Goal: Information Seeking & Learning: Learn about a topic

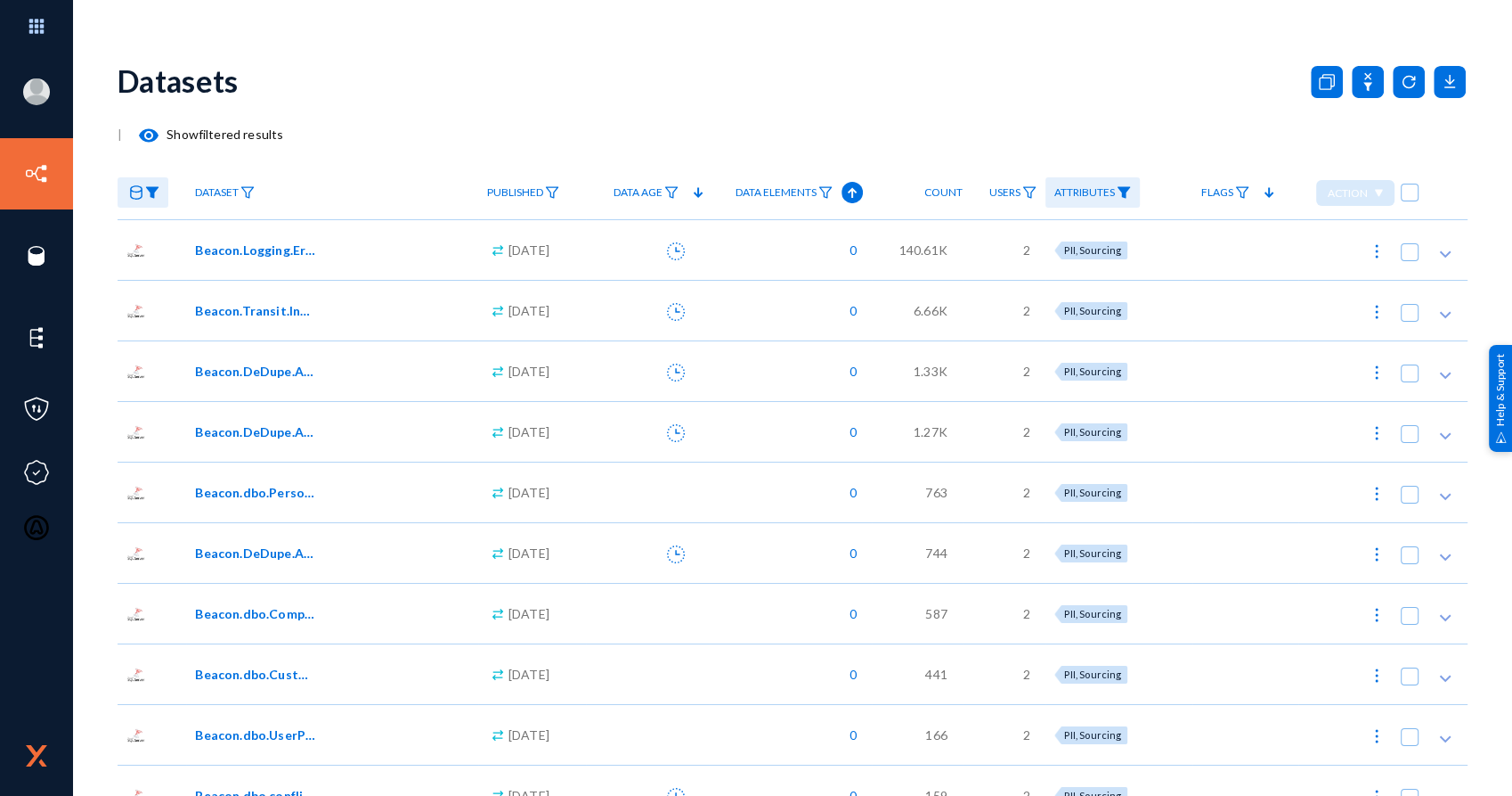
click at [274, 249] on span "Beacon.Logging.Error" at bounding box center [255, 250] width 120 height 19
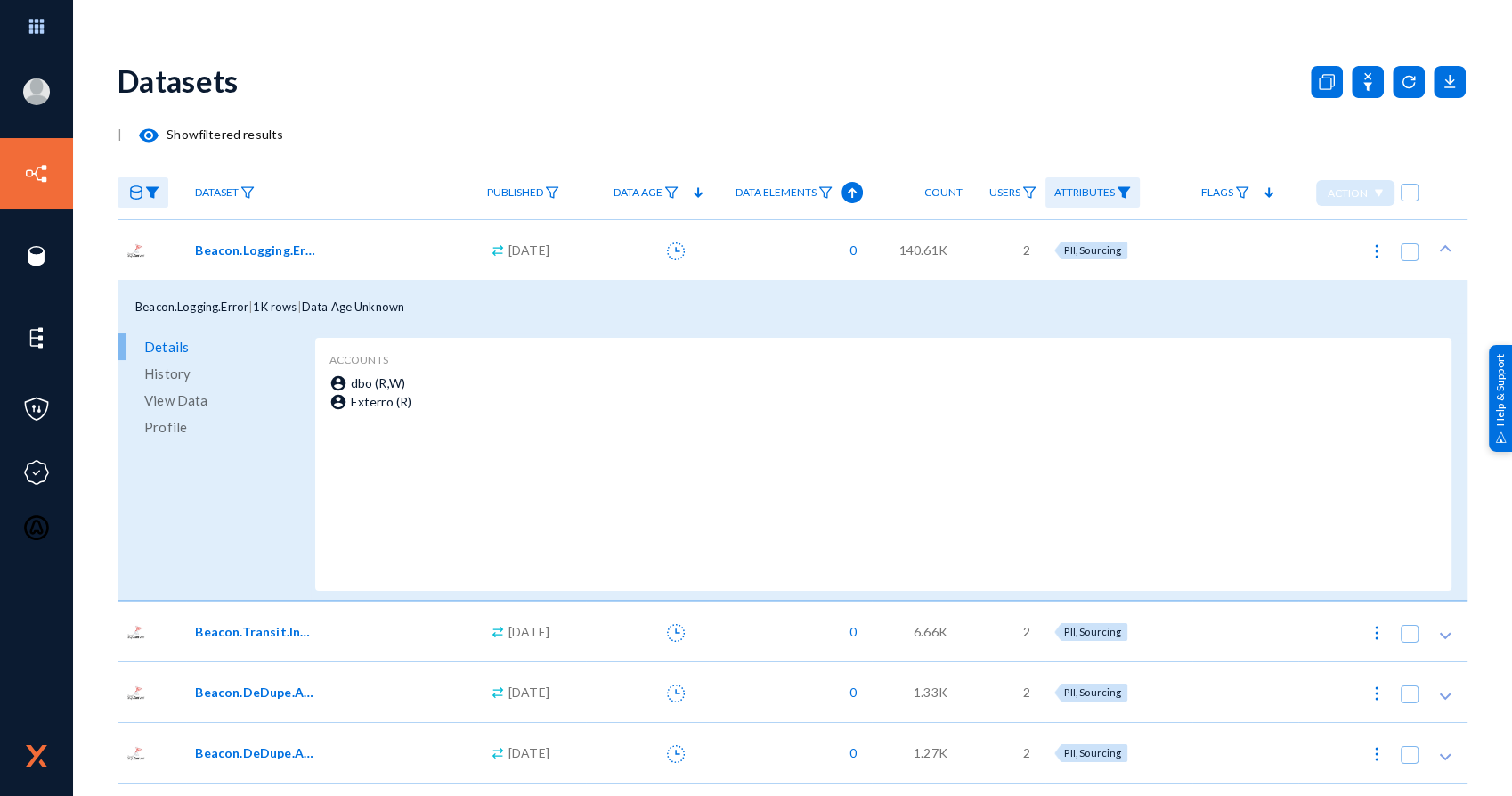
click at [194, 398] on span "View Data" at bounding box center [176, 399] width 63 height 27
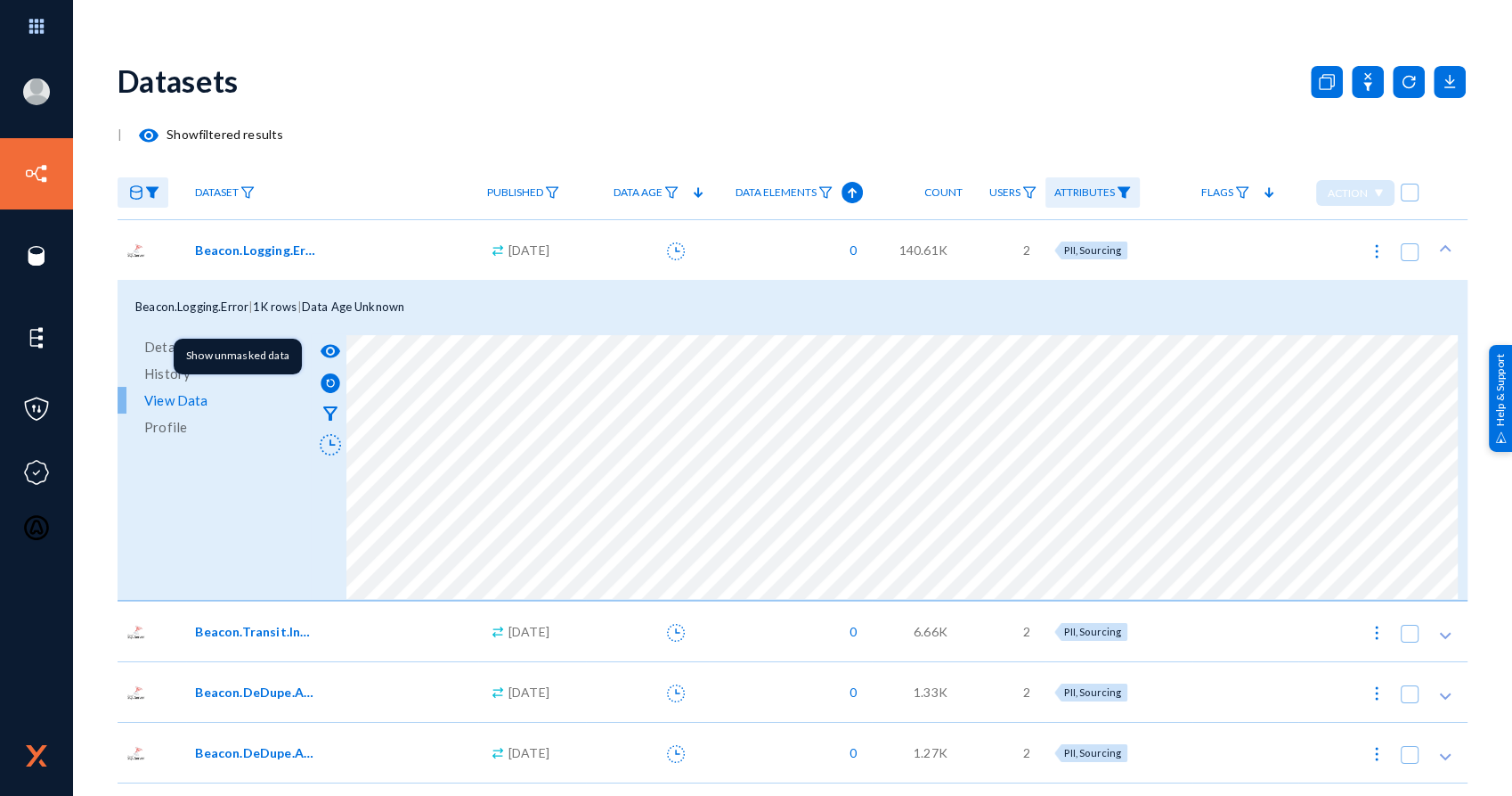
click at [330, 345] on mat-icon "visibility" at bounding box center [330, 351] width 21 height 21
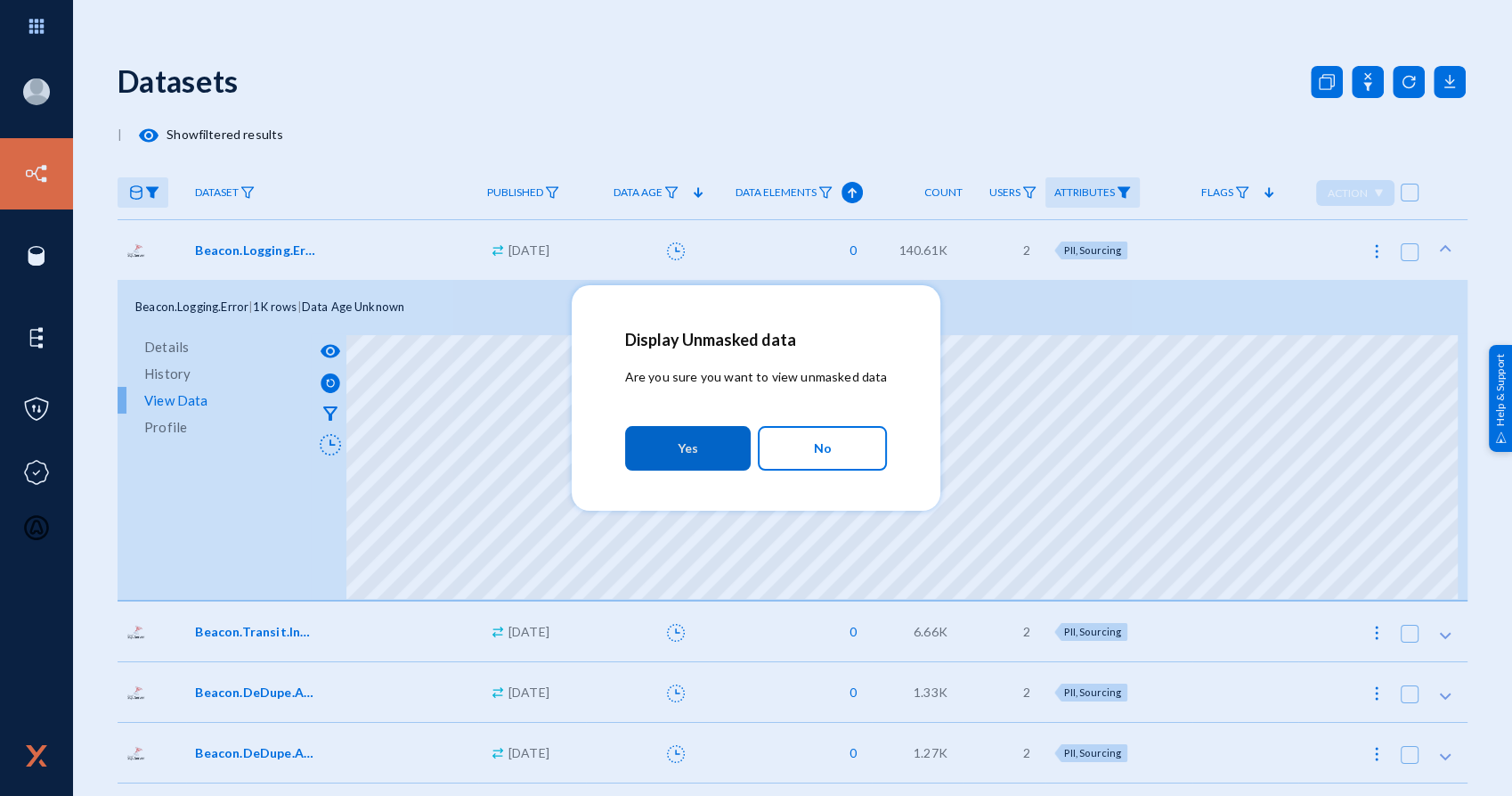
click at [655, 432] on button "Yes" at bounding box center [688, 448] width 126 height 45
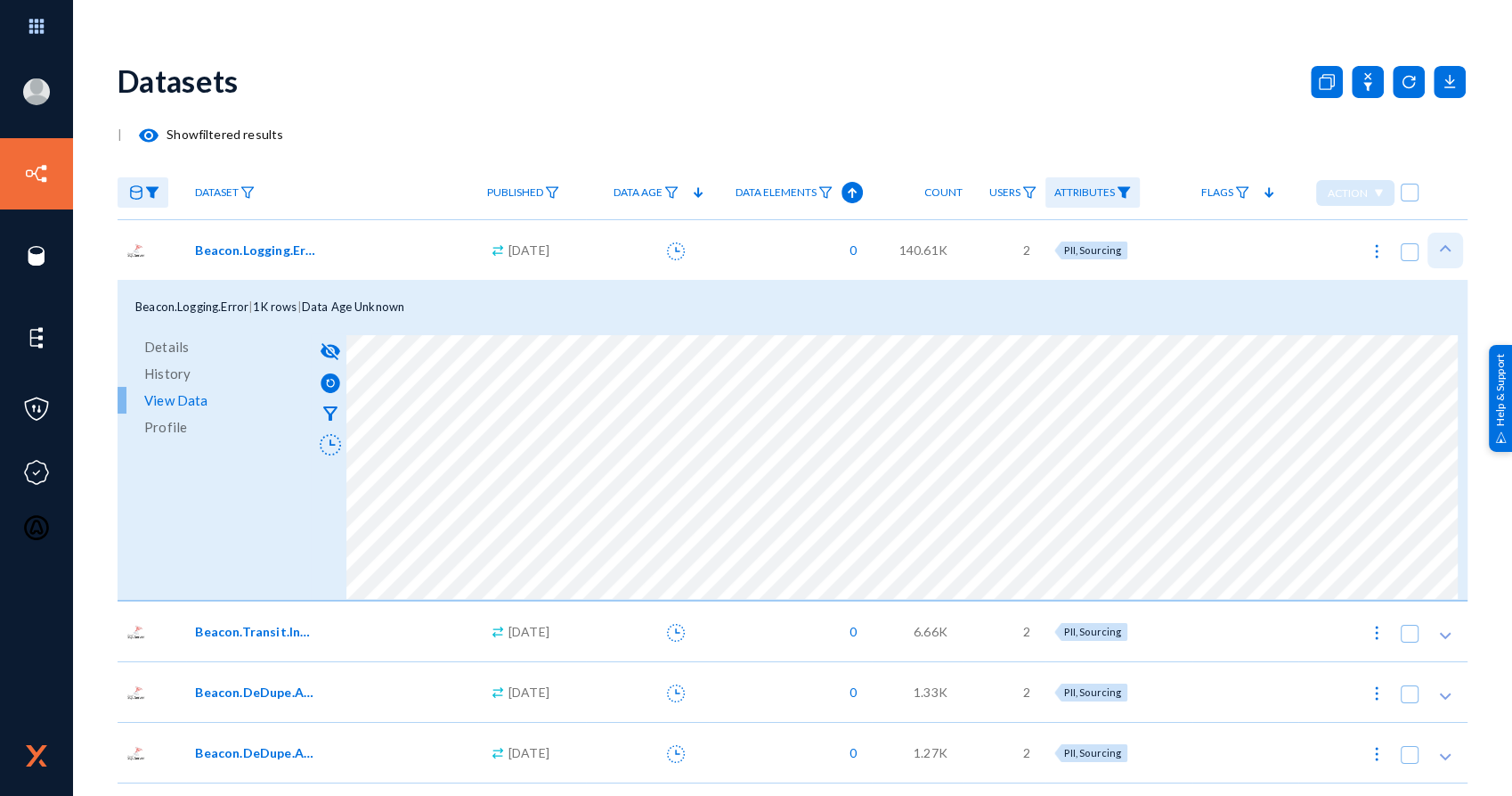
click at [1439, 249] on polygon at bounding box center [1445, 248] width 11 height 7
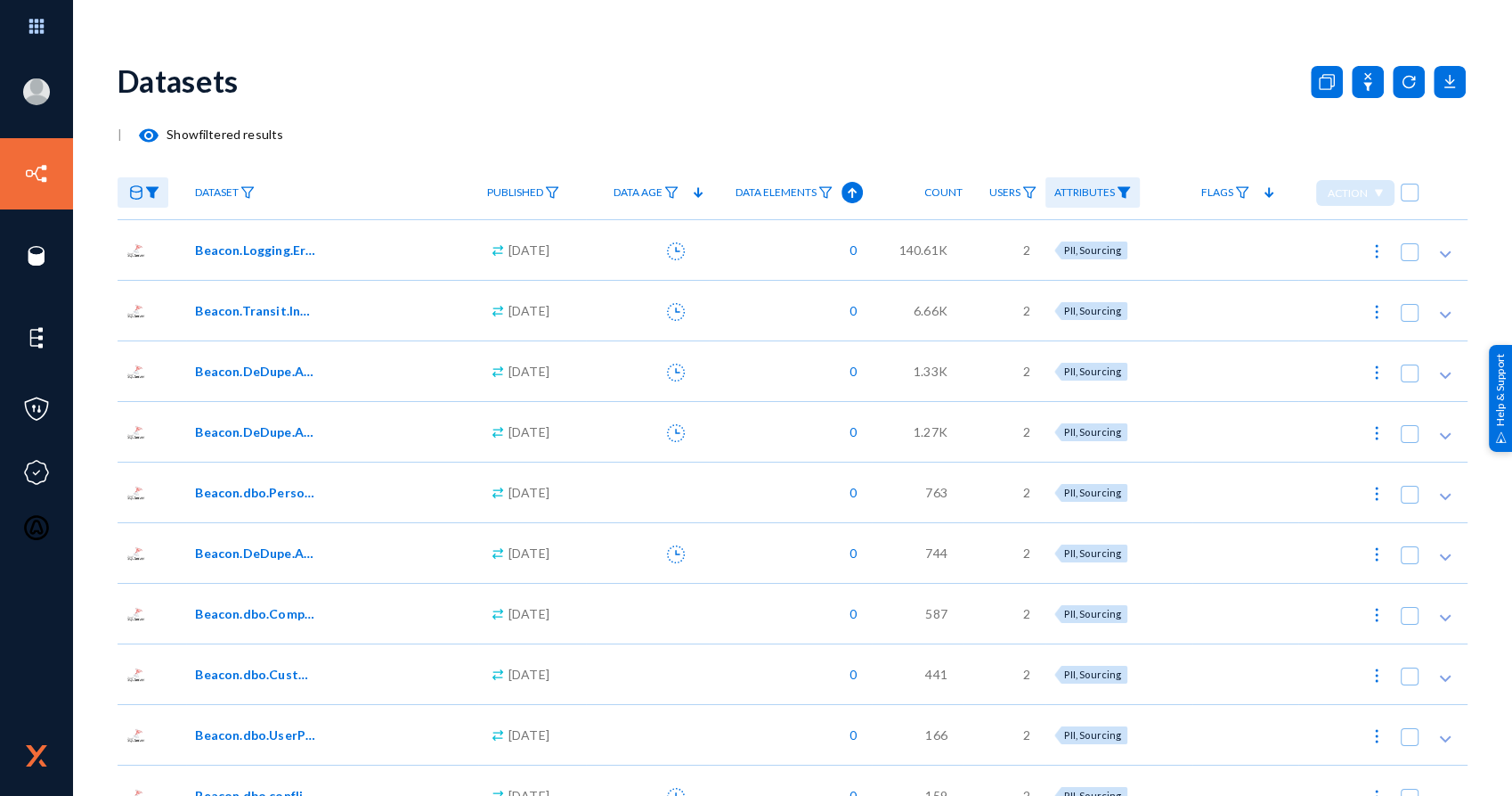
click at [1124, 194] on link "Attributes" at bounding box center [1091, 192] width 94 height 31
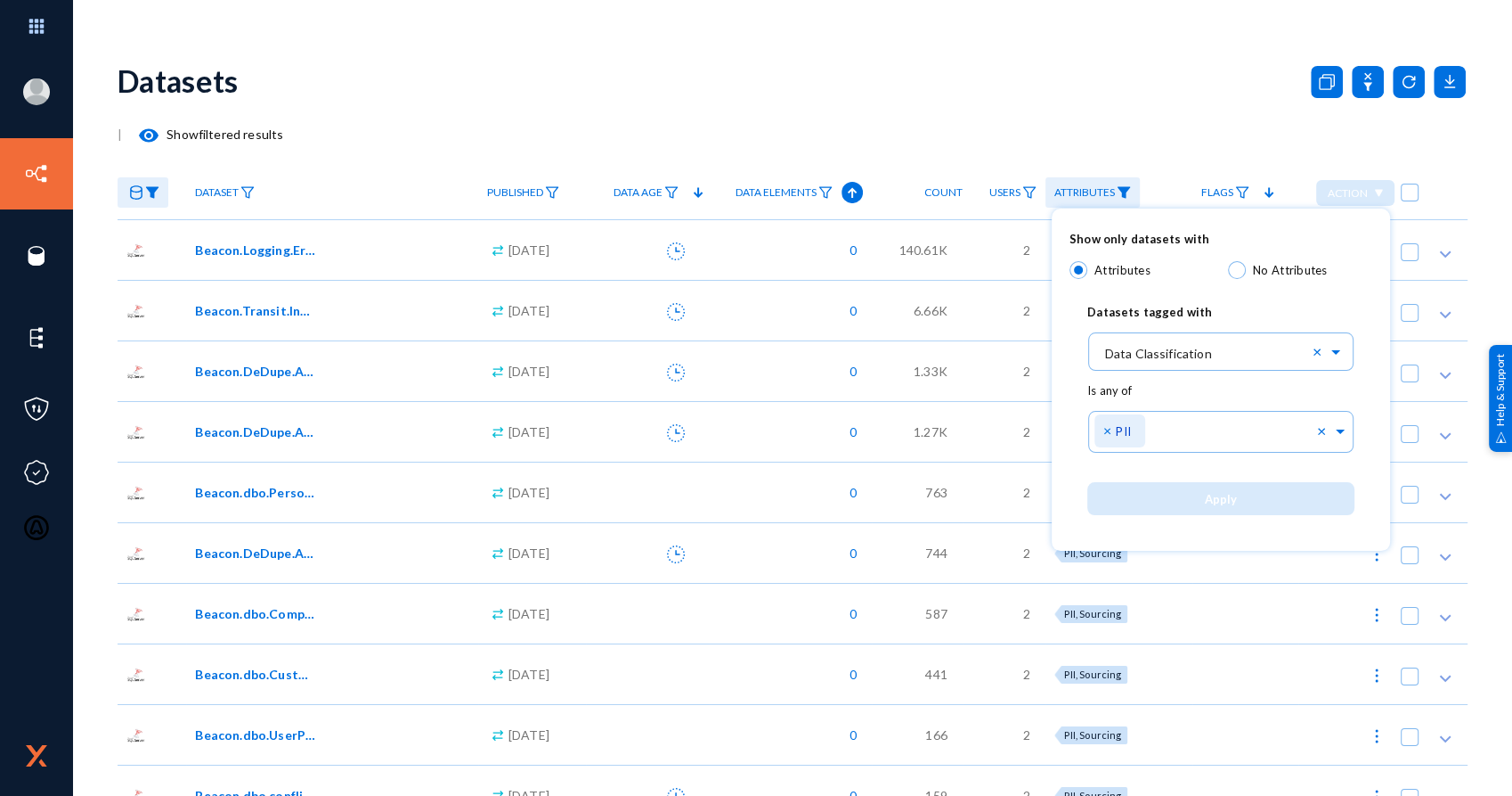
click at [1124, 194] on div at bounding box center [756, 398] width 1512 height 796
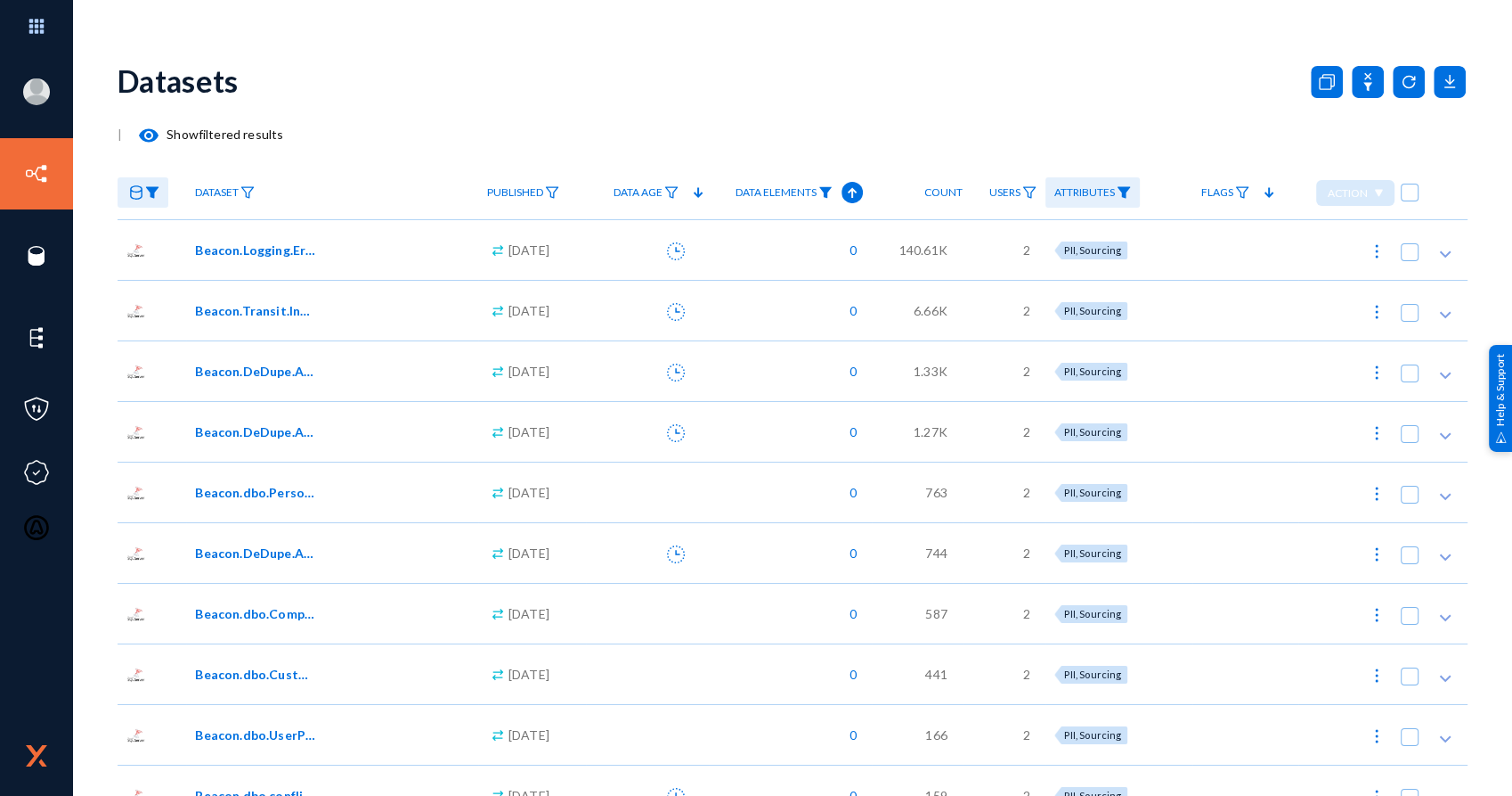
click at [833, 192] on img at bounding box center [824, 192] width 14 height 12
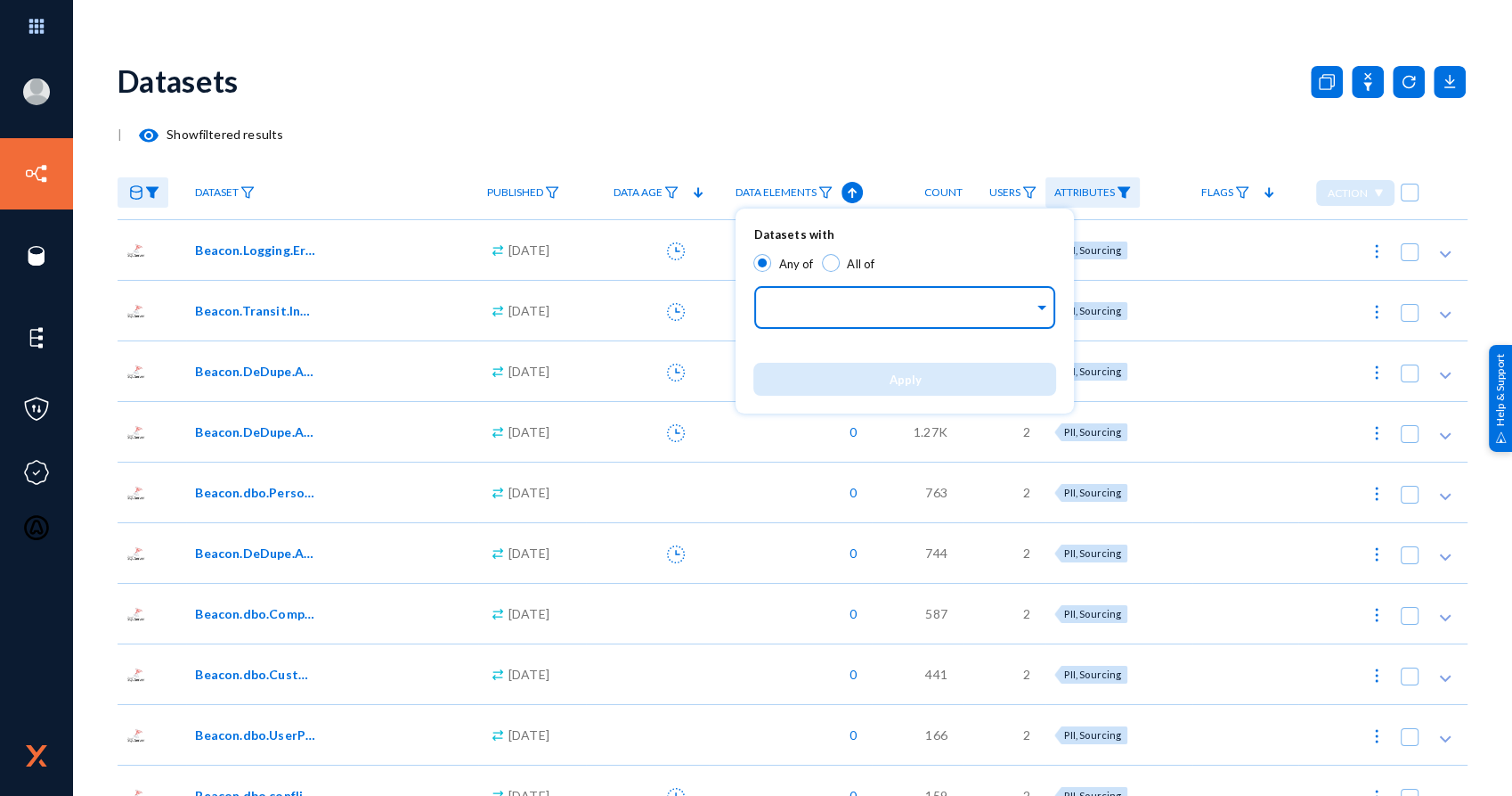
click at [821, 304] on input "text" at bounding box center [901, 309] width 266 height 17
type input "name"
click at [821, 355] on div "Name" at bounding box center [904, 348] width 302 height 37
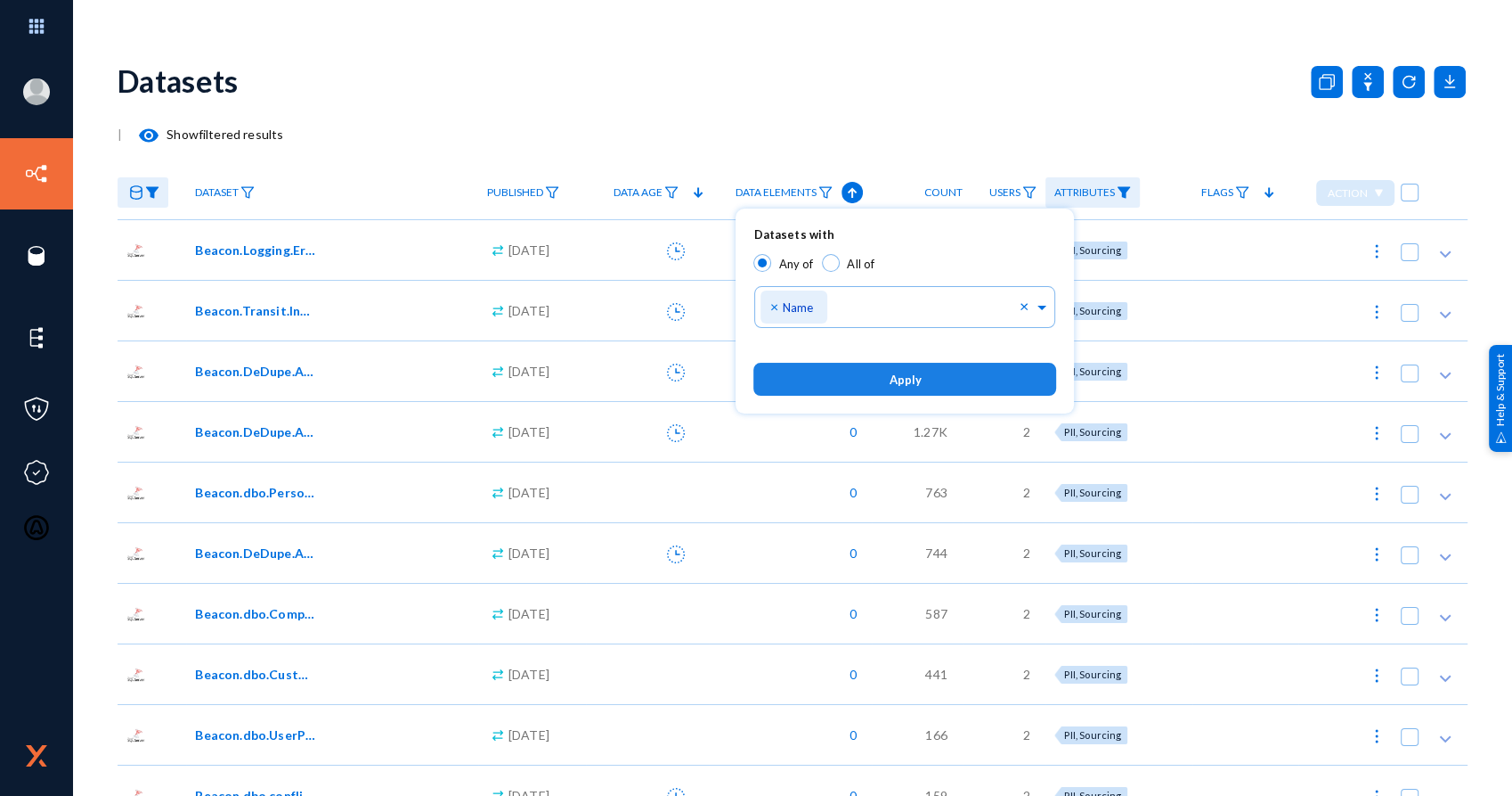
click at [868, 381] on button "Apply" at bounding box center [904, 378] width 302 height 33
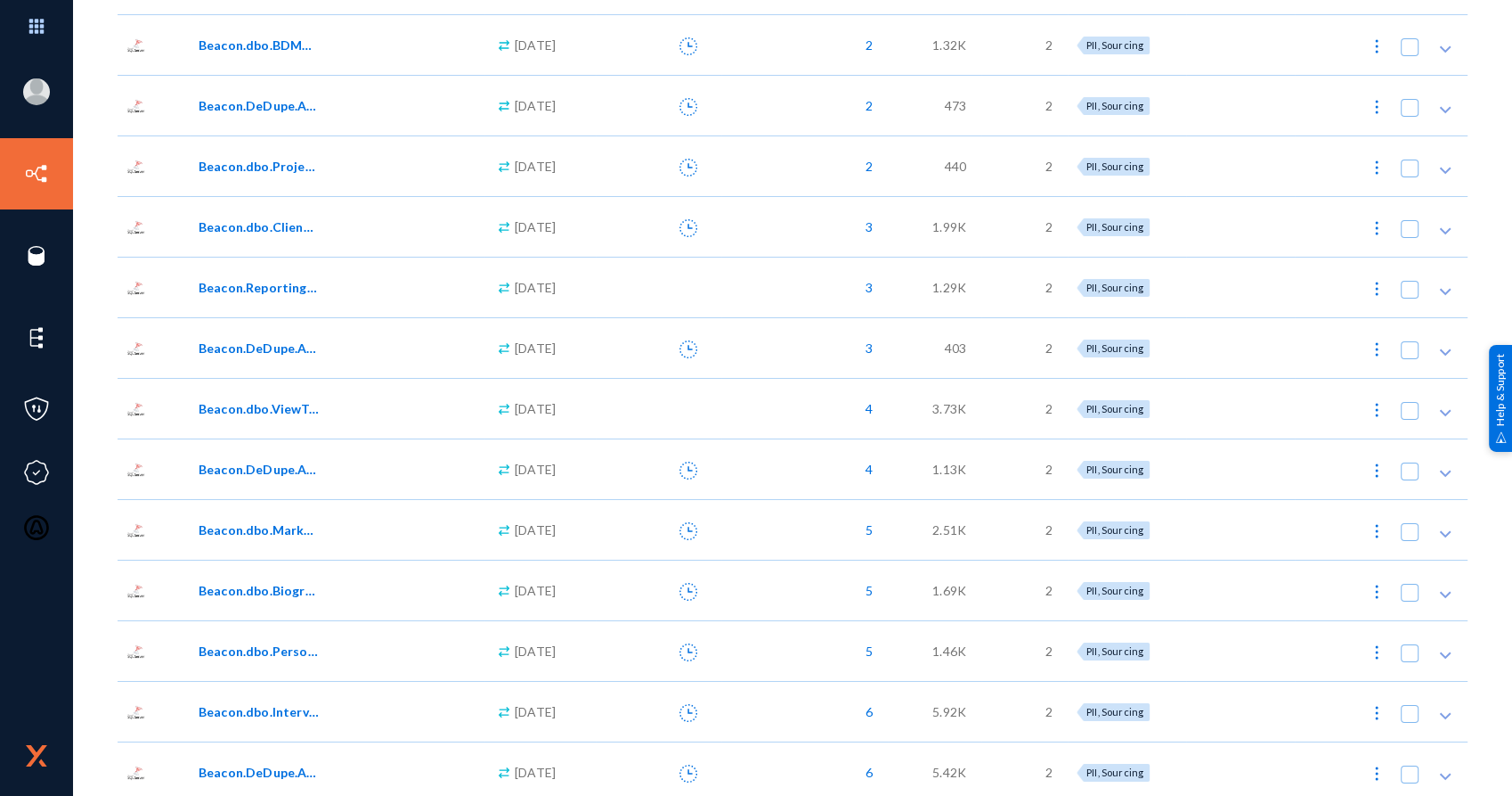
scroll to position [514, 0]
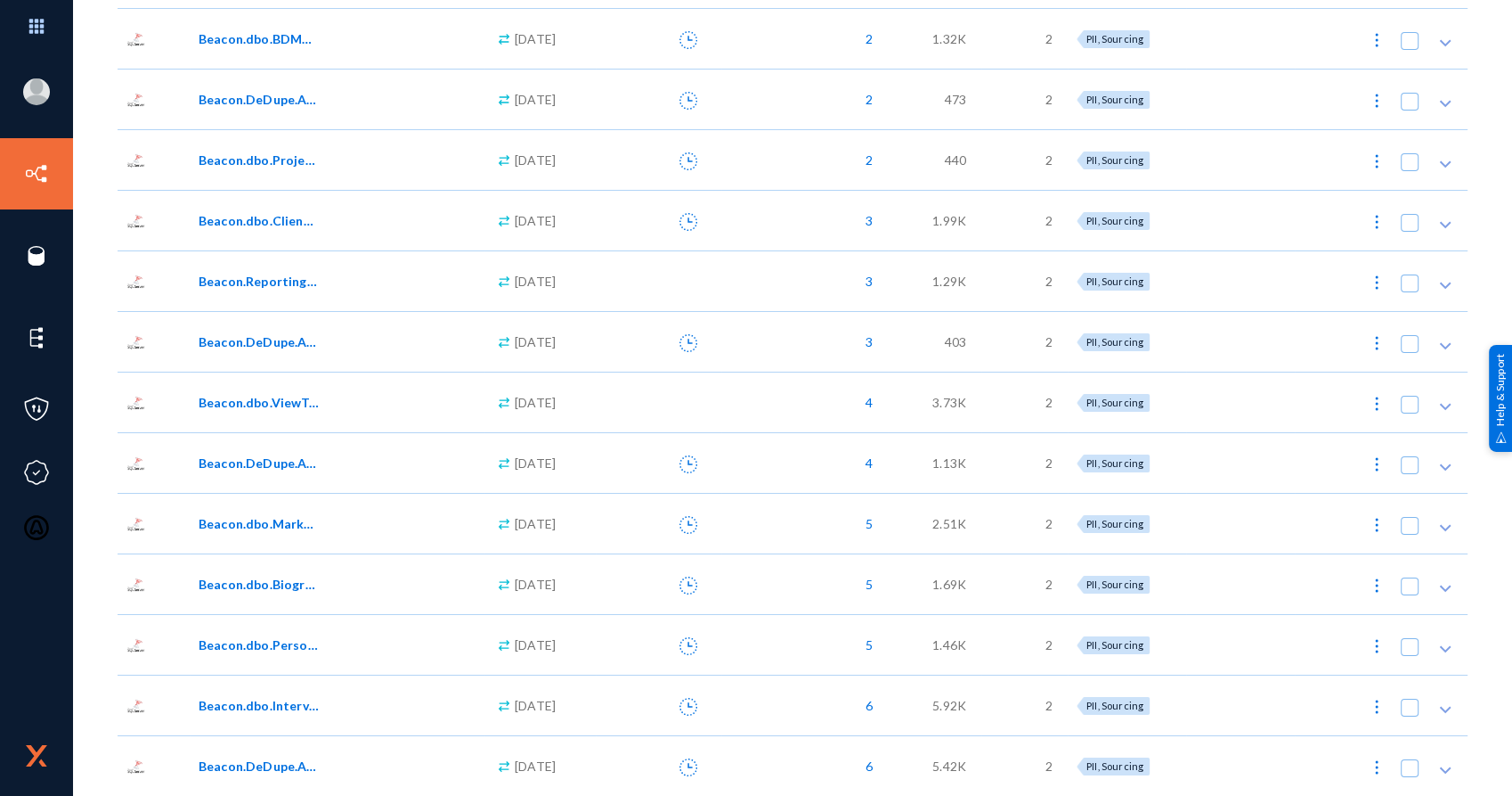
click at [279, 762] on span "Beacon.DeDupe.Audit_Interview" at bounding box center [258, 765] width 120 height 19
click at [271, 763] on span "Beacon.DeDupe.Audit_Interview" at bounding box center [258, 765] width 120 height 19
click at [280, 698] on span "Beacon.dbo.Interview" at bounding box center [258, 705] width 120 height 19
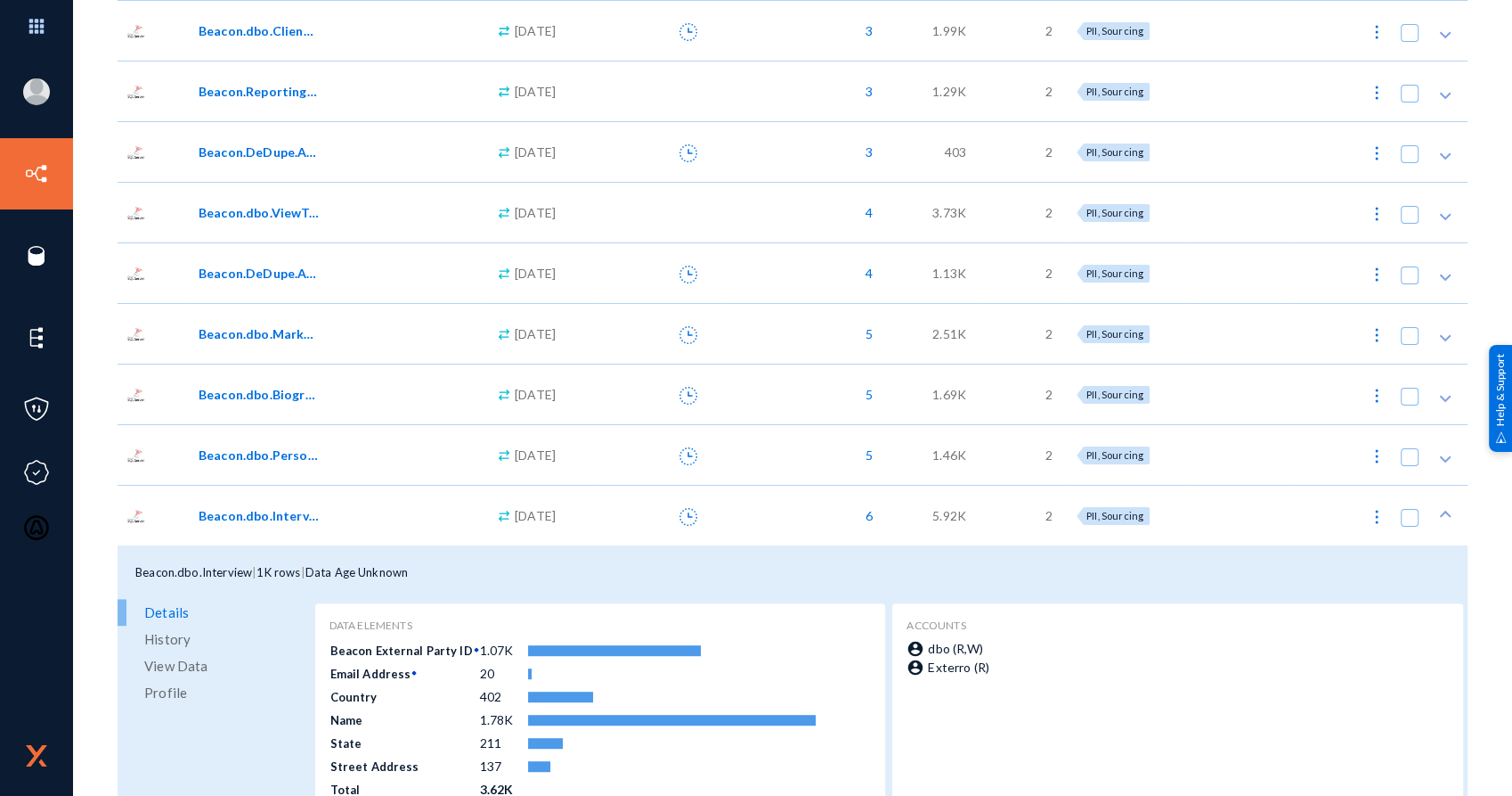
scroll to position [835, 0]
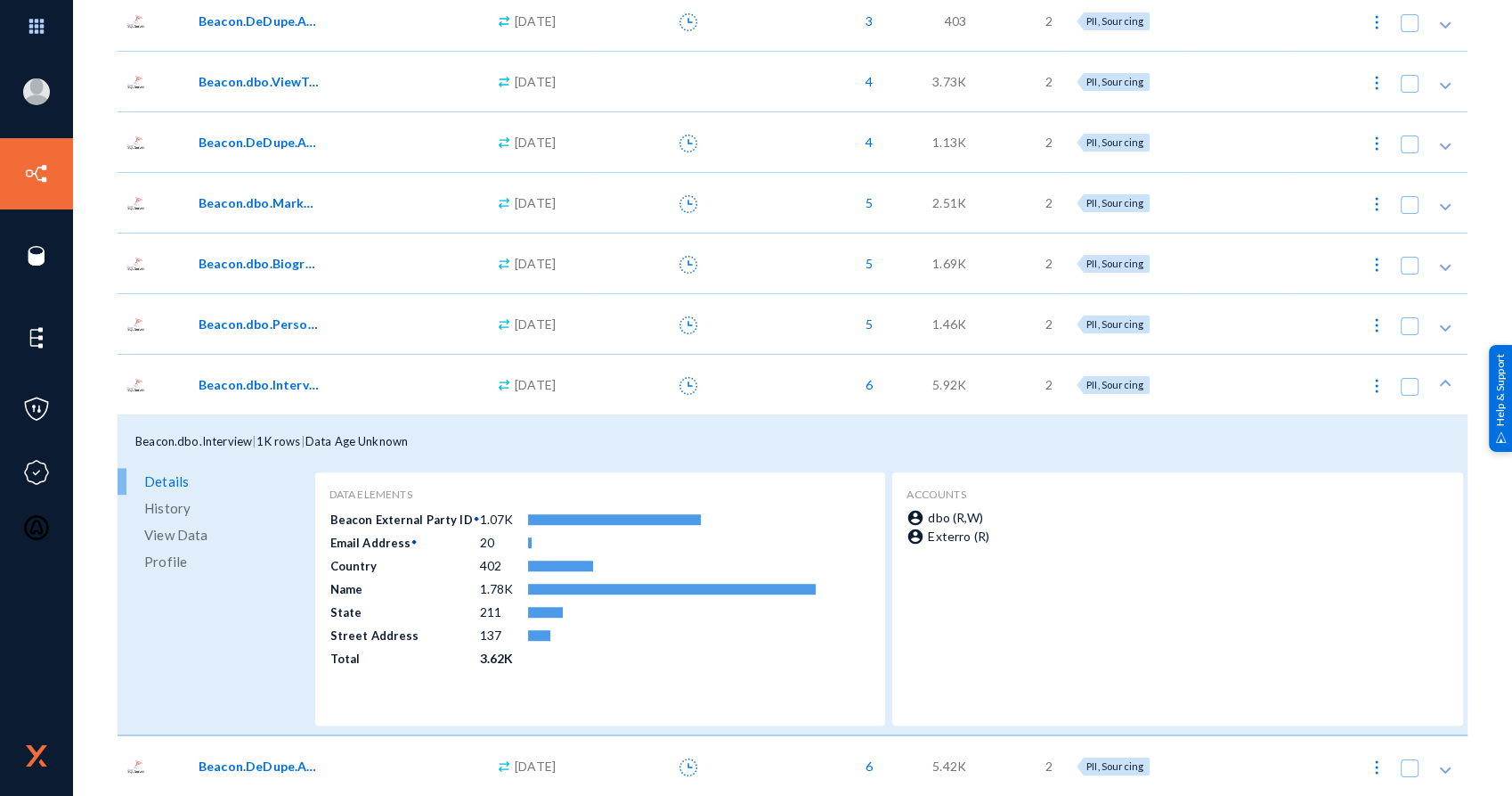
click at [196, 532] on span "View Data" at bounding box center [176, 534] width 63 height 27
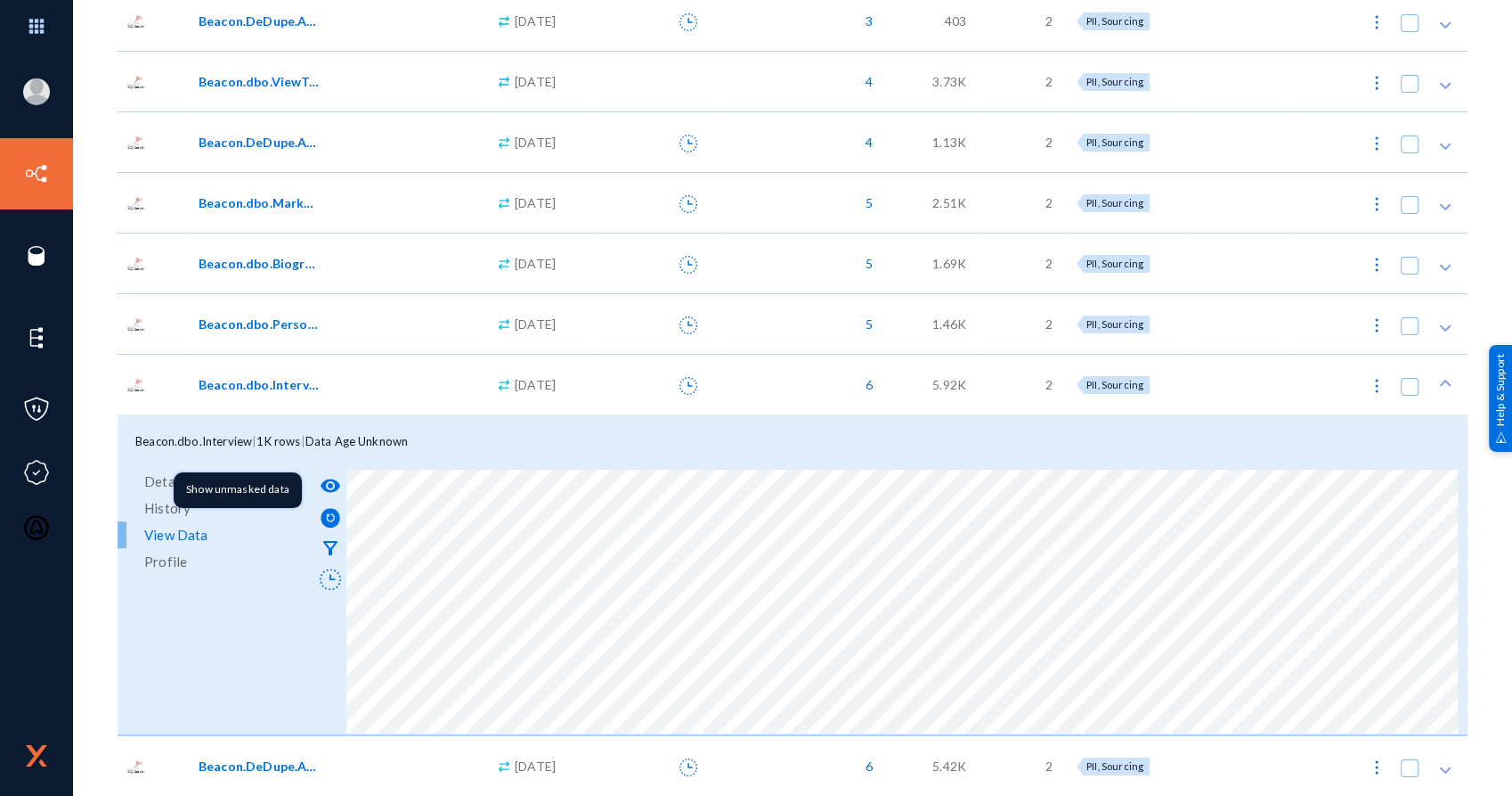
click at [332, 483] on mat-icon "visibility" at bounding box center [330, 485] width 21 height 21
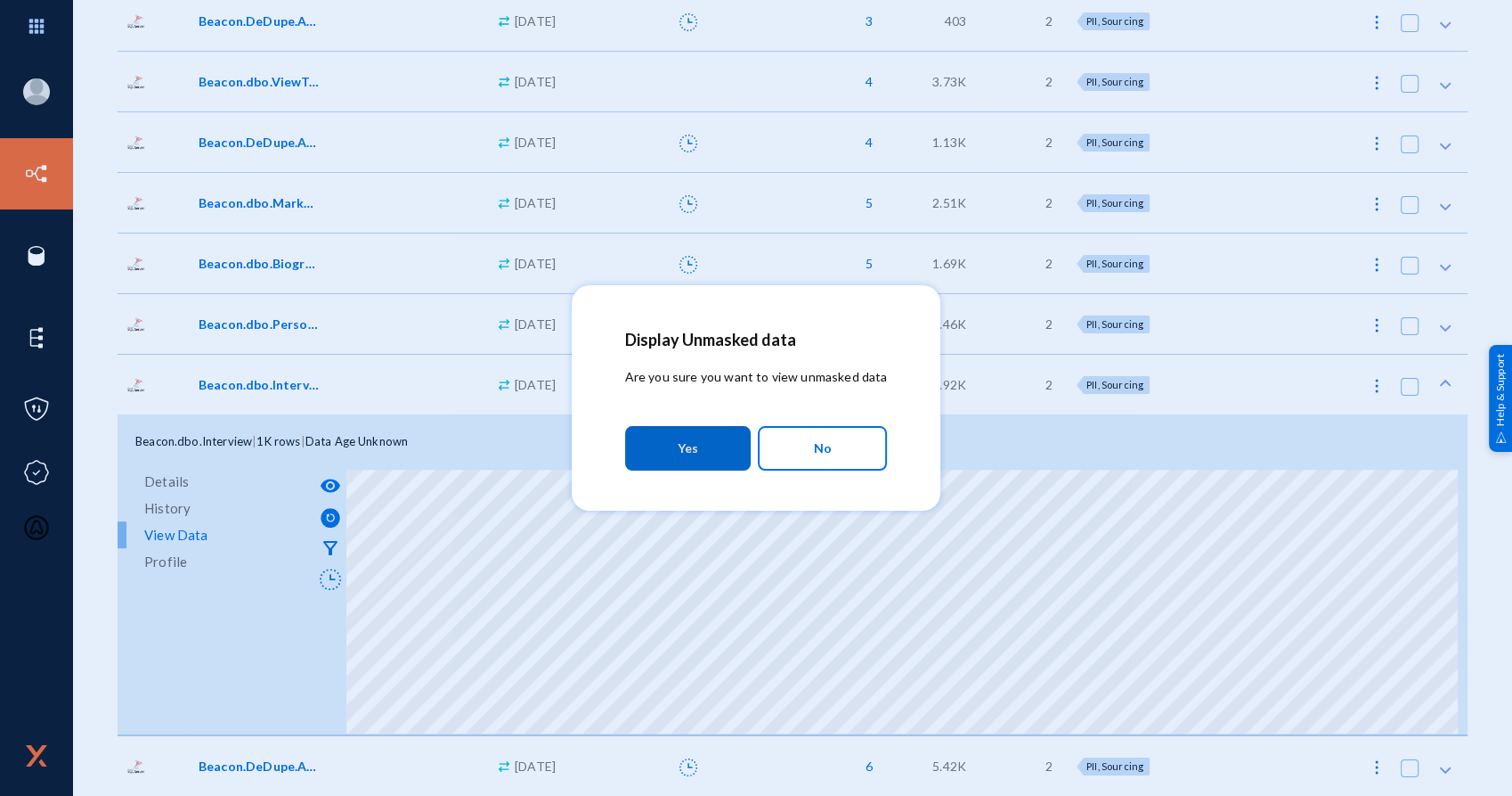
click at [636, 461] on button "Yes" at bounding box center [688, 448] width 126 height 45
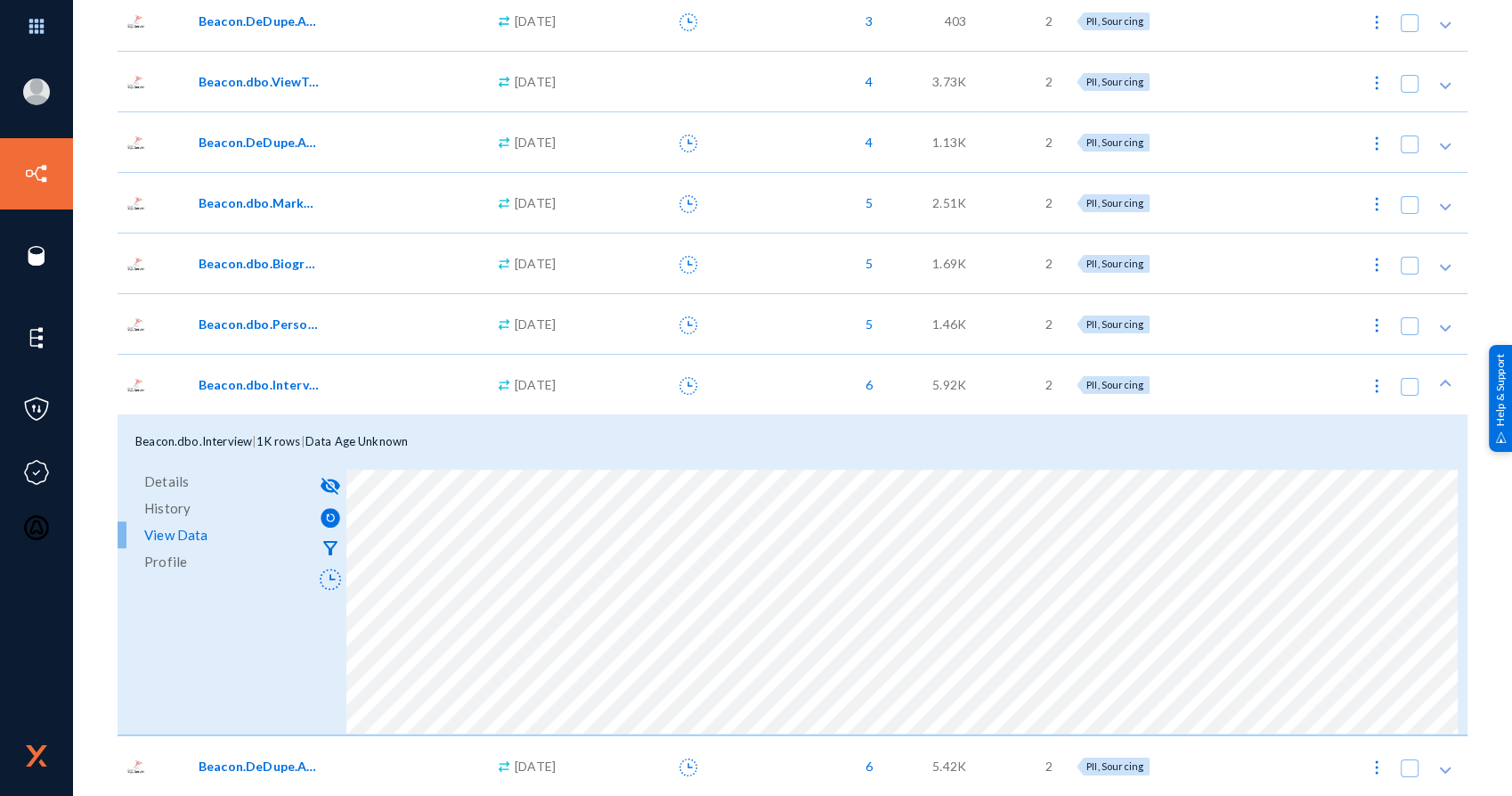
click at [304, 334] on div "Beacon.dbo.PersonComment" at bounding box center [337, 323] width 295 height 61
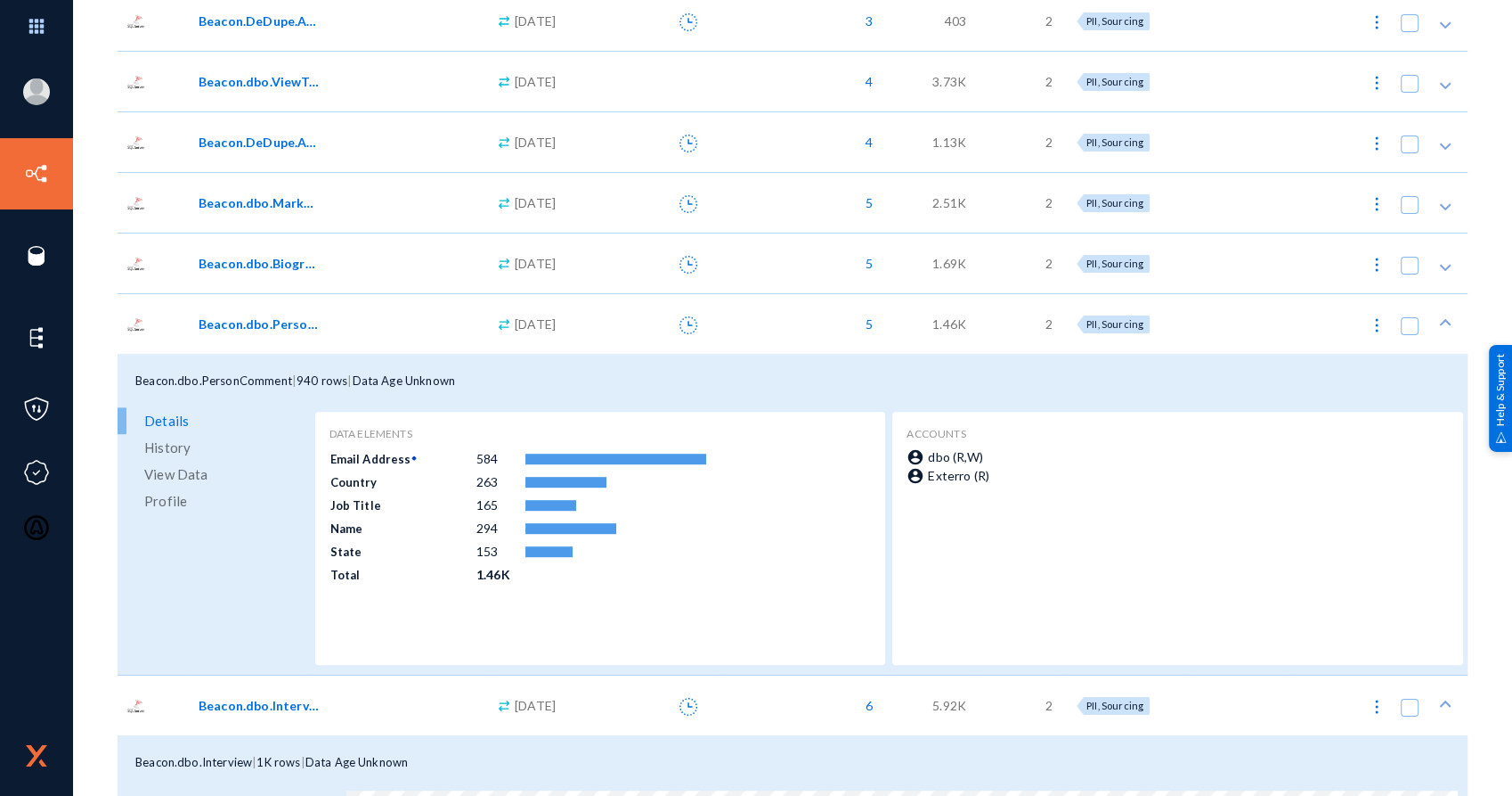
click at [174, 466] on span "View Data" at bounding box center [176, 474] width 63 height 27
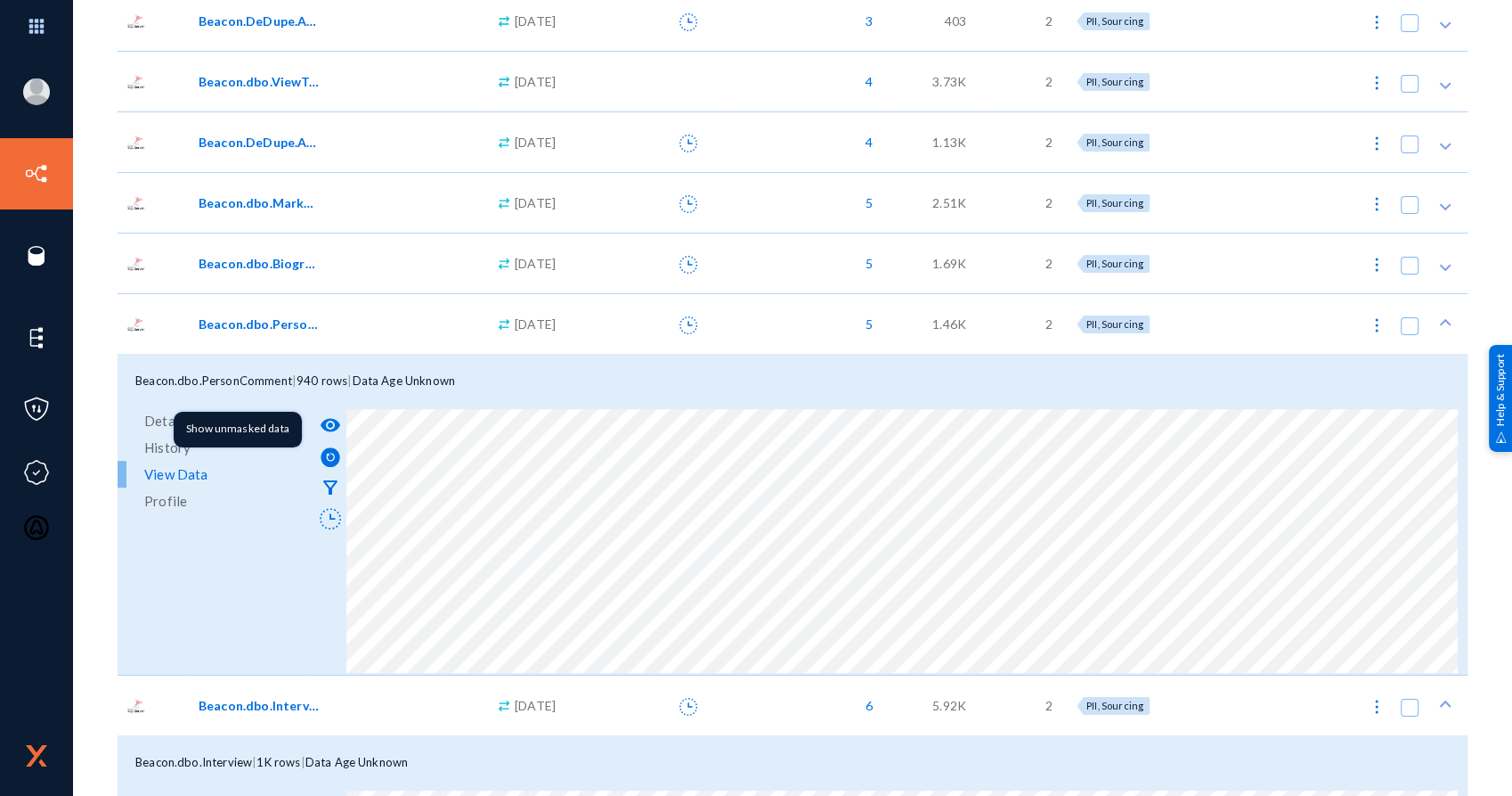
click at [331, 422] on mat-icon "visibility" at bounding box center [330, 425] width 21 height 21
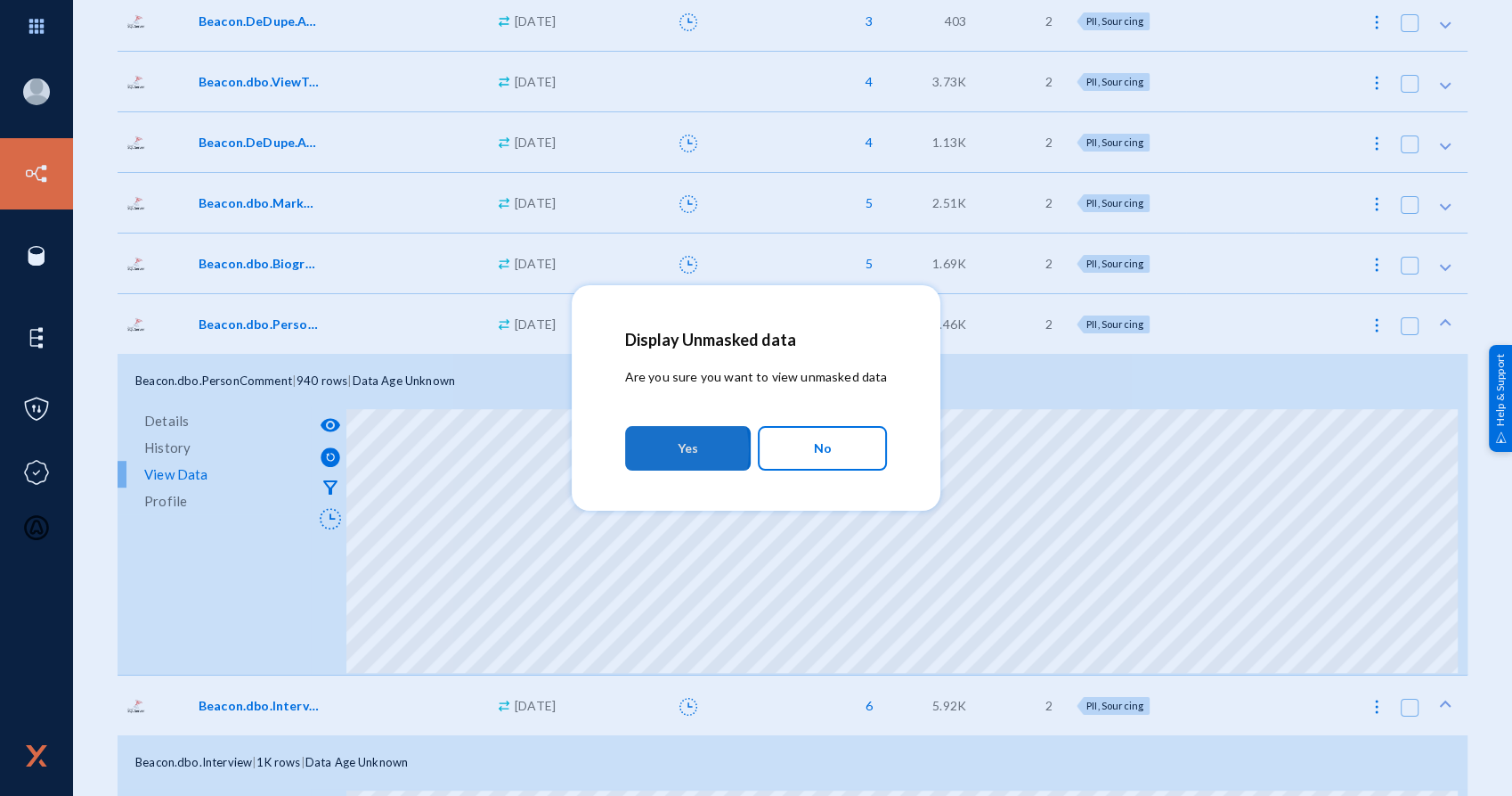
click at [648, 450] on button "Yes" at bounding box center [688, 448] width 126 height 45
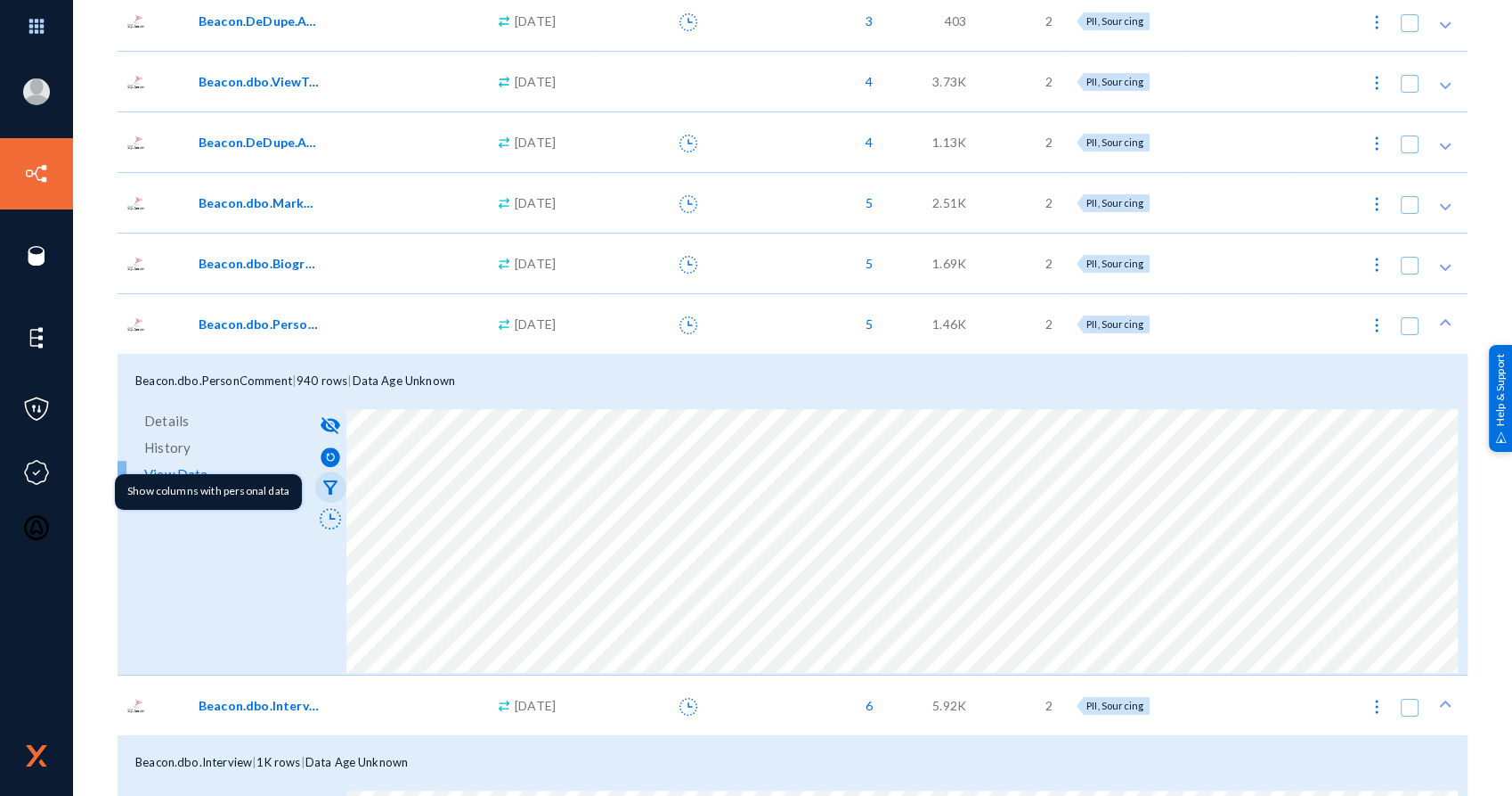
click at [331, 488] on mat-icon "filter_alt" at bounding box center [330, 487] width 21 height 21
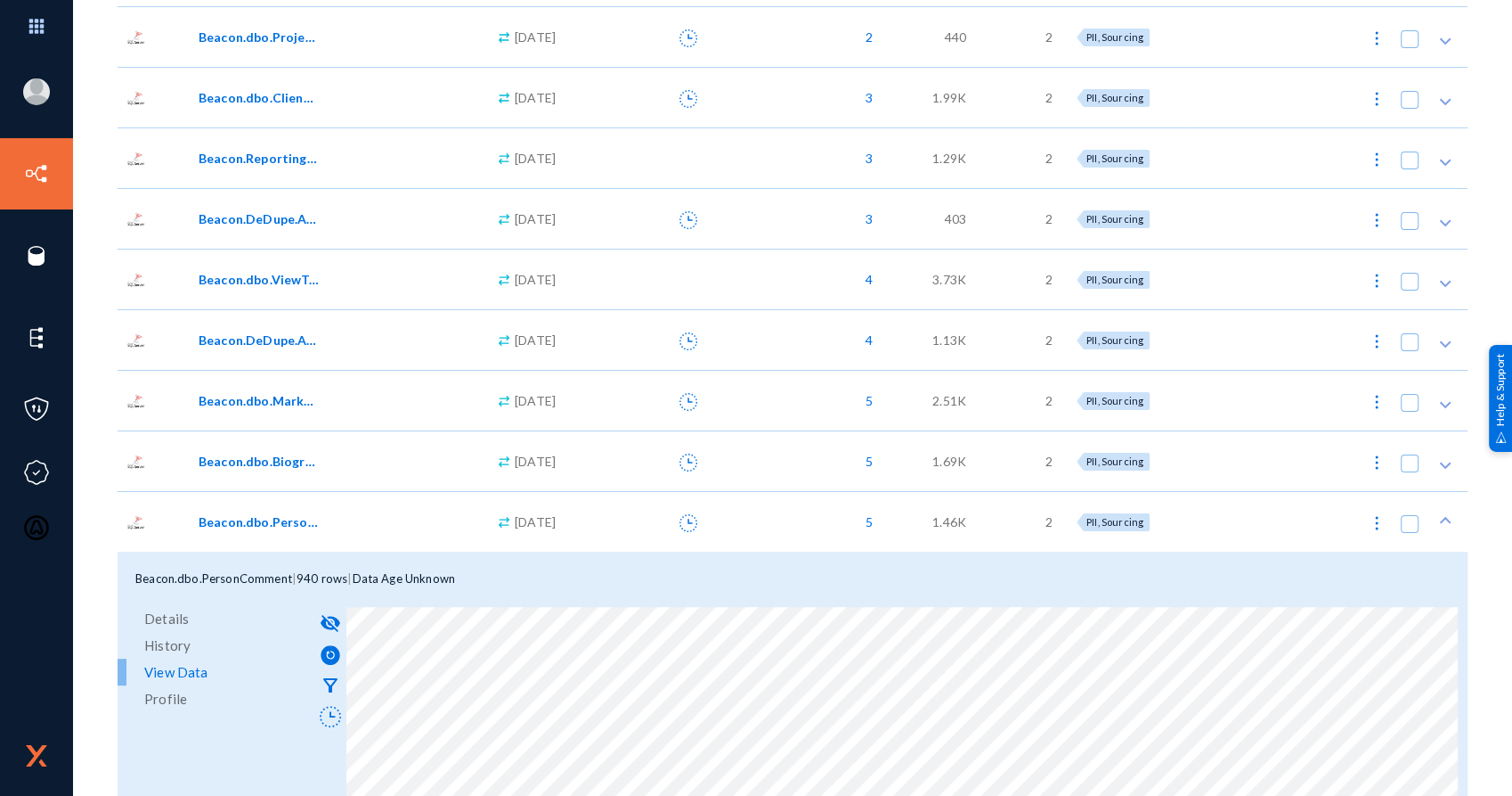
click at [318, 403] on div "Beacon.dbo.MarketingEvent" at bounding box center [333, 400] width 271 height 19
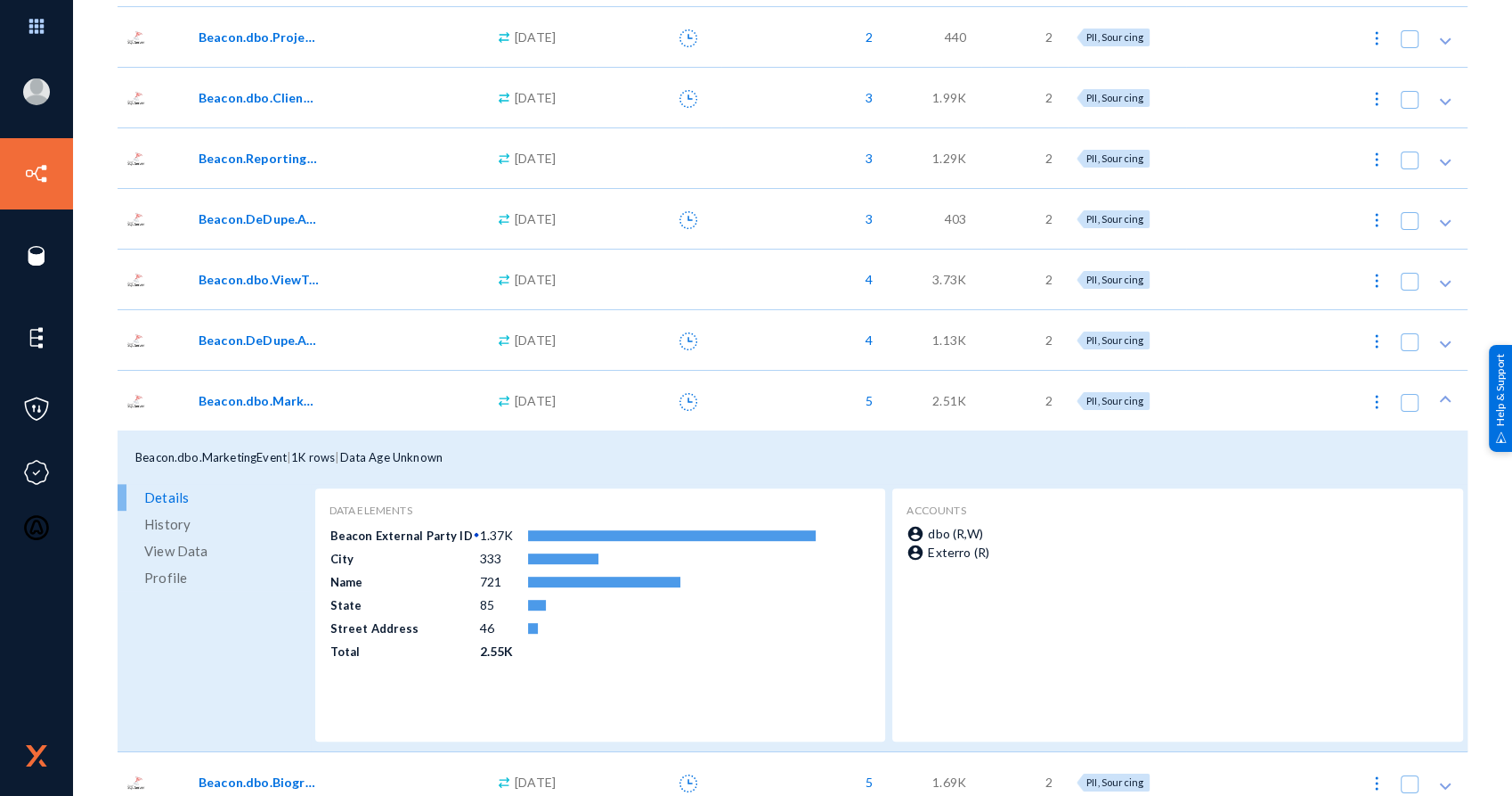
click at [174, 548] on span "View Data" at bounding box center [176, 550] width 63 height 27
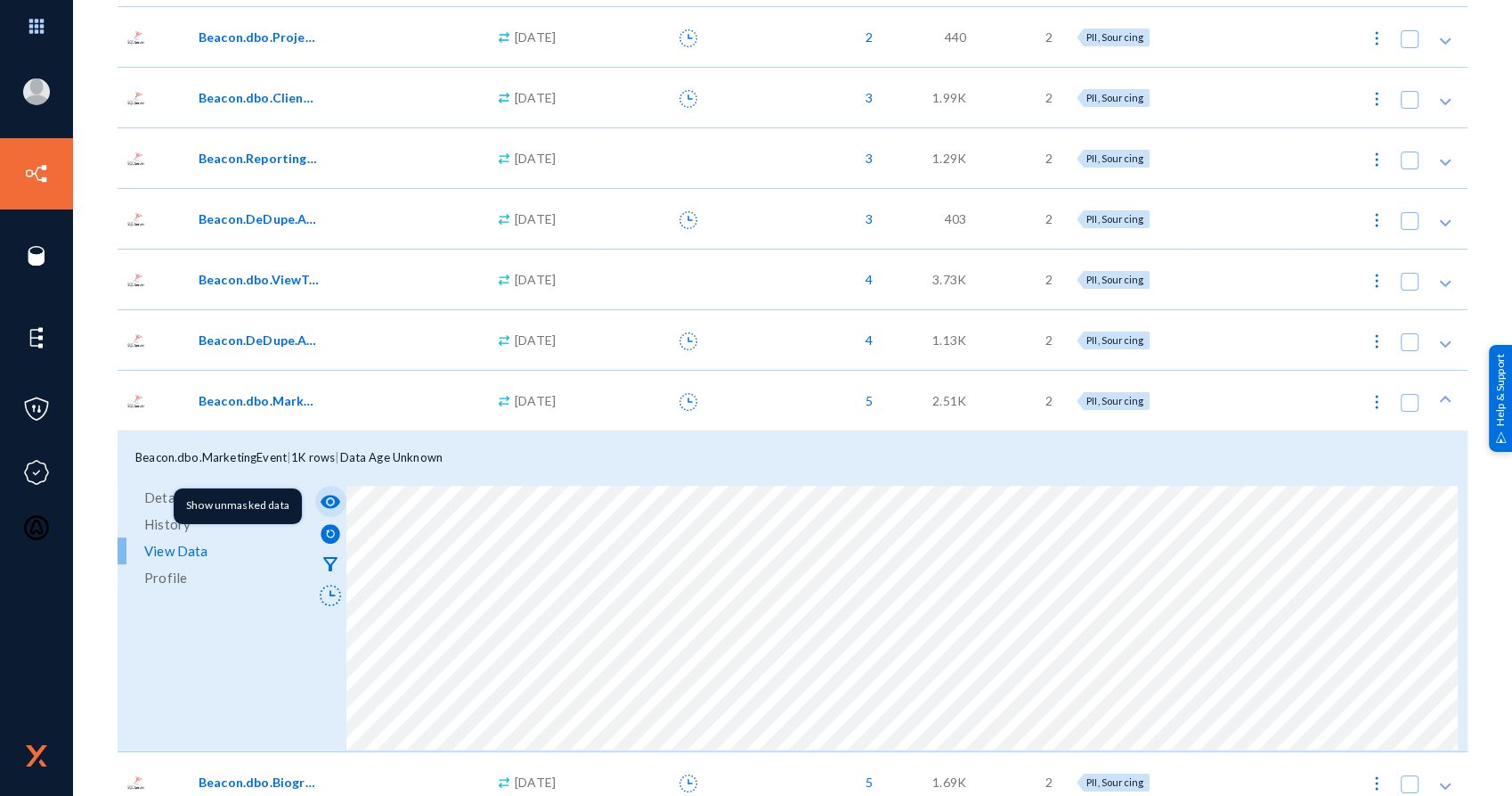
click at [328, 497] on mat-icon "visibility" at bounding box center [330, 501] width 21 height 21
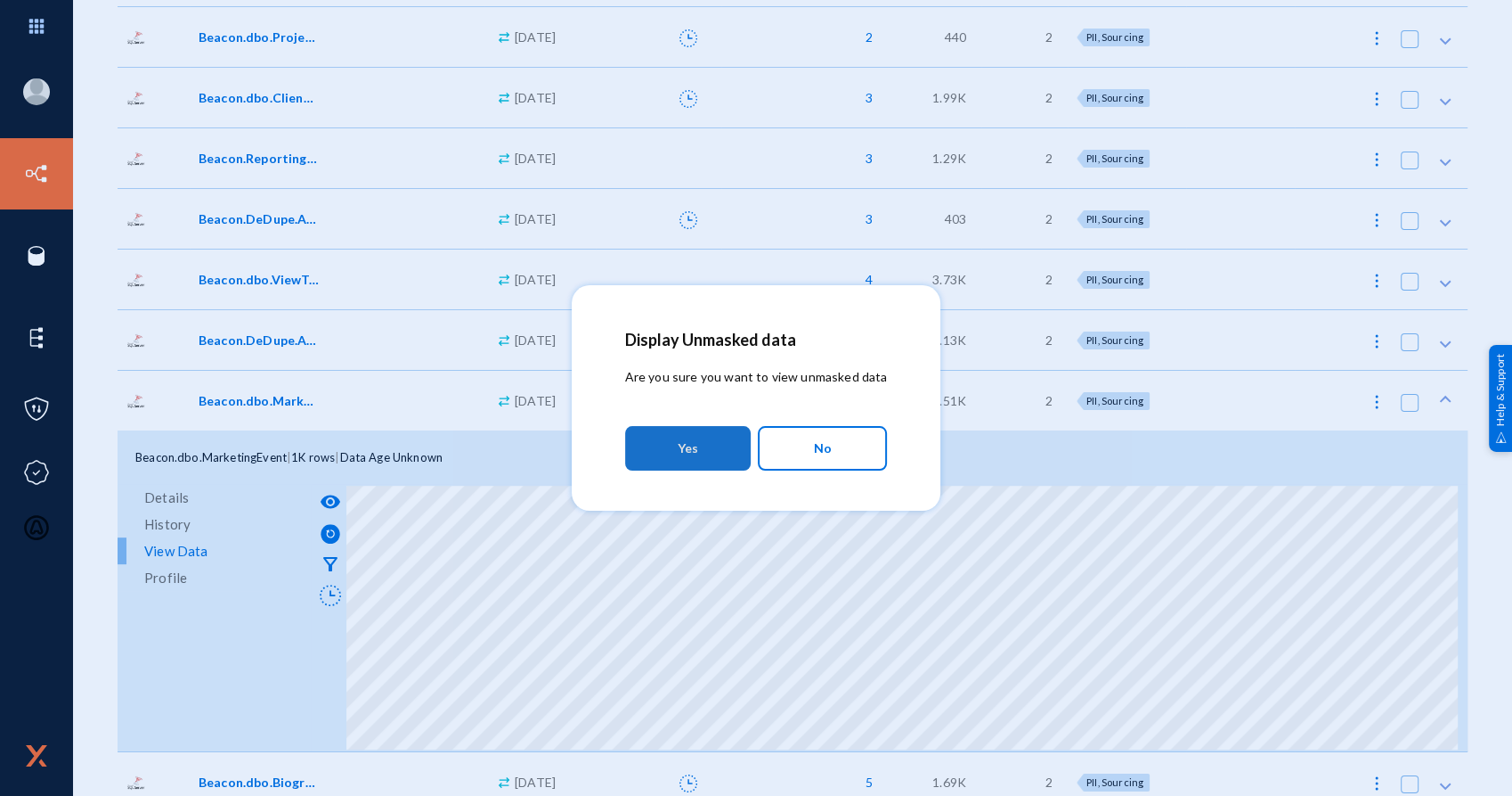
click at [712, 449] on button "Yes" at bounding box center [688, 448] width 126 height 45
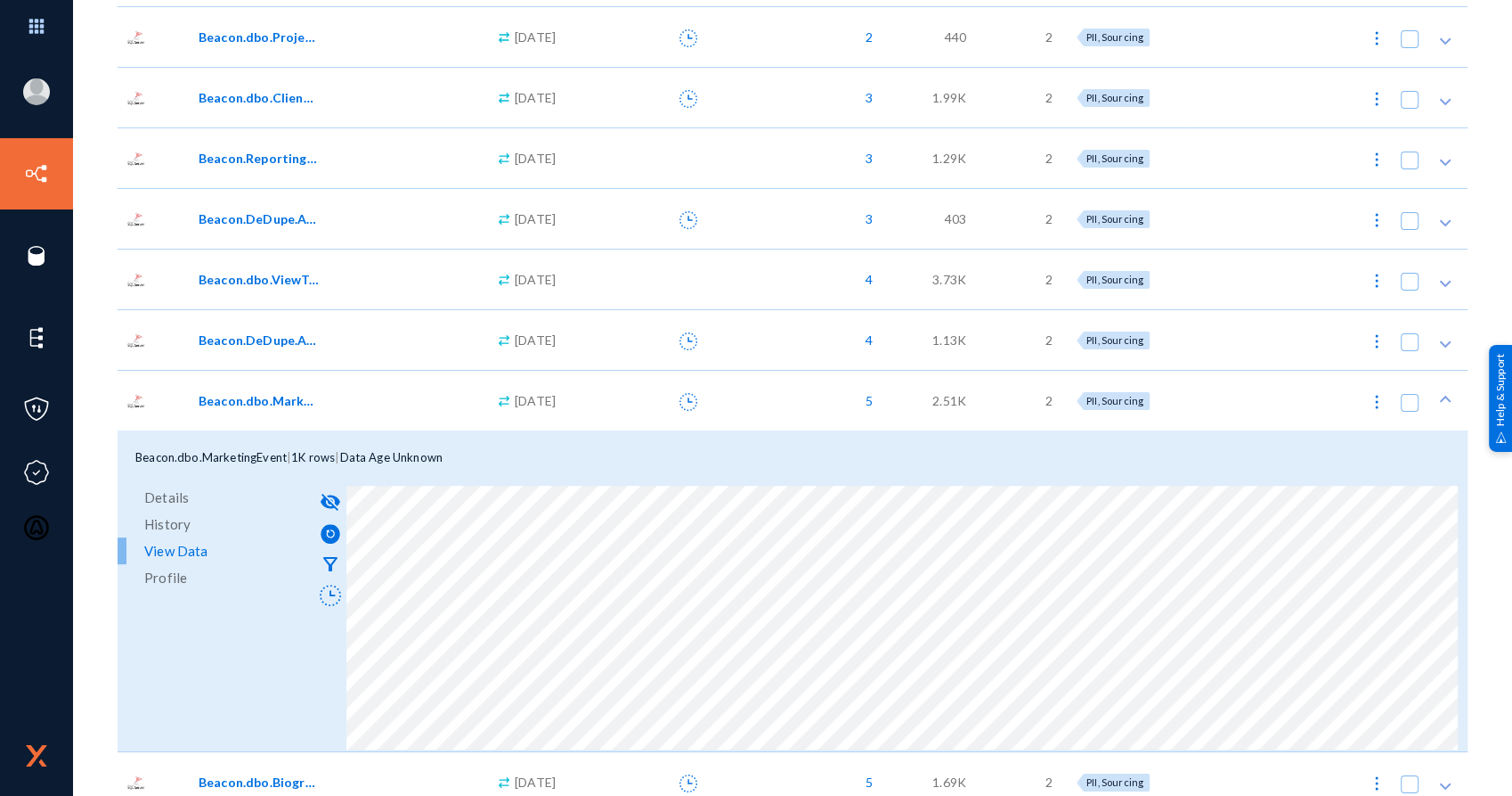
click at [310, 338] on span "Beacon.DeDupe.Audit_Biography" at bounding box center [258, 340] width 120 height 19
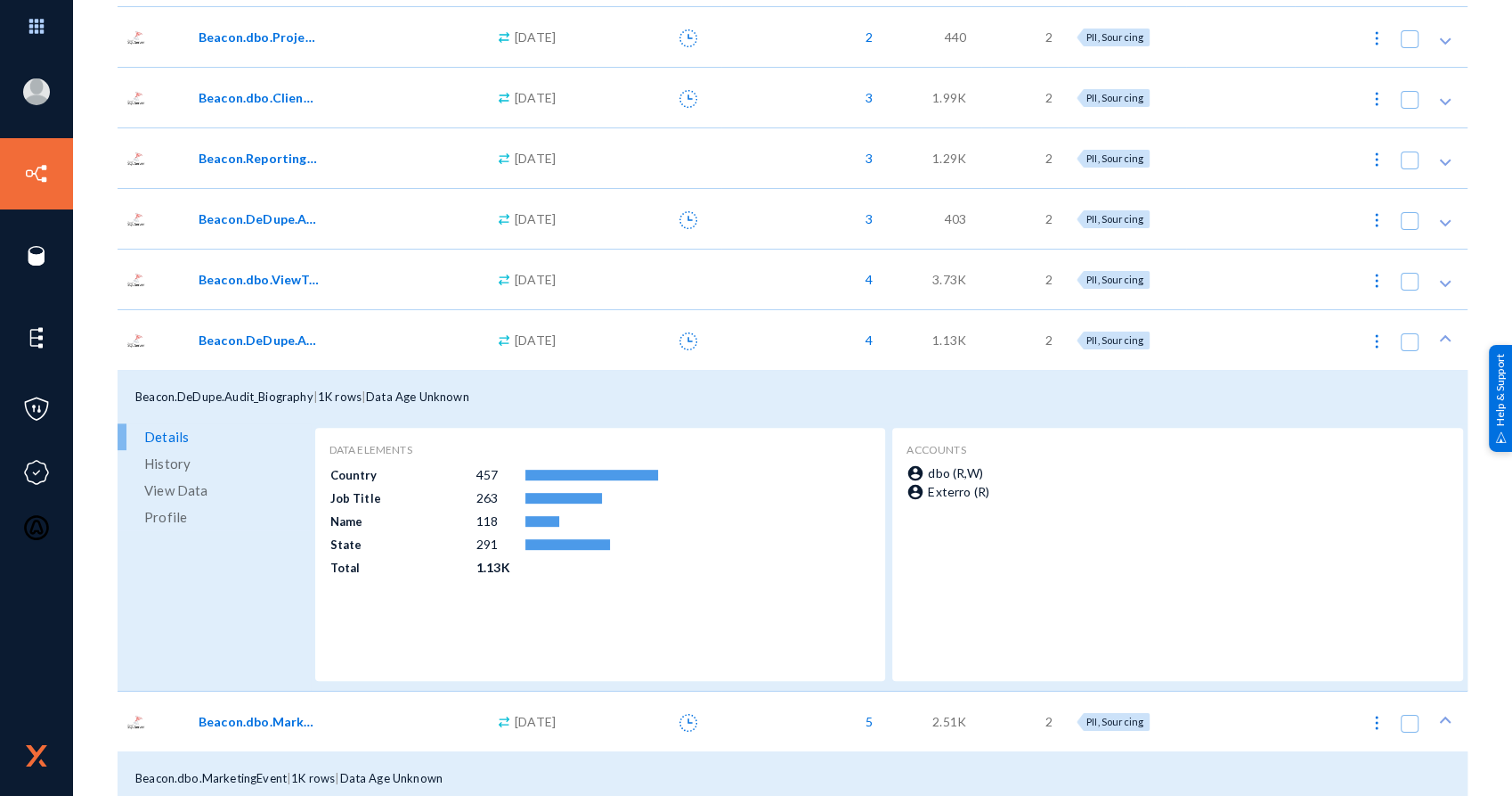
click at [168, 489] on span "View Data" at bounding box center [176, 490] width 63 height 27
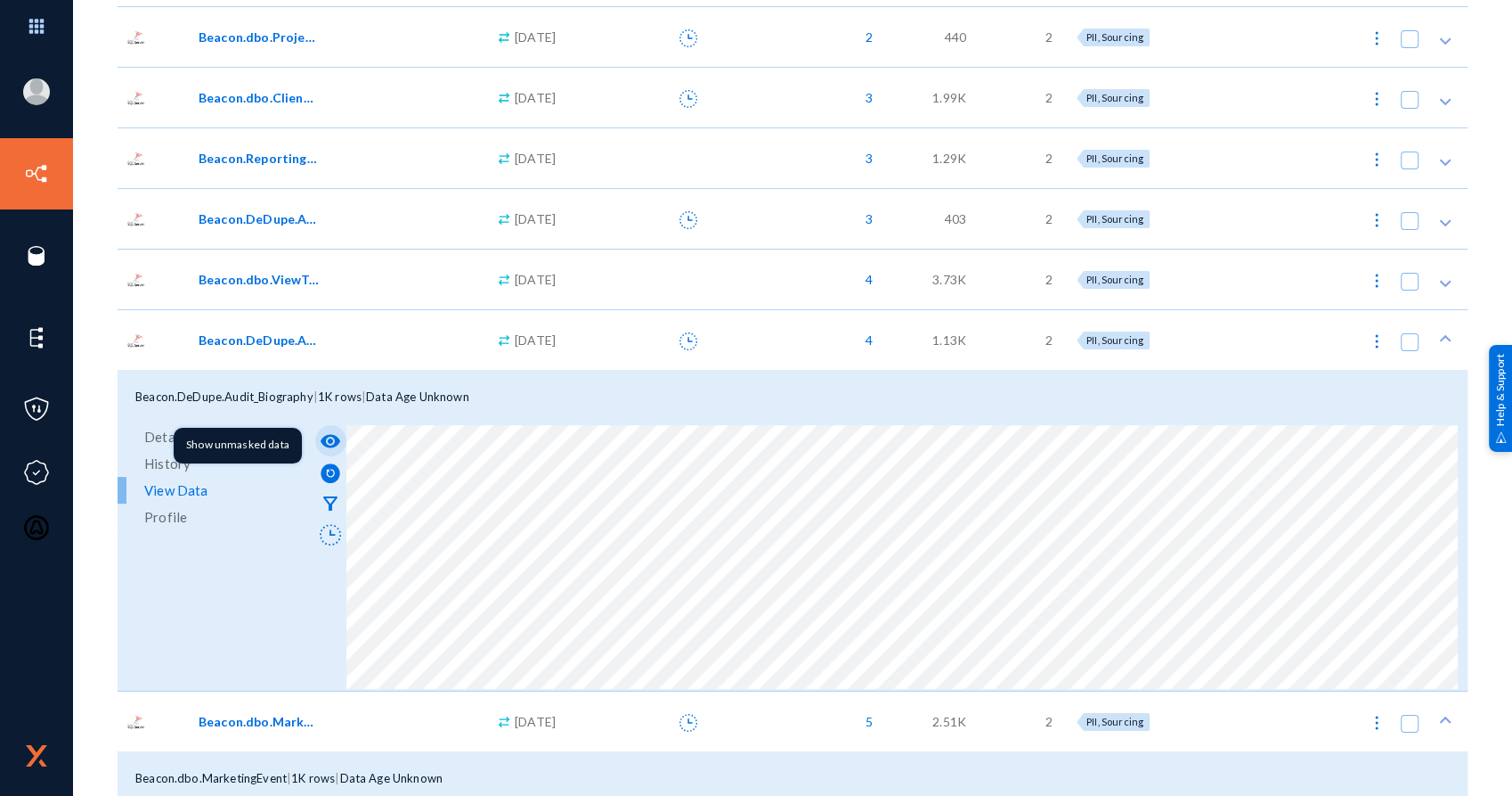
click at [337, 442] on mat-icon "visibility" at bounding box center [330, 440] width 21 height 21
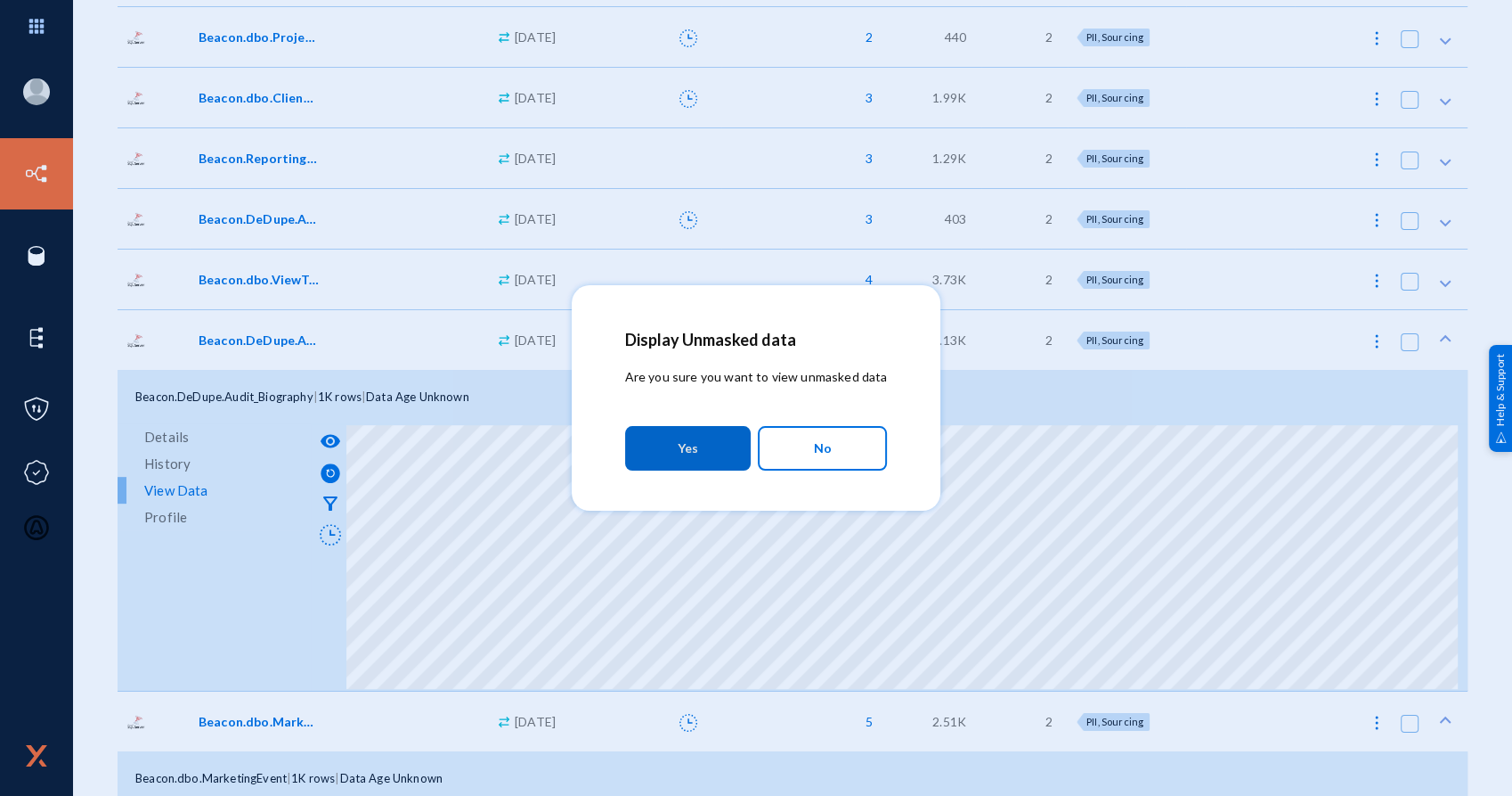
click at [665, 454] on button "Yes" at bounding box center [688, 448] width 126 height 45
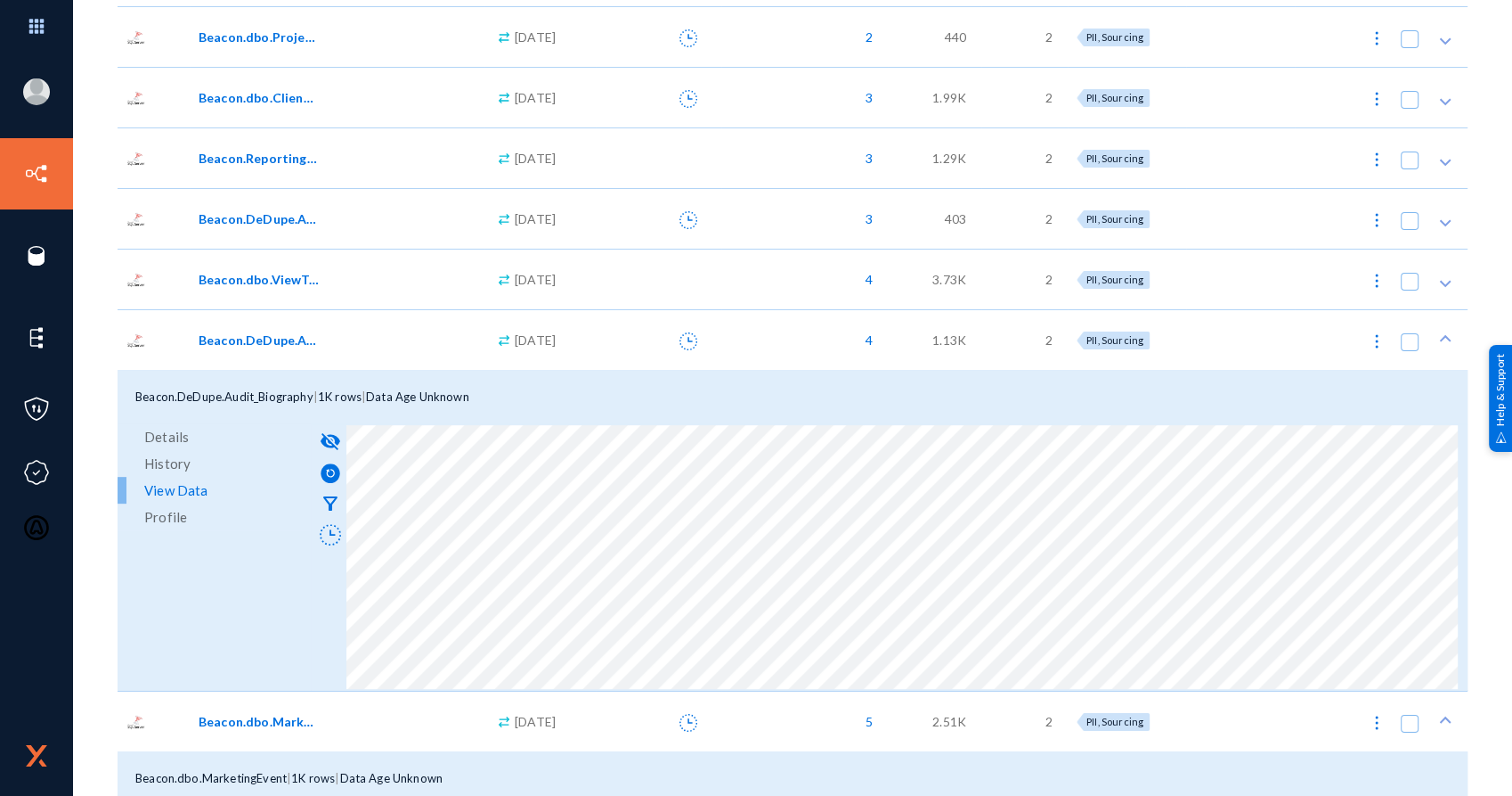
click at [314, 282] on span "Beacon.dbo.ViewTablePersonSummaryMain" at bounding box center [258, 279] width 120 height 19
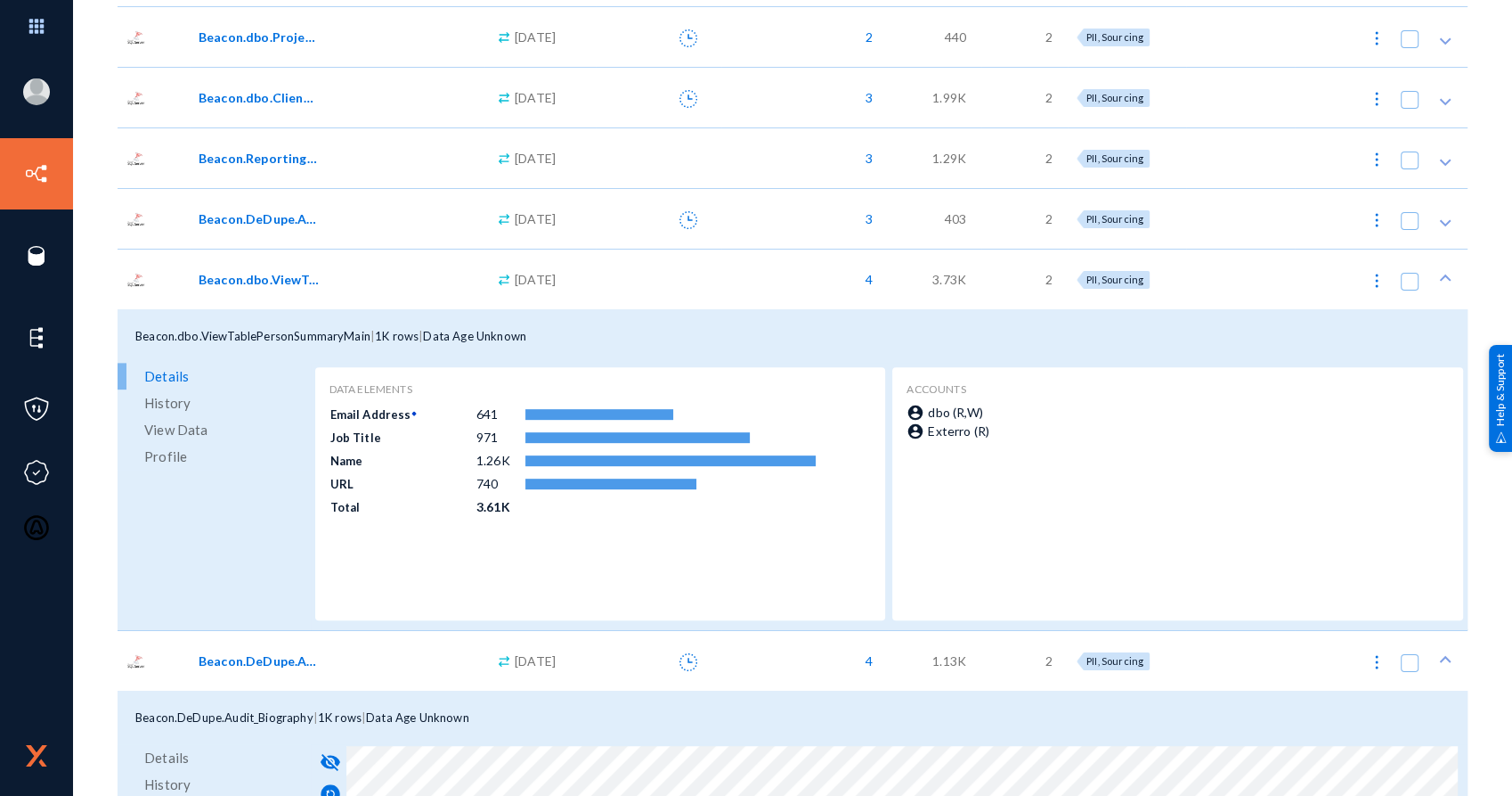
click at [183, 427] on span "View Data" at bounding box center [176, 429] width 63 height 27
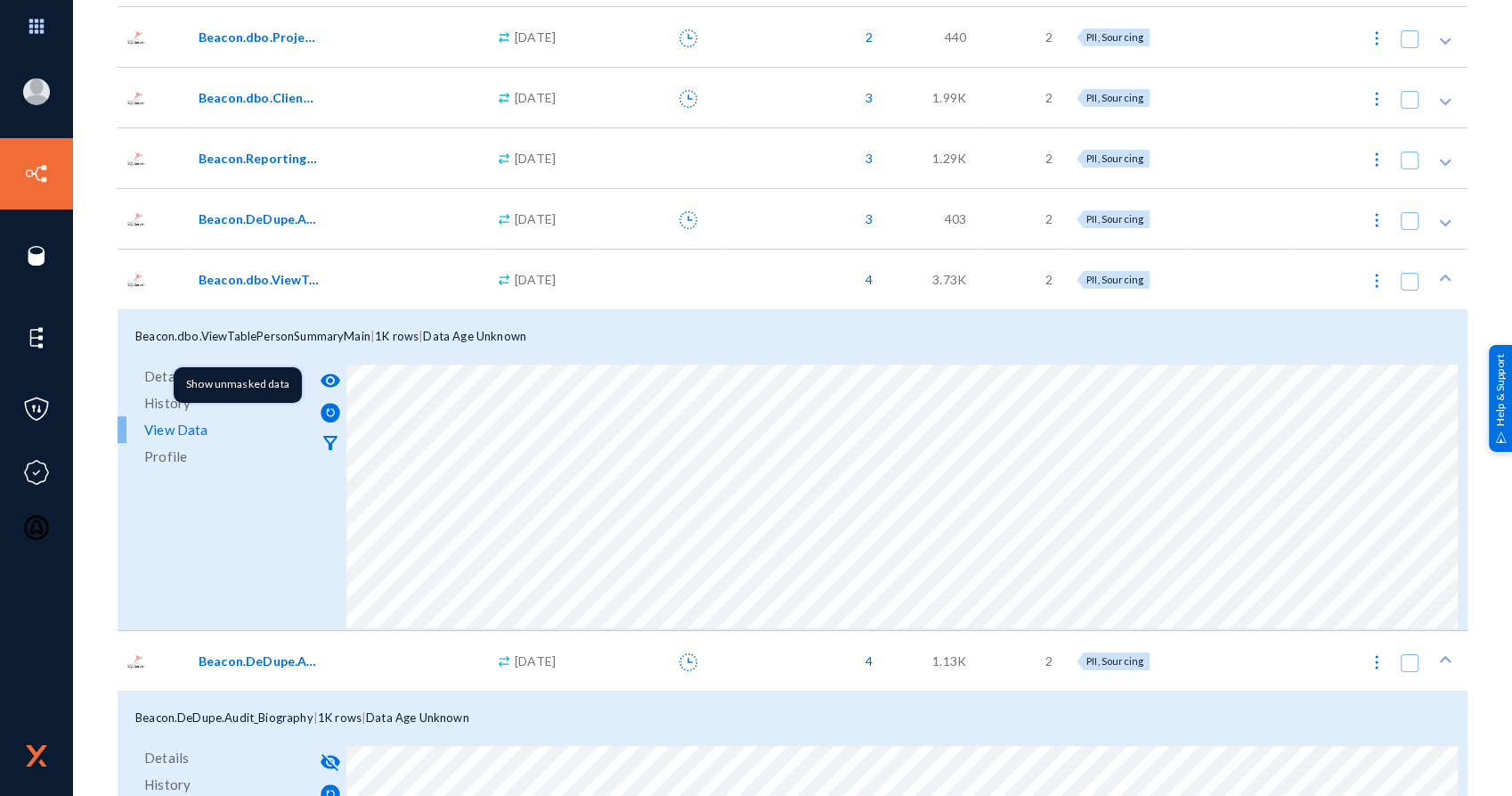
click at [332, 380] on mat-icon "visibility" at bounding box center [330, 380] width 21 height 21
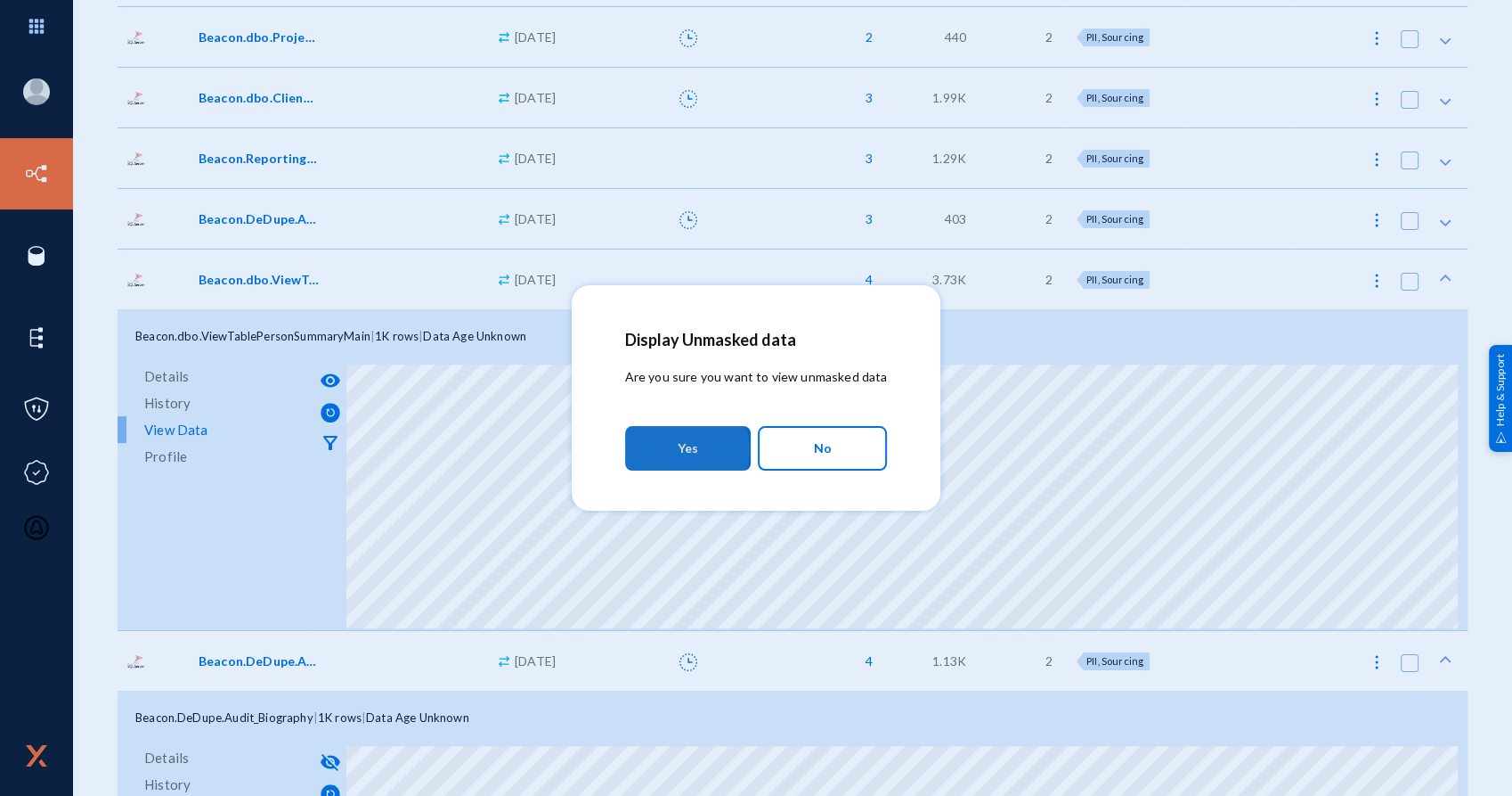
click at [676, 449] on button "Yes" at bounding box center [688, 448] width 126 height 45
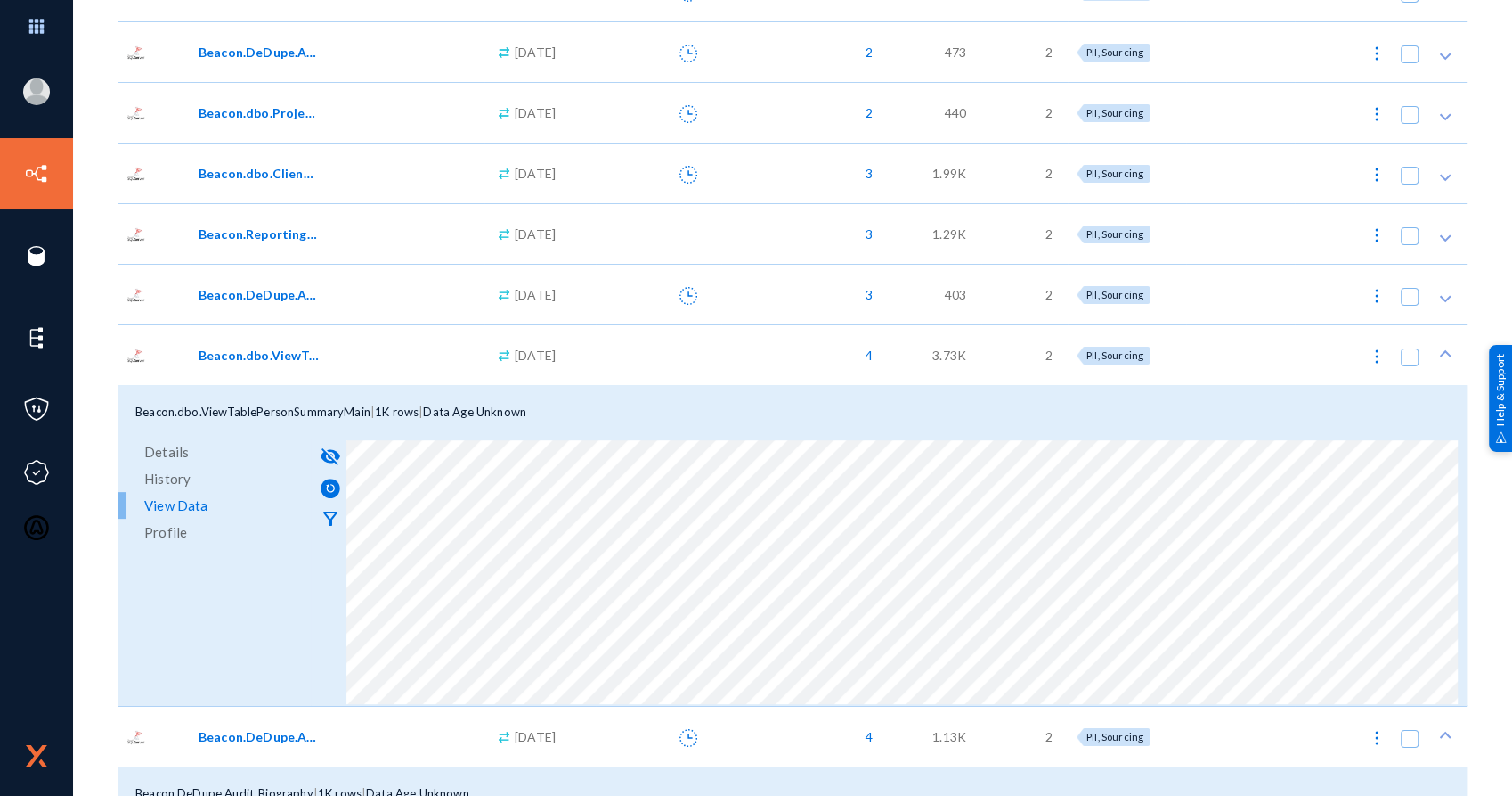
scroll to position [538, 0]
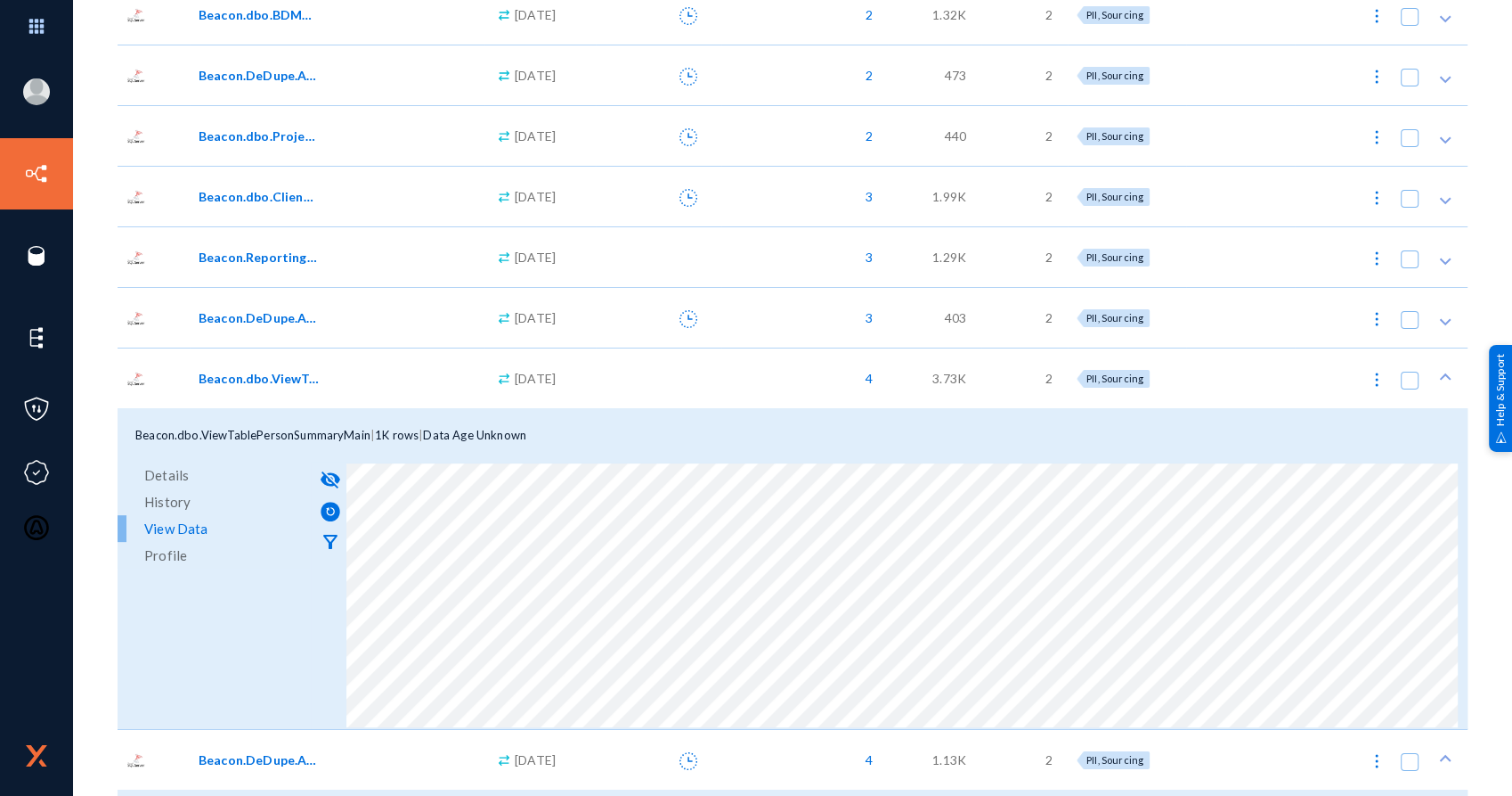
click at [318, 319] on div "Beacon.DeDupe.Audit_PersonContactHistory" at bounding box center [333, 317] width 271 height 19
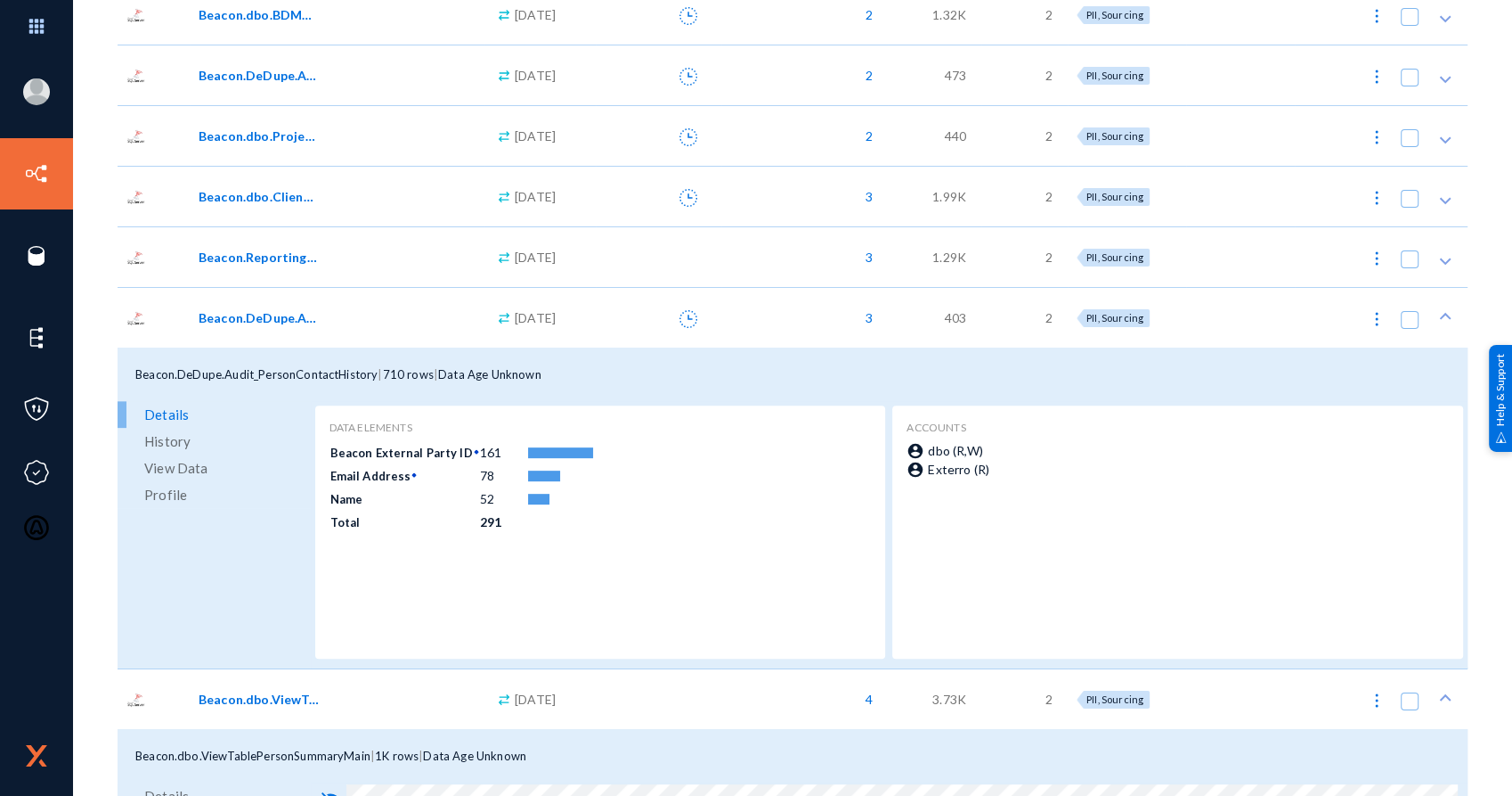
click at [176, 466] on span "View Data" at bounding box center [176, 467] width 63 height 27
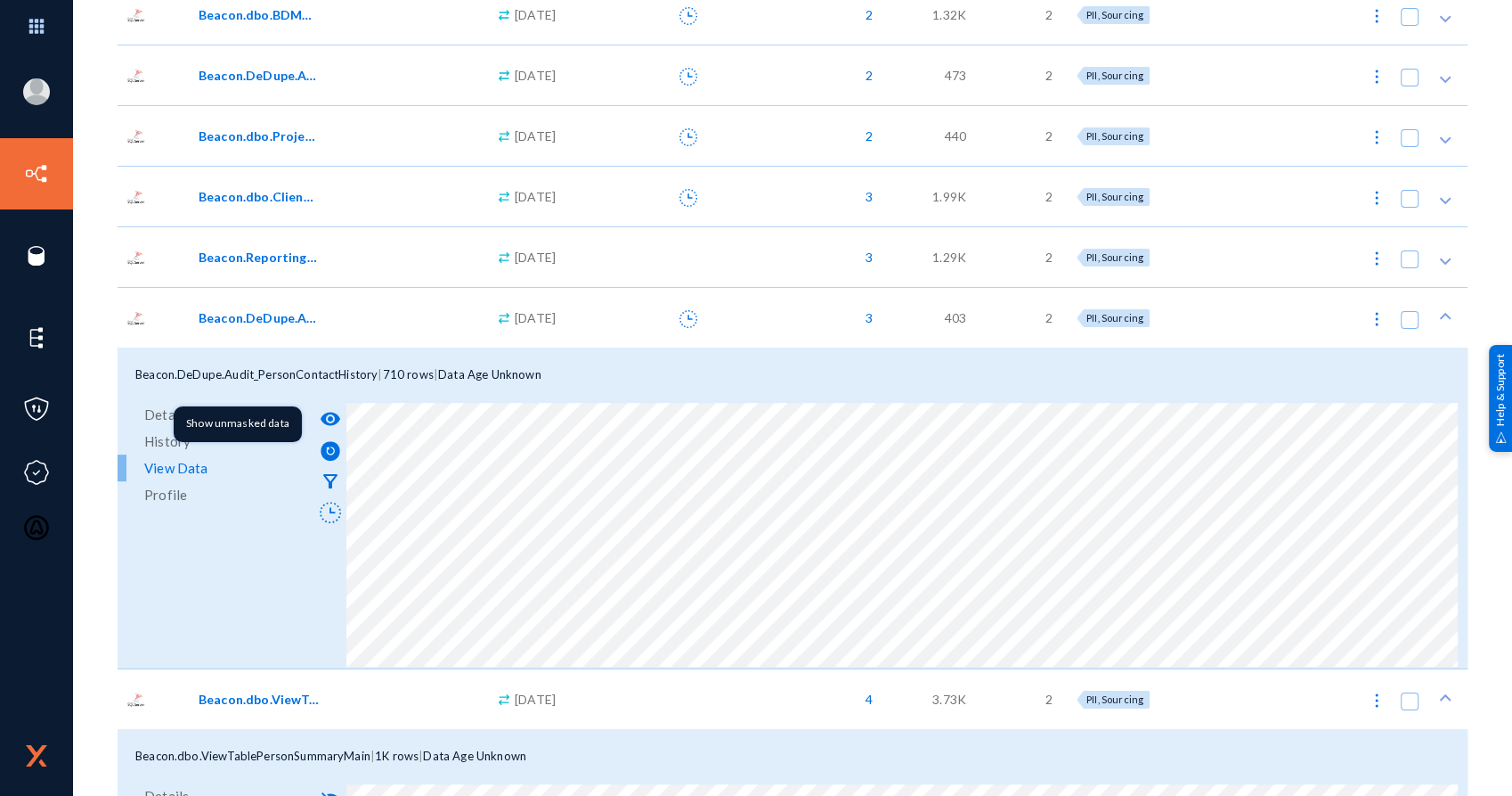
click at [335, 413] on mat-icon "visibility" at bounding box center [330, 418] width 21 height 21
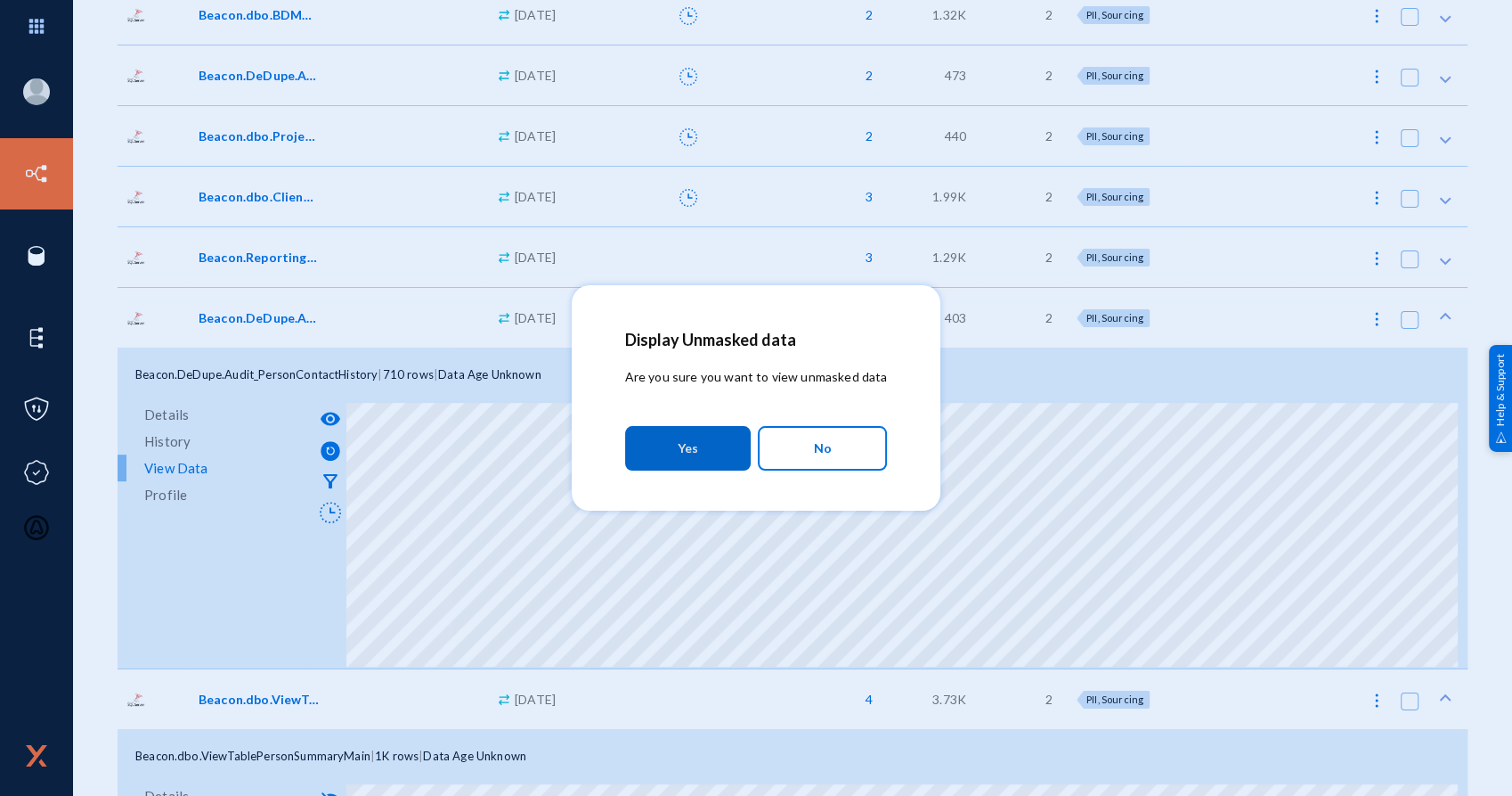
click at [677, 452] on button "Yes" at bounding box center [688, 448] width 126 height 45
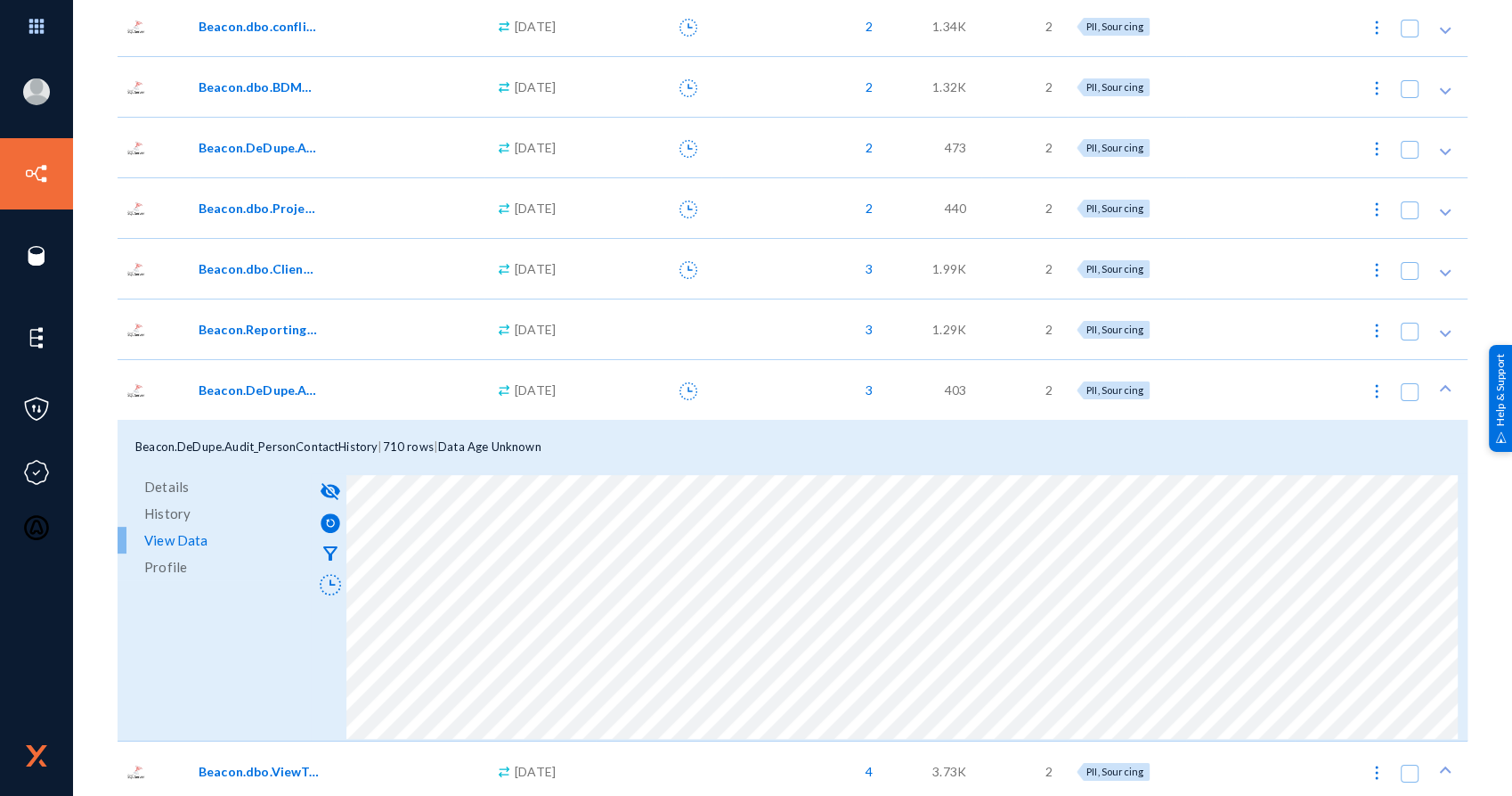
scroll to position [439, 0]
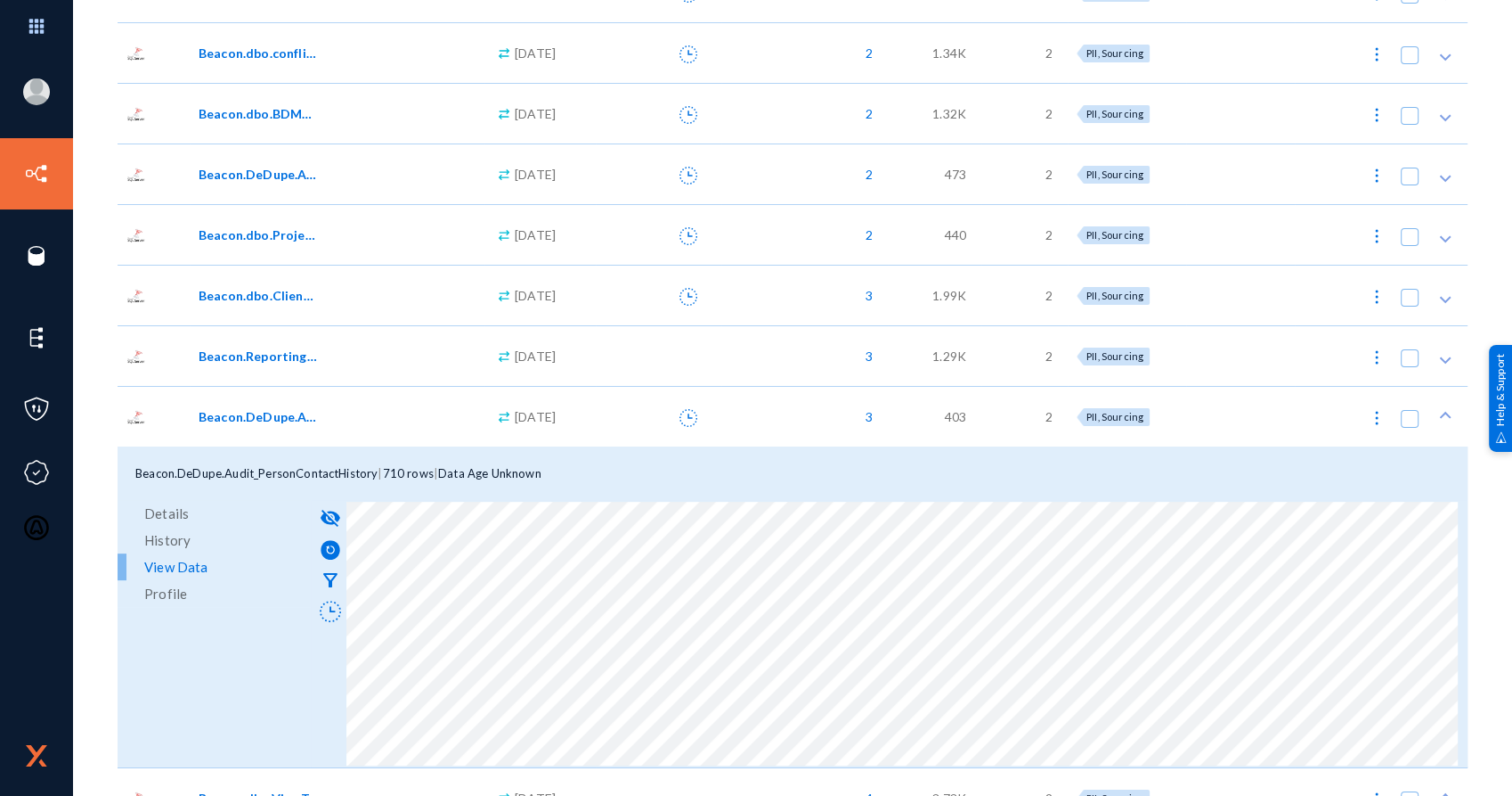
click at [306, 359] on span "Beacon.Reporting.SSRSSubscription" at bounding box center [258, 356] width 120 height 19
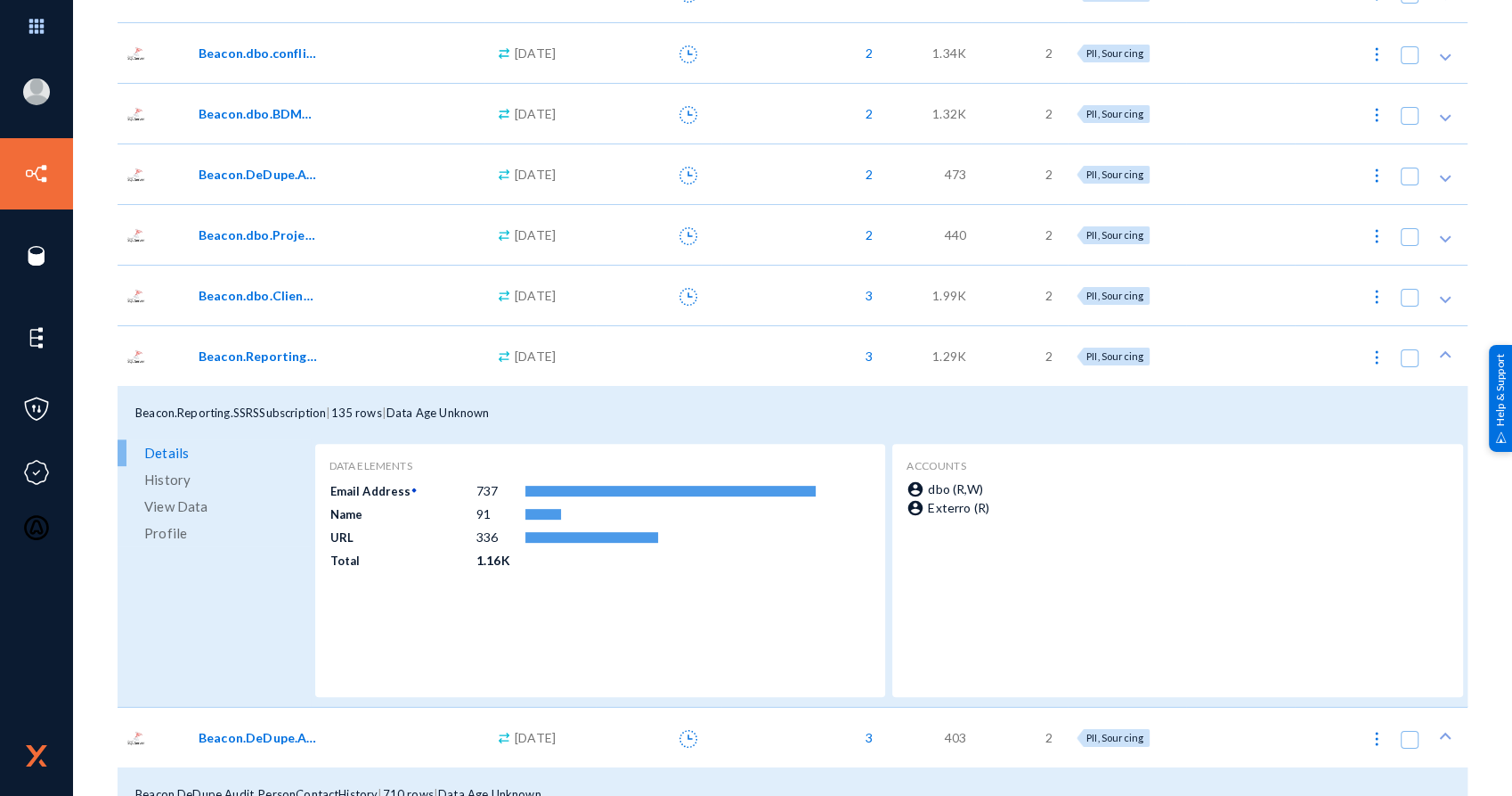
click at [186, 507] on span "View Data" at bounding box center [176, 506] width 63 height 27
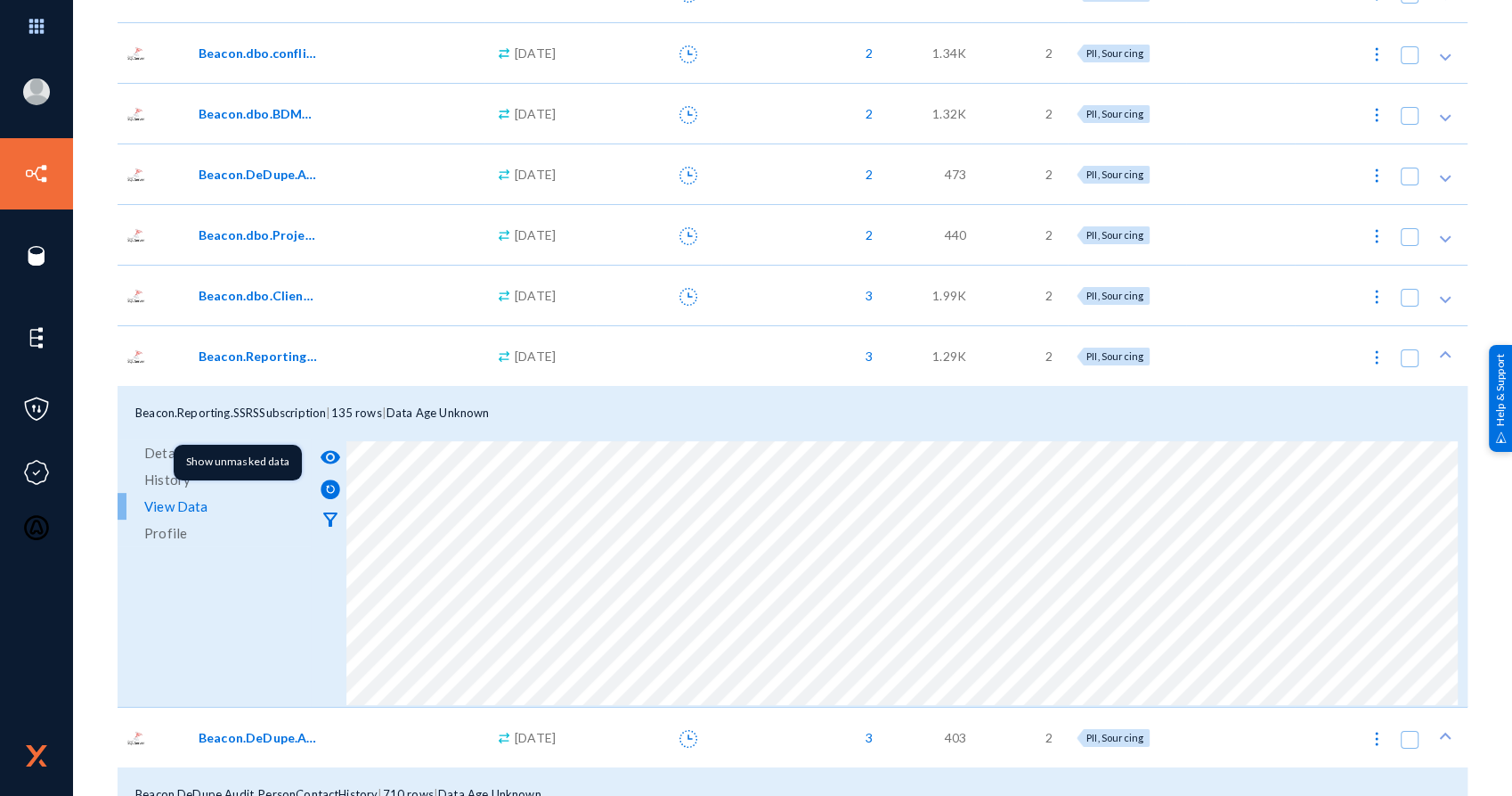
click at [325, 454] on mat-icon "visibility" at bounding box center [330, 456] width 21 height 21
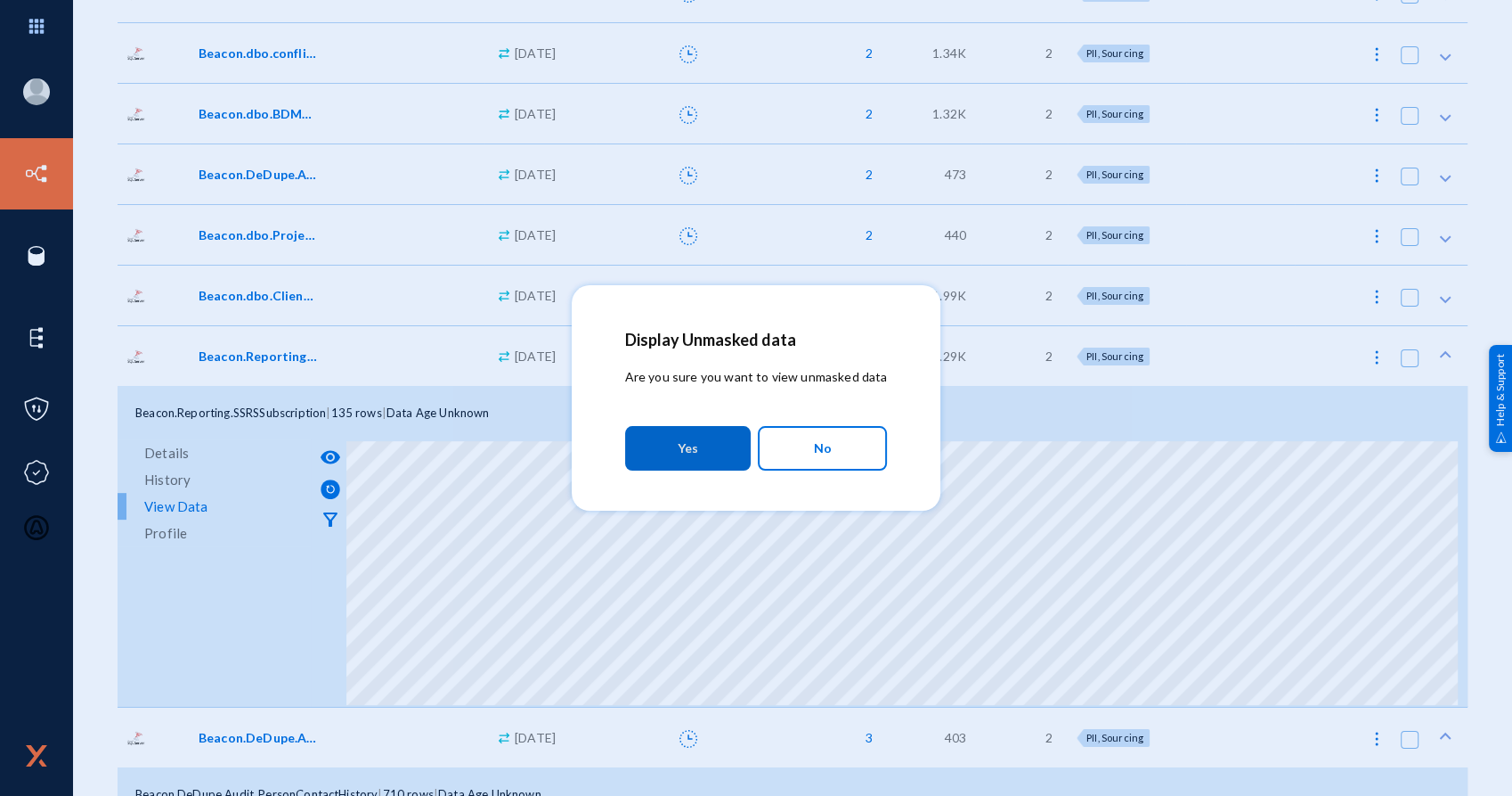
click at [676, 458] on button "Yes" at bounding box center [688, 448] width 126 height 45
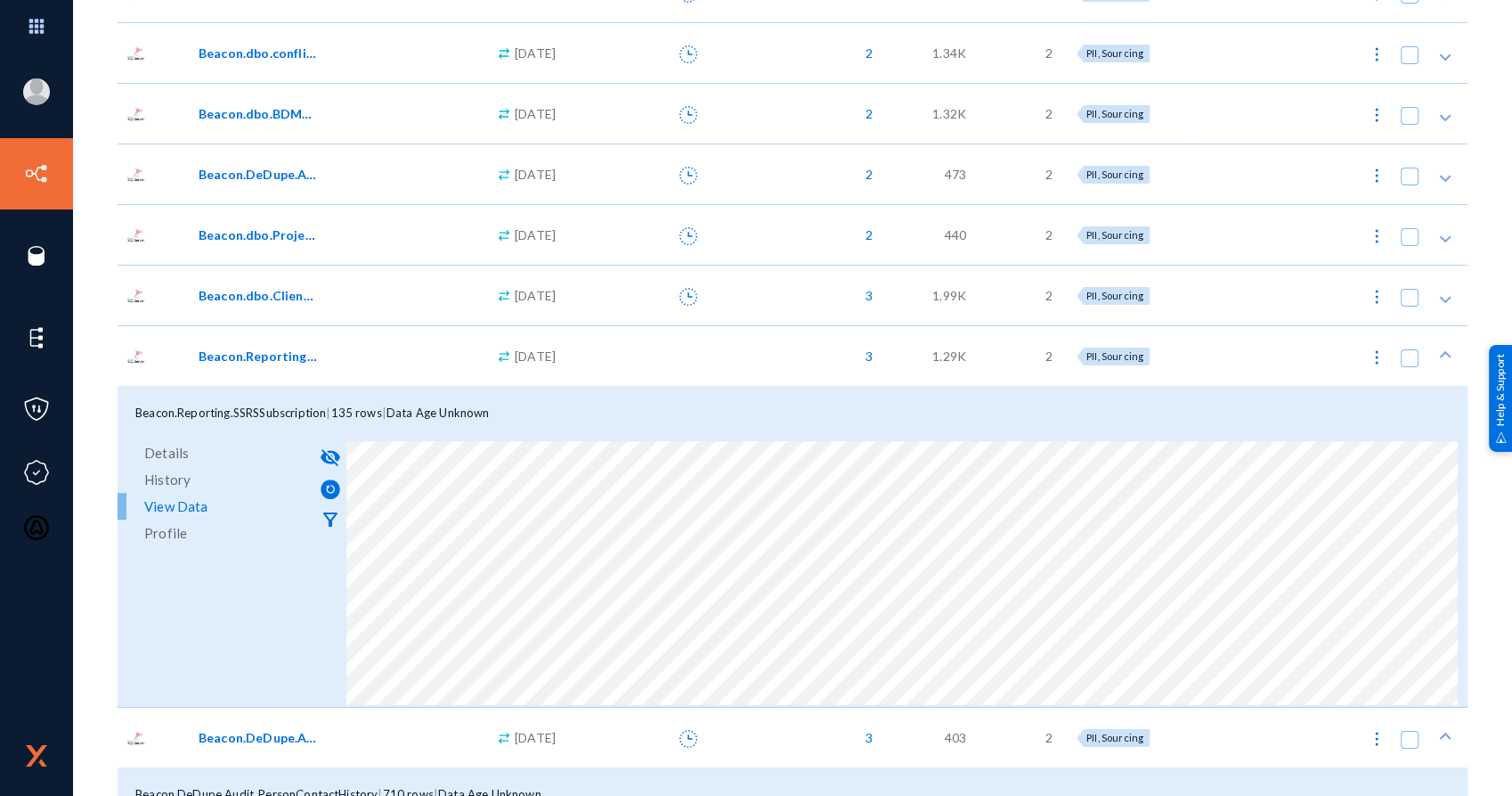
click at [309, 307] on div "Beacon.dbo.ClientFeedbackSurvey" at bounding box center [337, 294] width 295 height 61
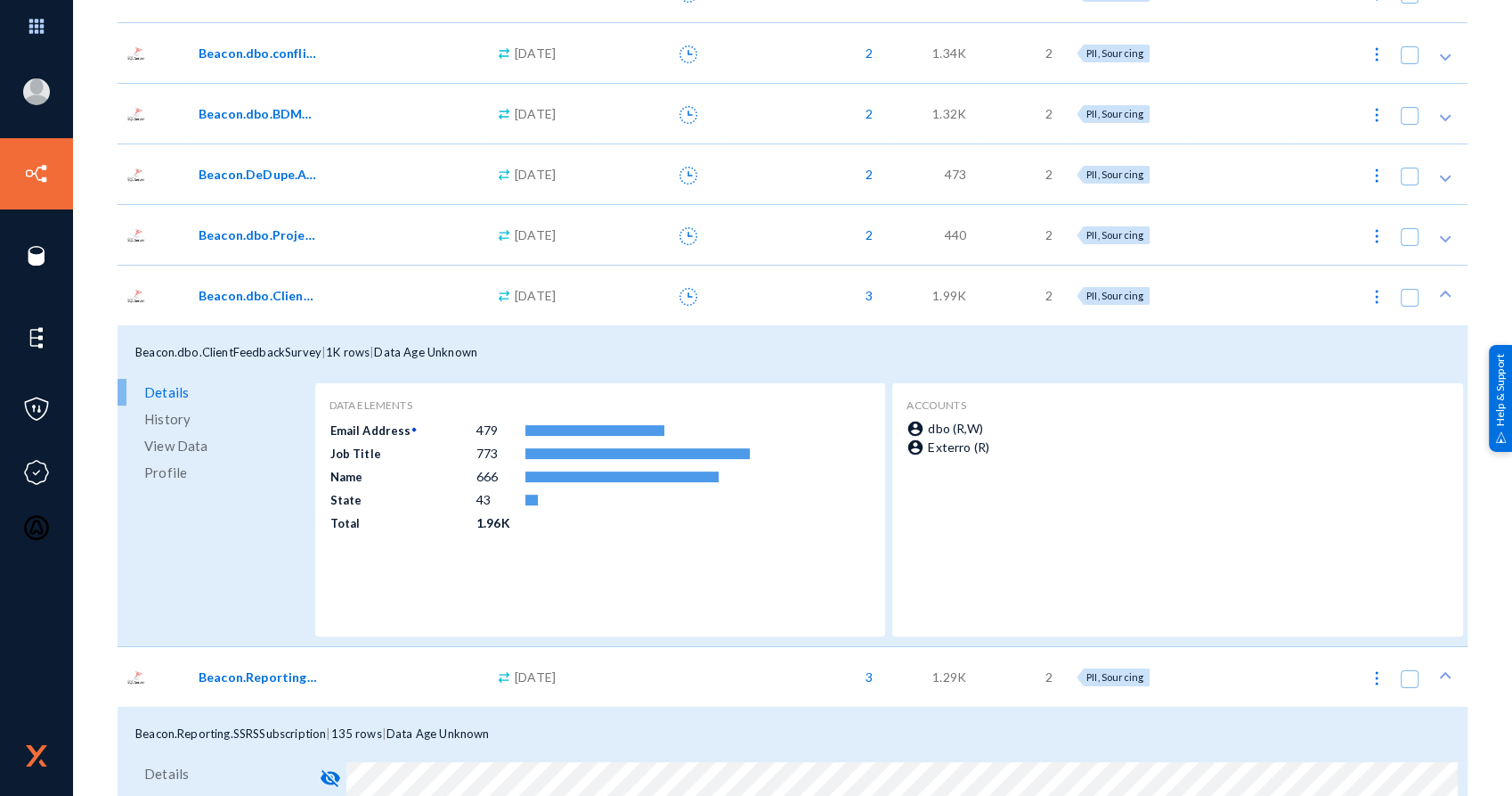
click at [167, 442] on span "View Data" at bounding box center [176, 445] width 63 height 27
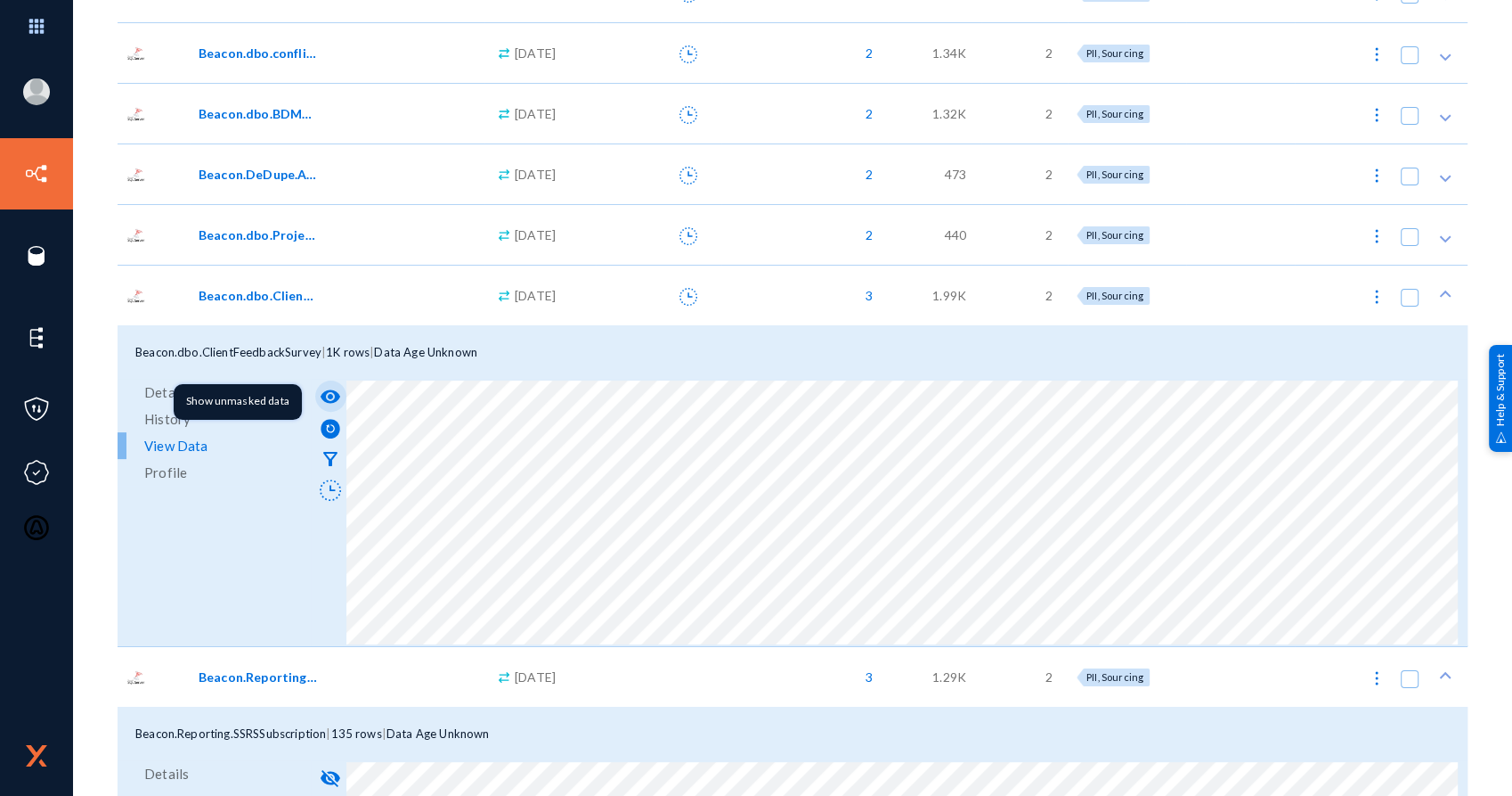
click at [331, 398] on mat-icon "visibility" at bounding box center [330, 396] width 21 height 21
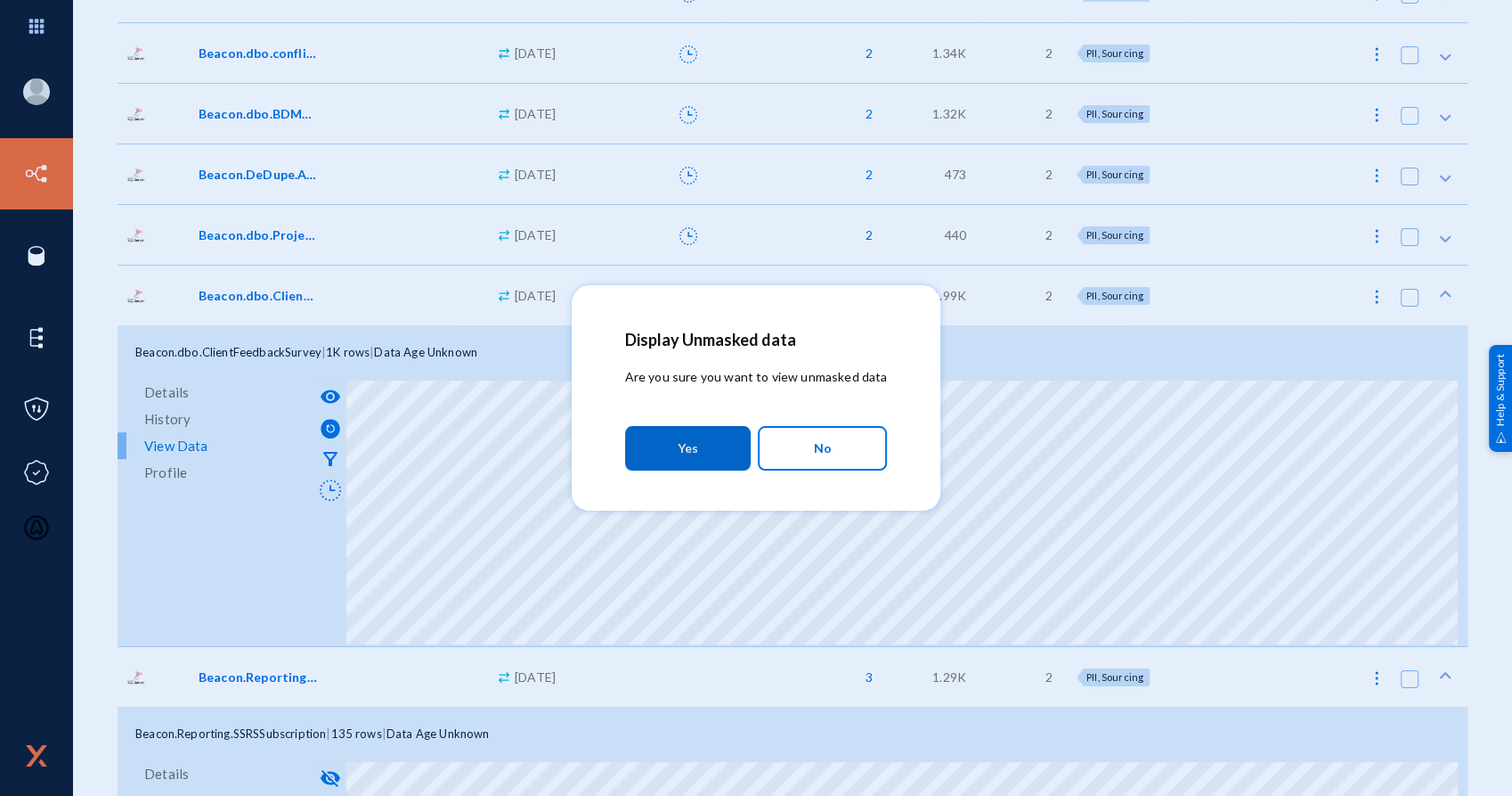
click at [662, 457] on button "Yes" at bounding box center [688, 448] width 126 height 45
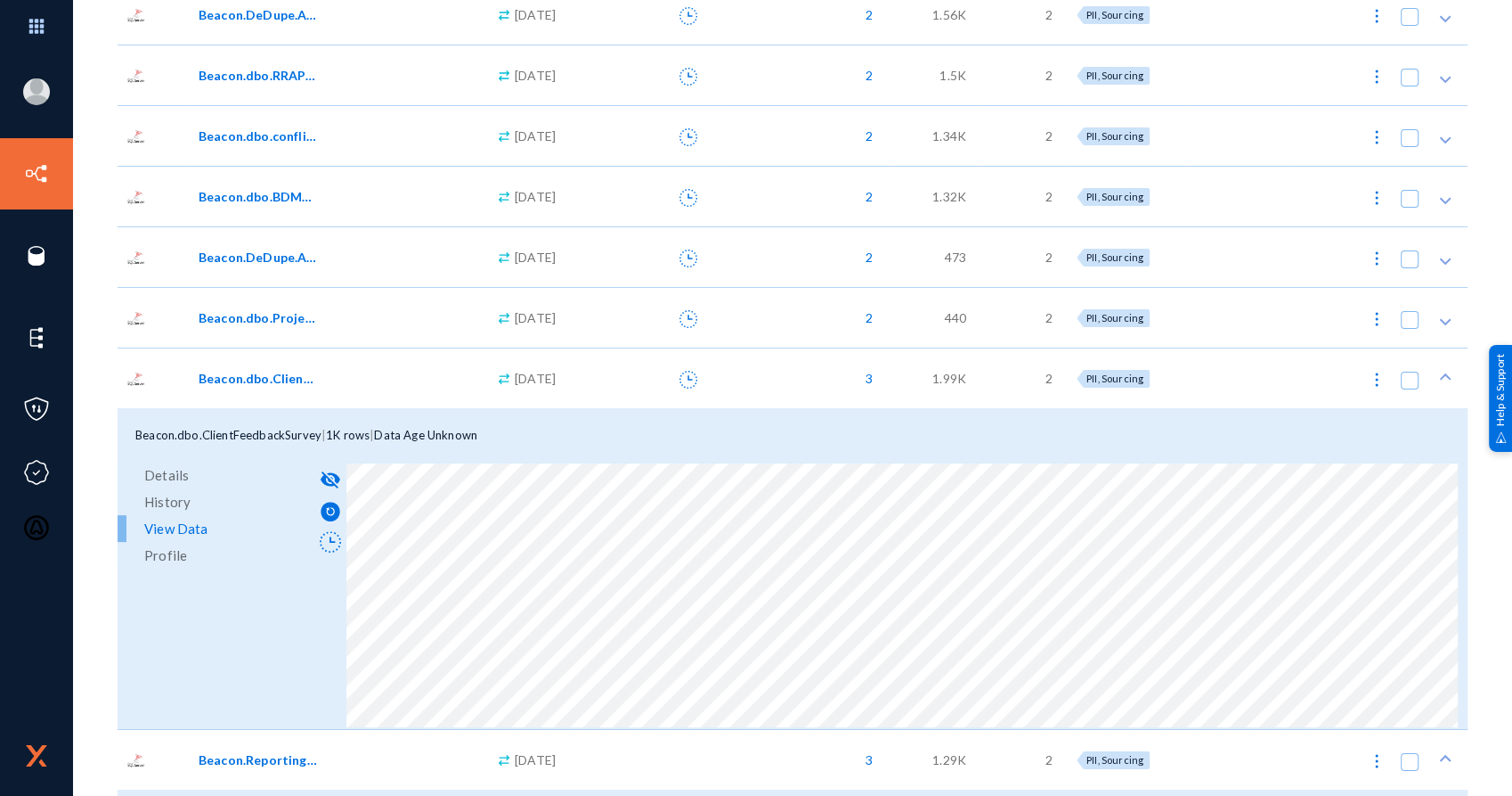
scroll to position [341, 0]
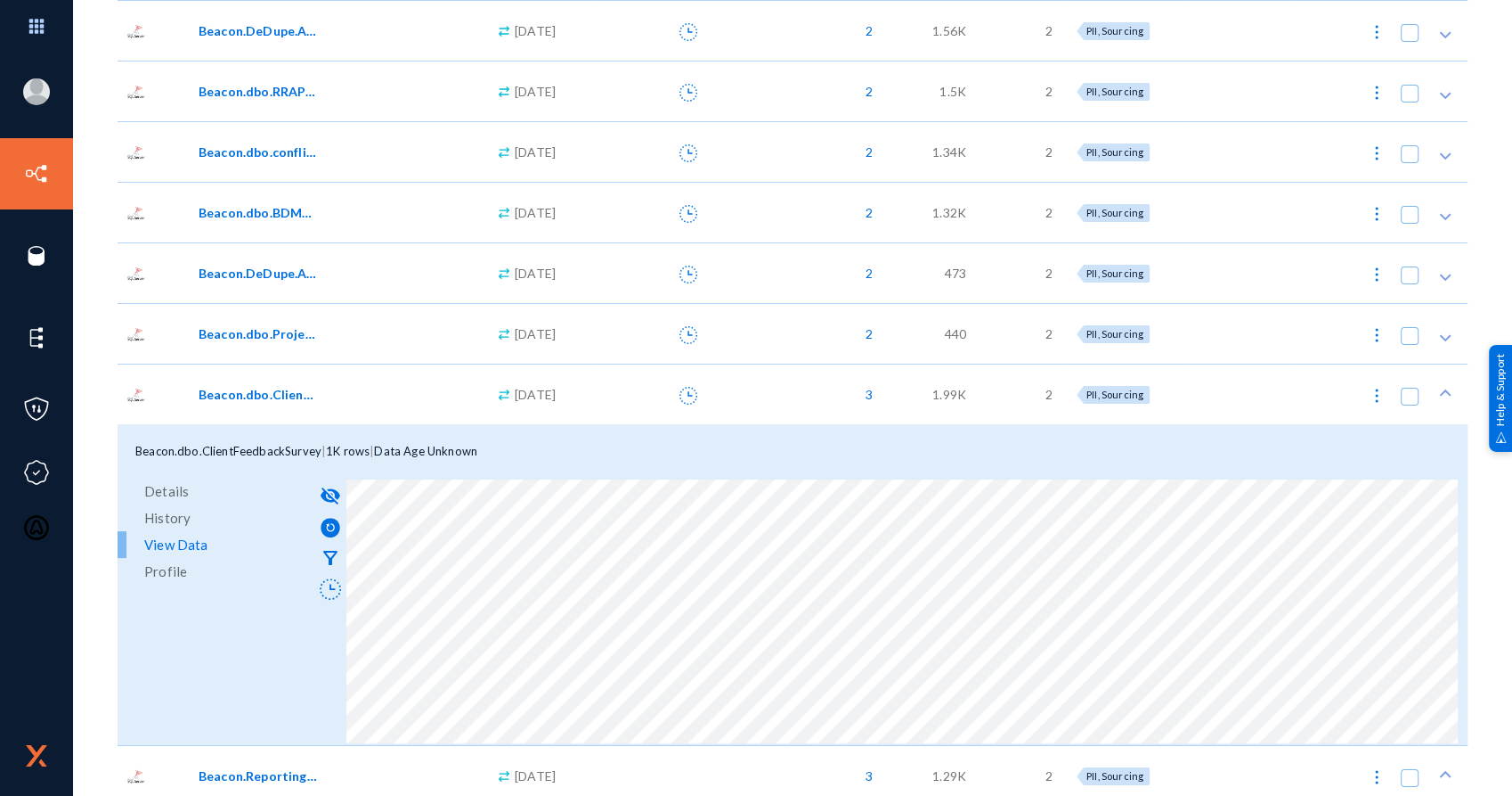
click at [286, 338] on span "Beacon.dbo.ProjectComment" at bounding box center [258, 333] width 120 height 19
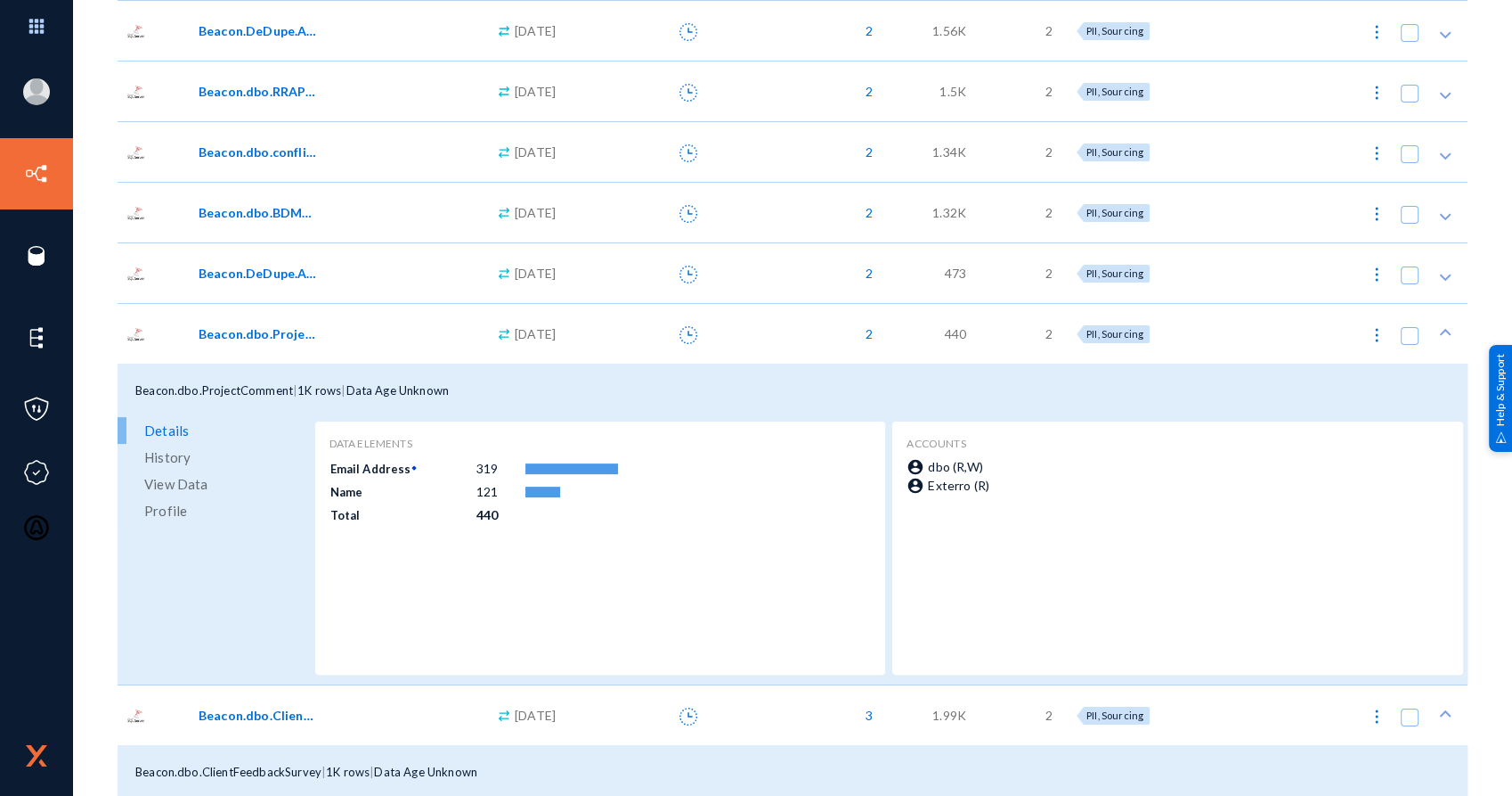
click at [191, 482] on span "View Data" at bounding box center [176, 483] width 63 height 27
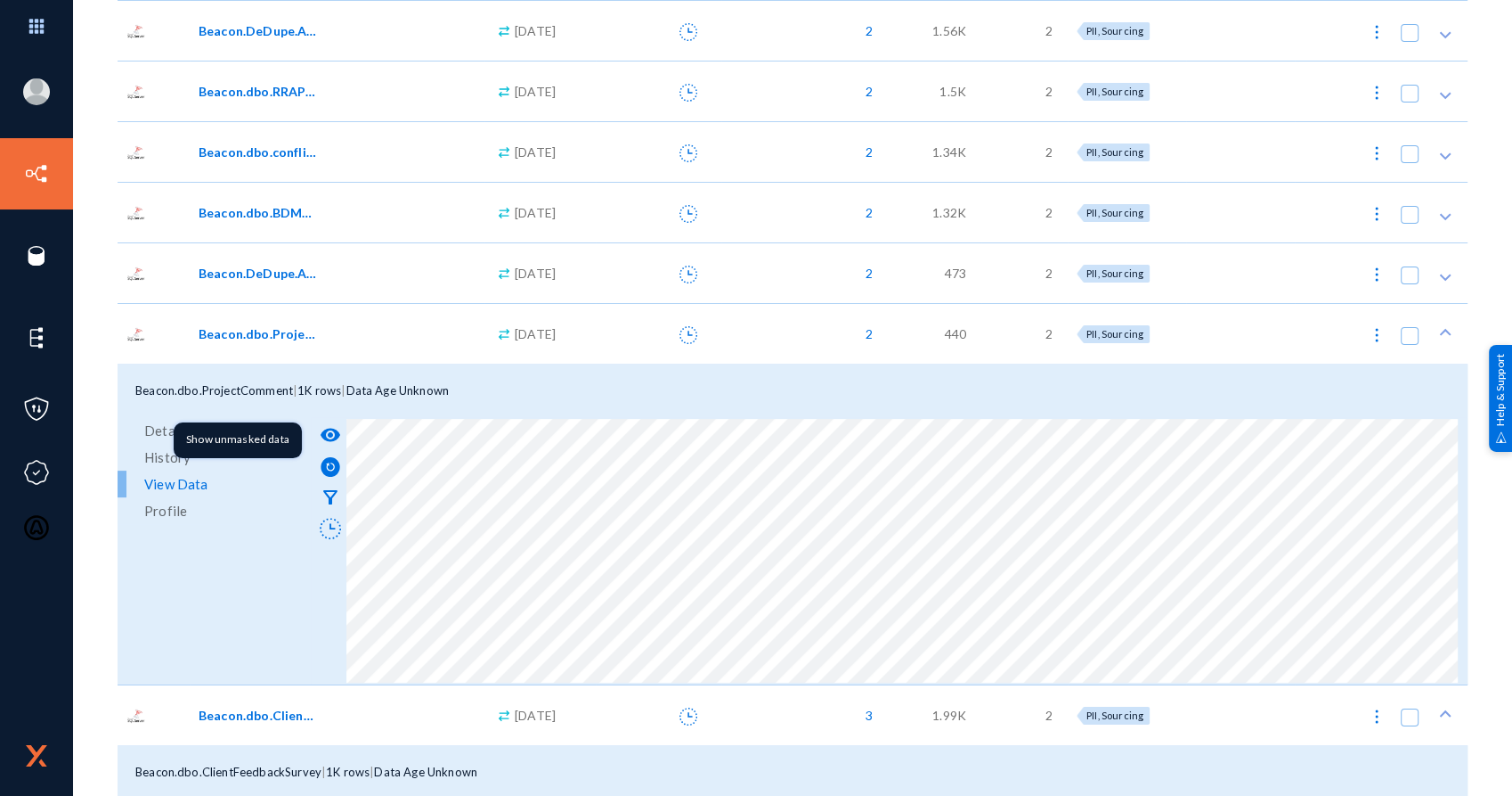
click at [327, 431] on mat-icon "visibility" at bounding box center [330, 435] width 21 height 21
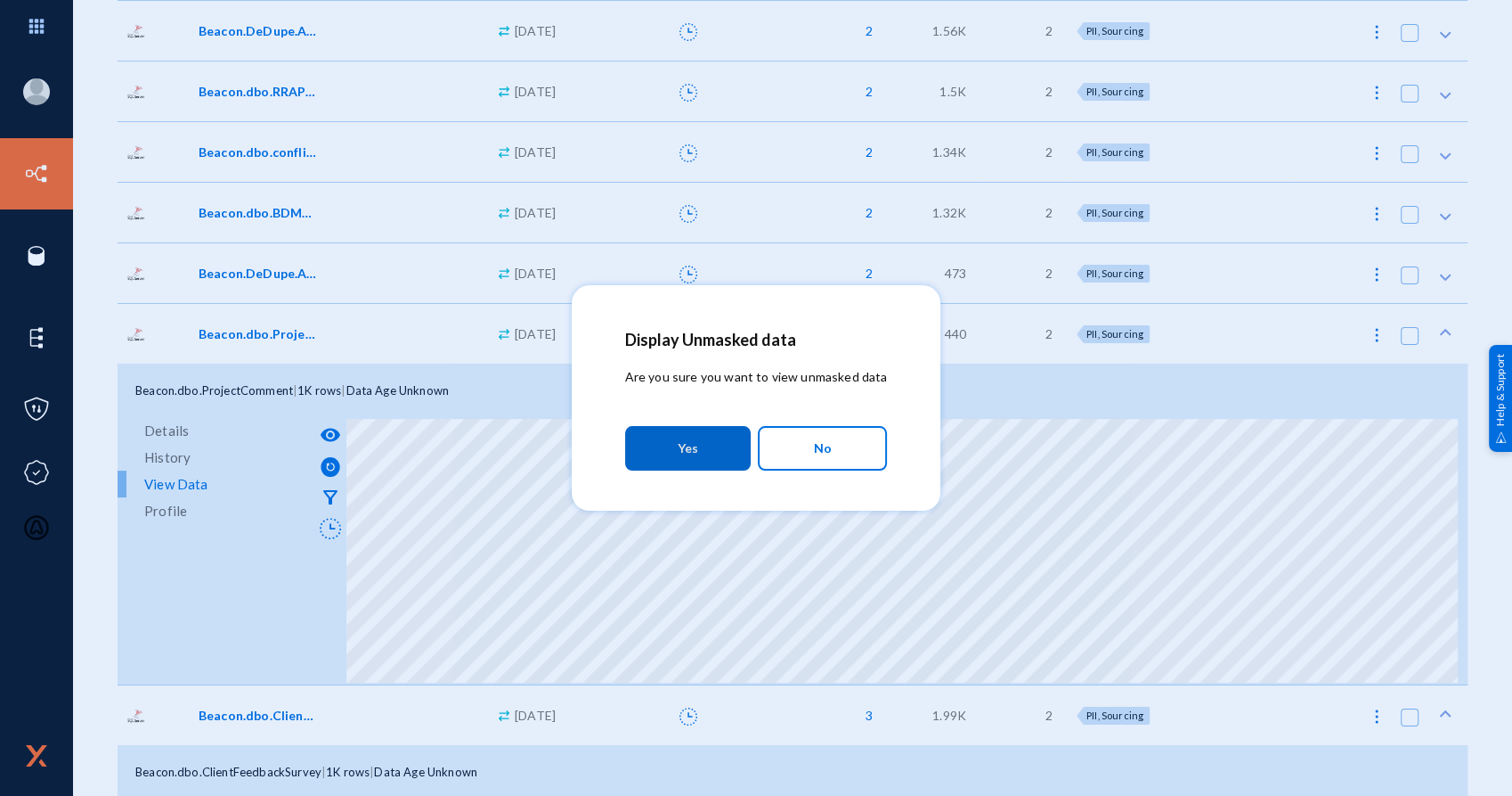
click at [673, 466] on button "Yes" at bounding box center [688, 448] width 126 height 45
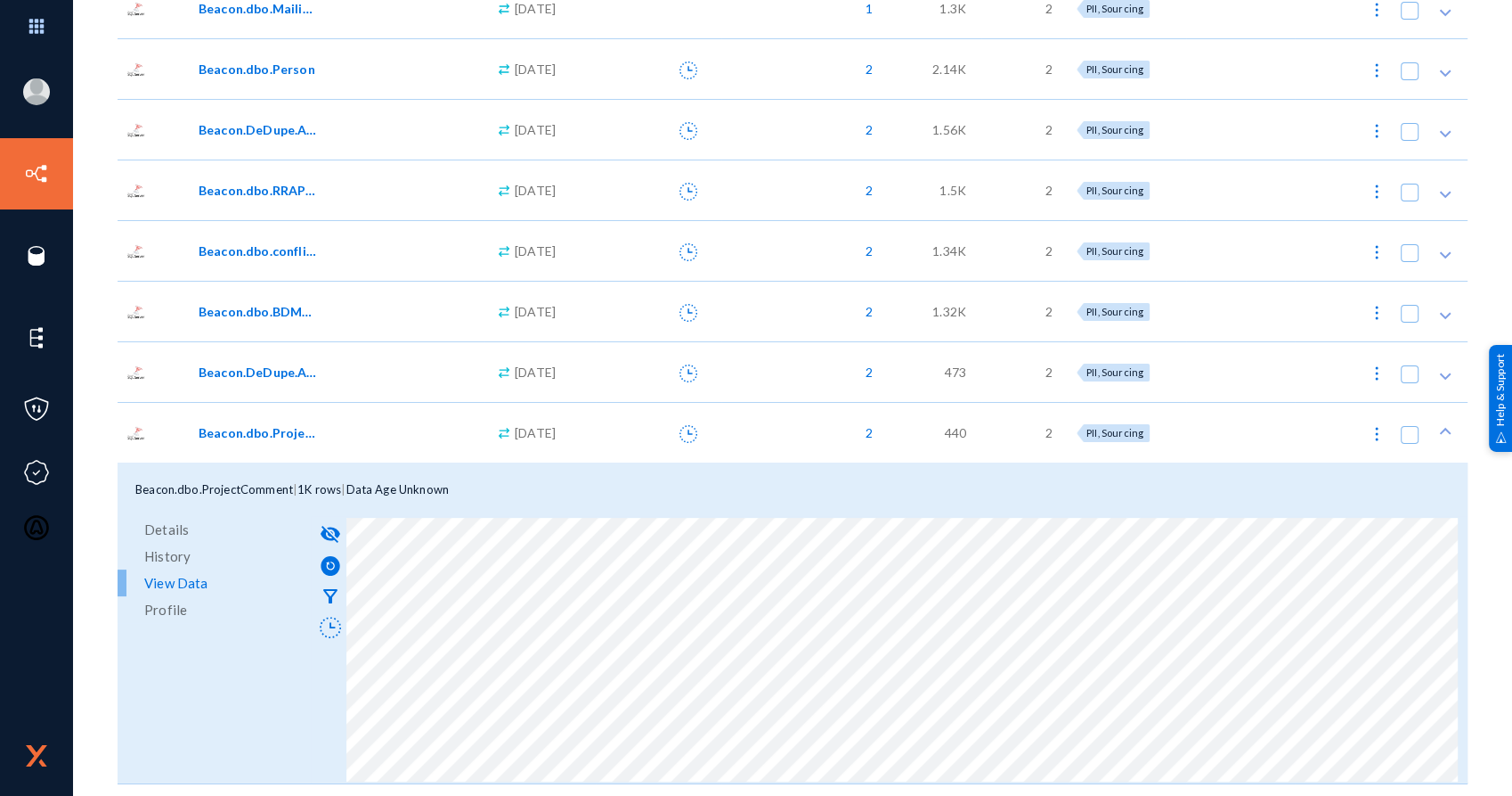
scroll to position [142, 0]
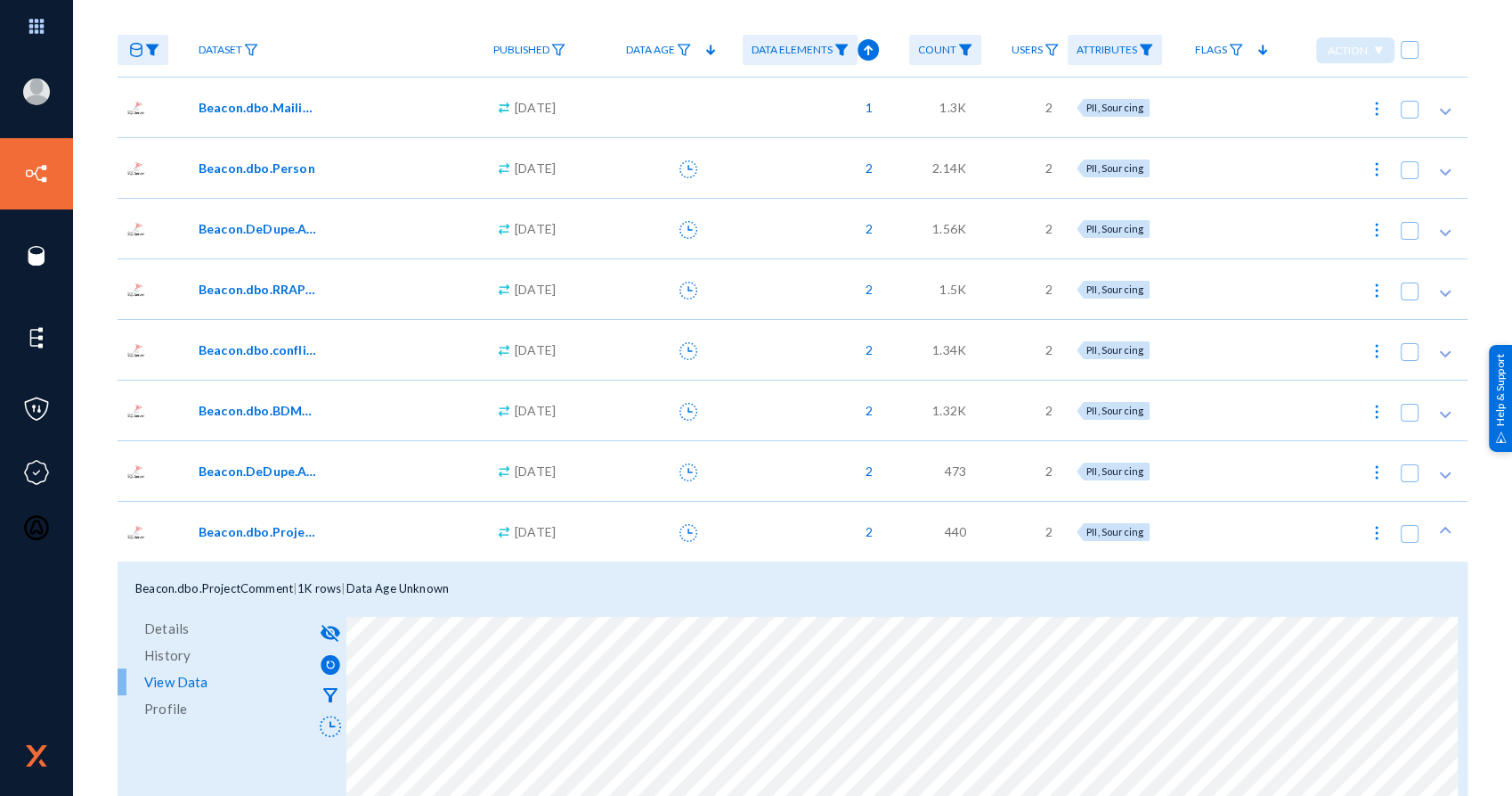
click at [310, 425] on div "Beacon.dbo.BDMeetingComment" at bounding box center [337, 410] width 295 height 61
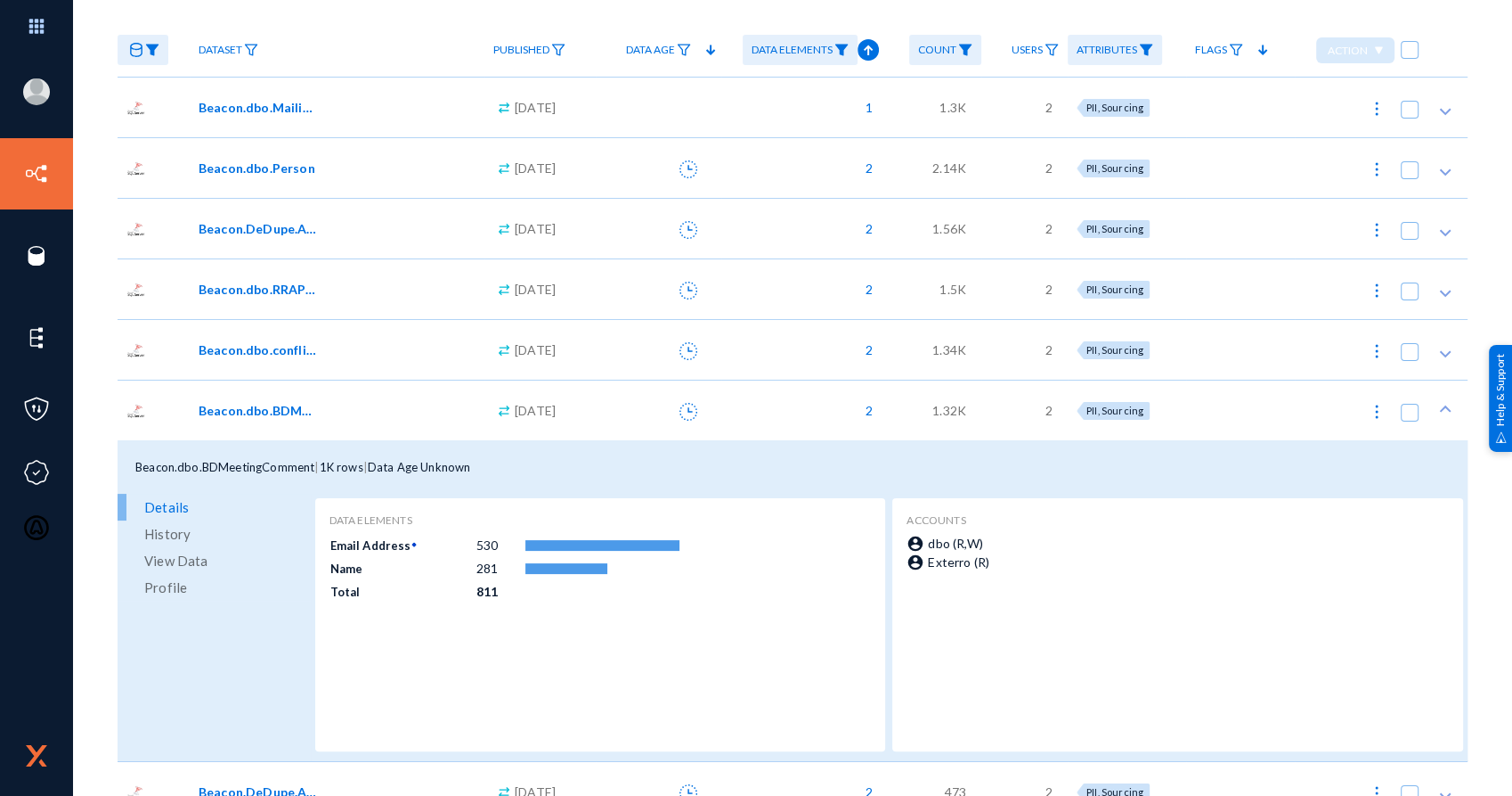
click at [178, 554] on span "View Data" at bounding box center [176, 560] width 63 height 27
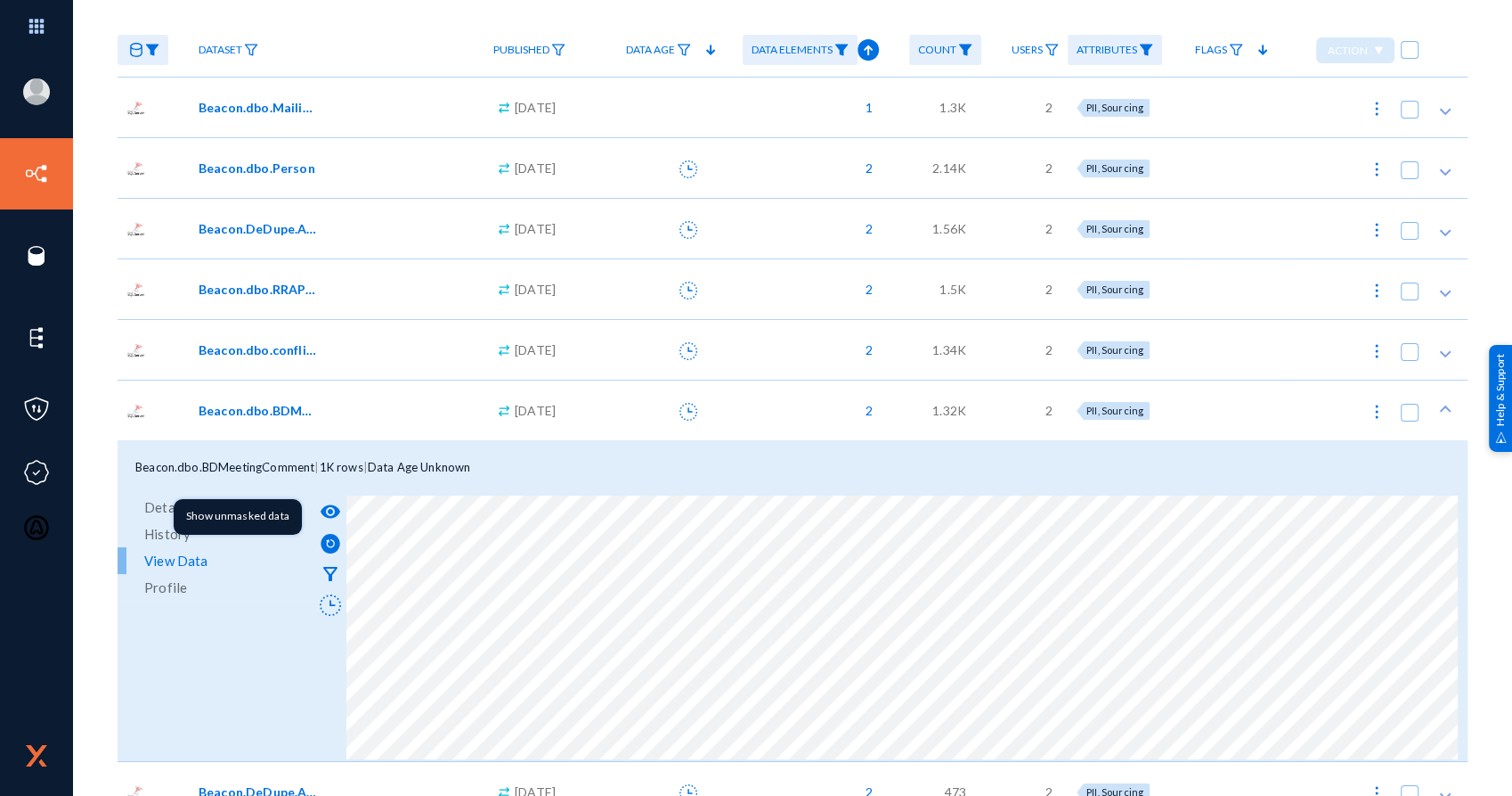
click at [328, 508] on mat-icon "visibility" at bounding box center [330, 511] width 21 height 21
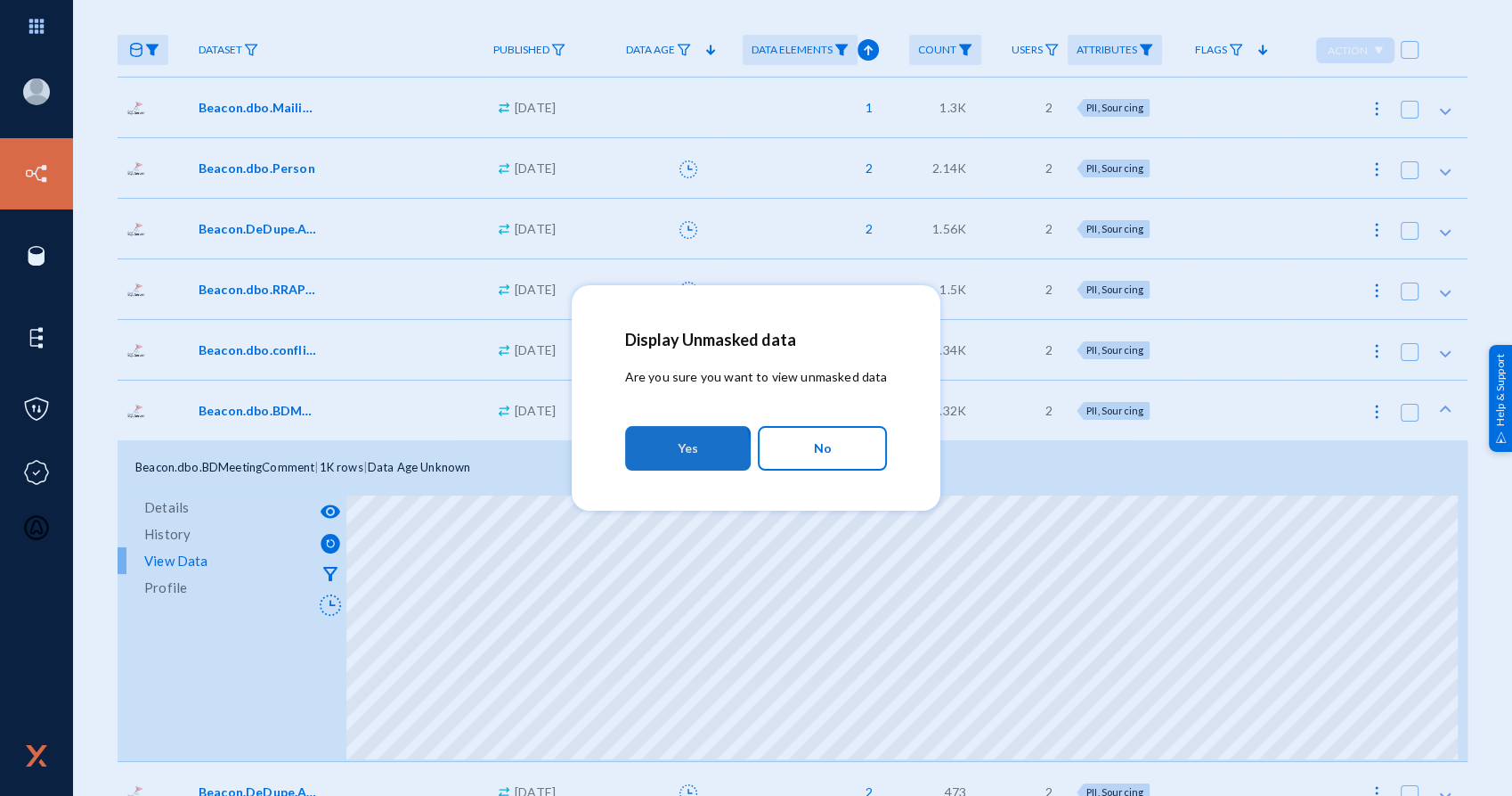
click at [650, 455] on button "Yes" at bounding box center [688, 448] width 126 height 45
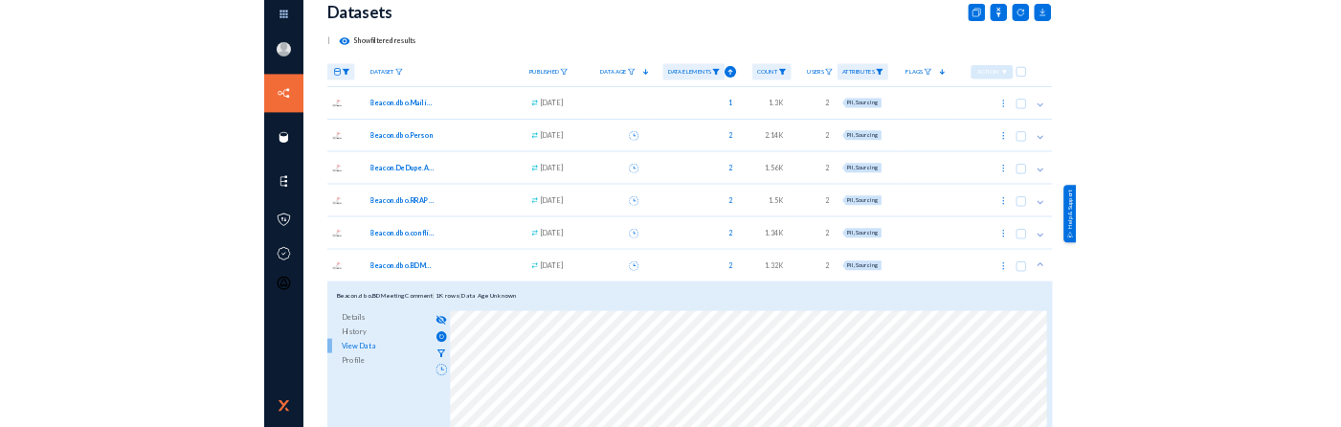
scroll to position [46, 0]
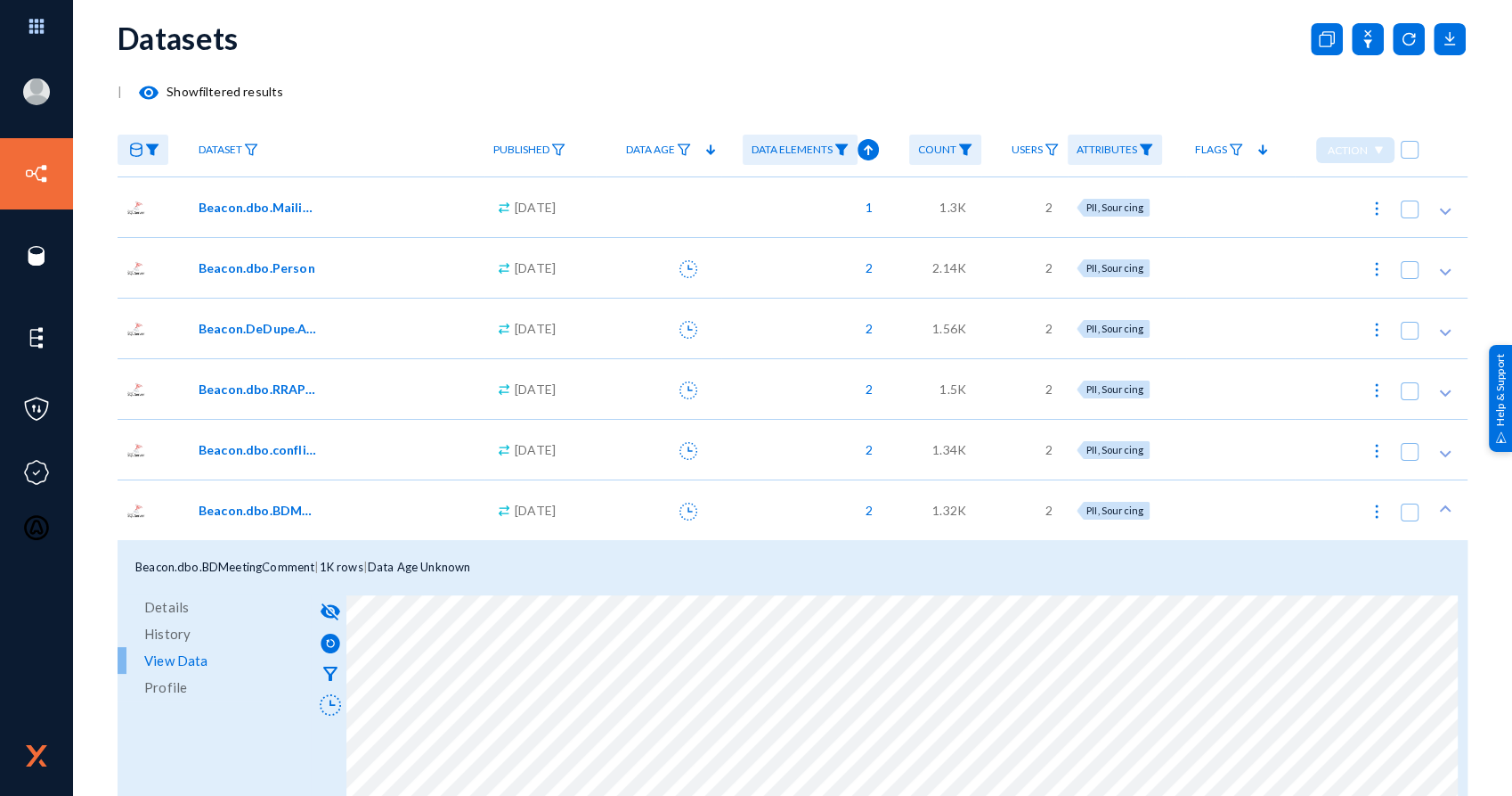
click at [302, 286] on div "Beacon.dbo.Person" at bounding box center [337, 267] width 295 height 61
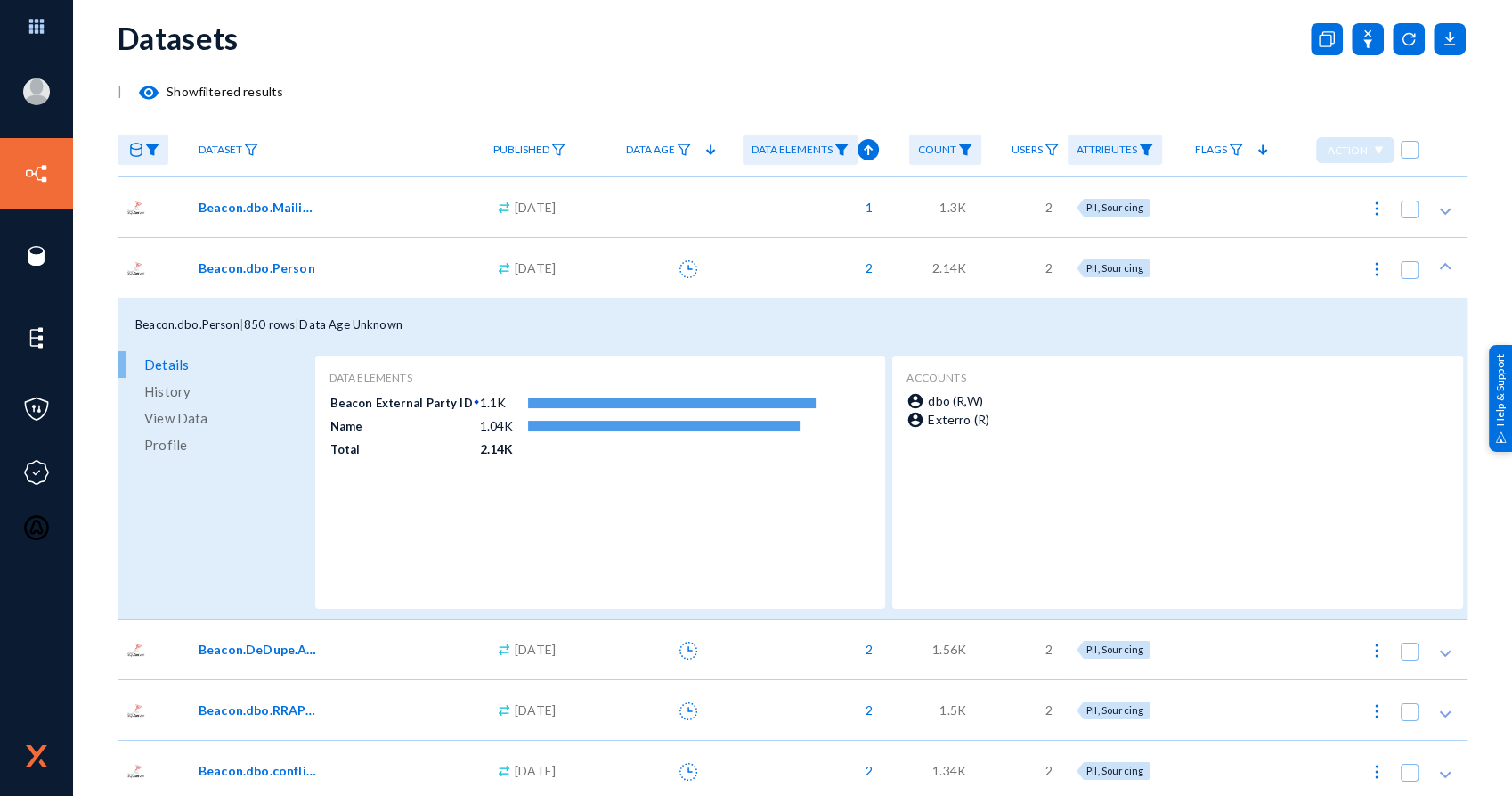
click at [190, 419] on span "View Data" at bounding box center [176, 417] width 63 height 27
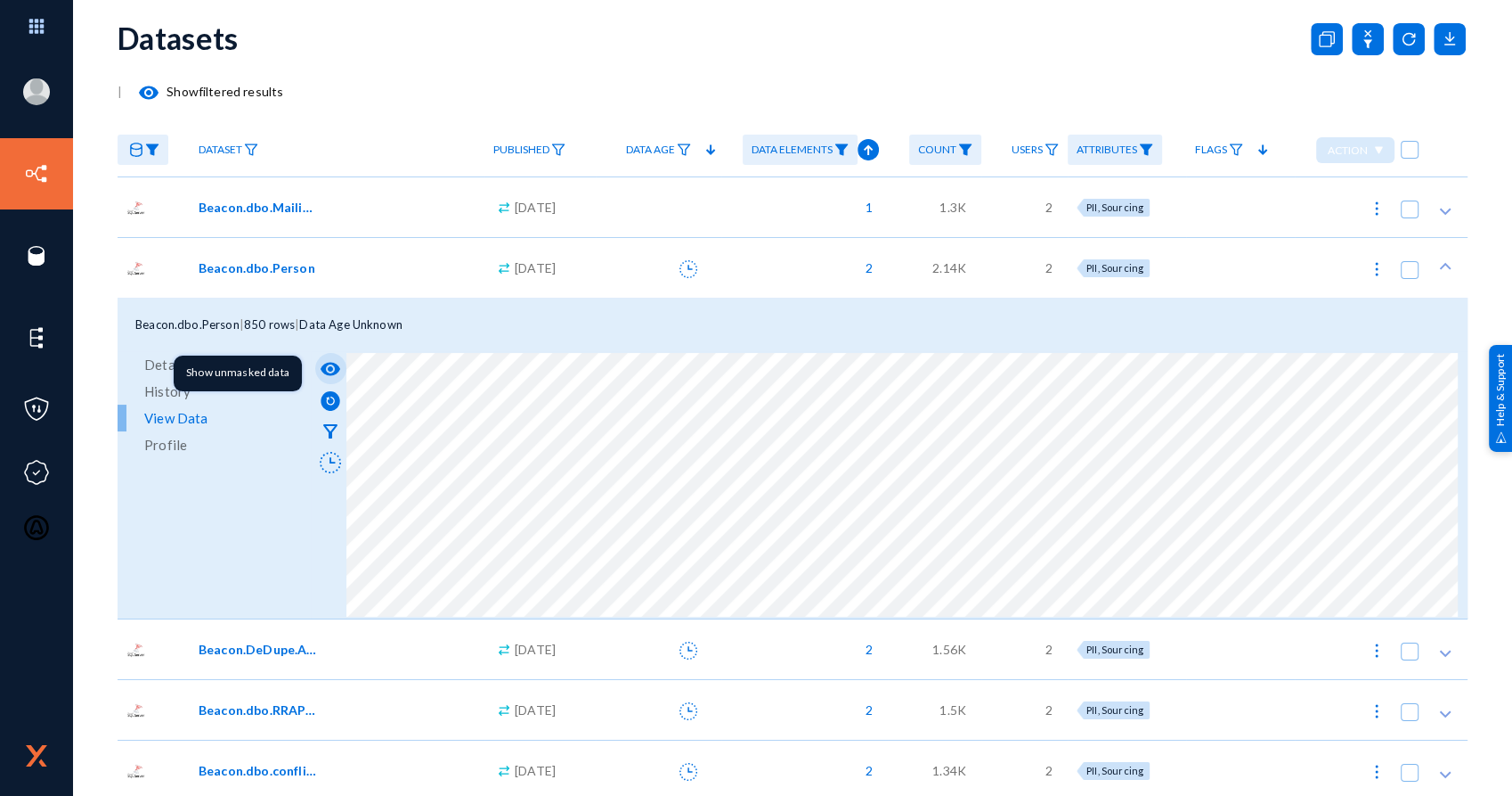
click at [330, 358] on mat-icon "visibility" at bounding box center [330, 369] width 21 height 21
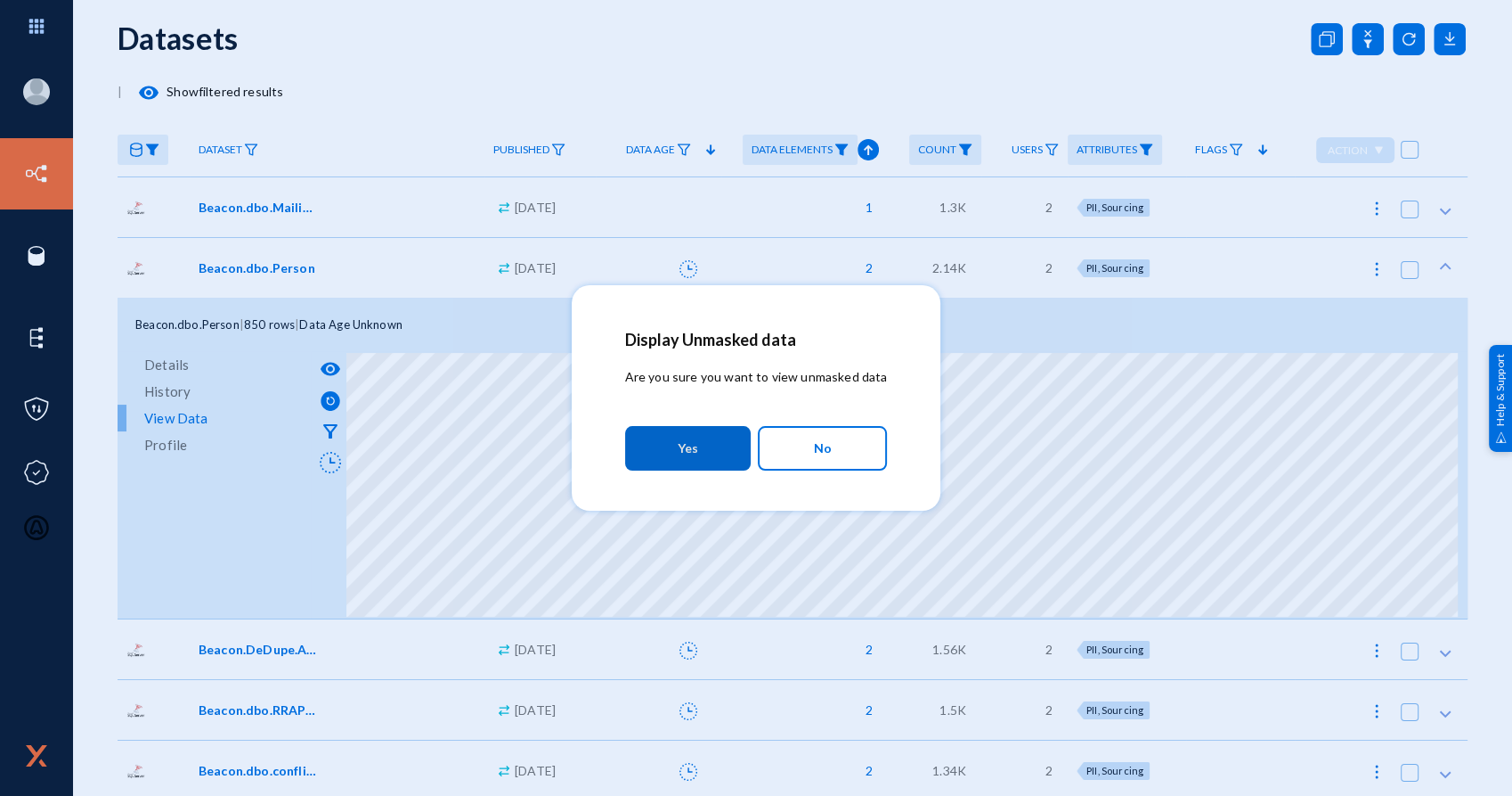
click at [660, 435] on button "Yes" at bounding box center [688, 448] width 126 height 45
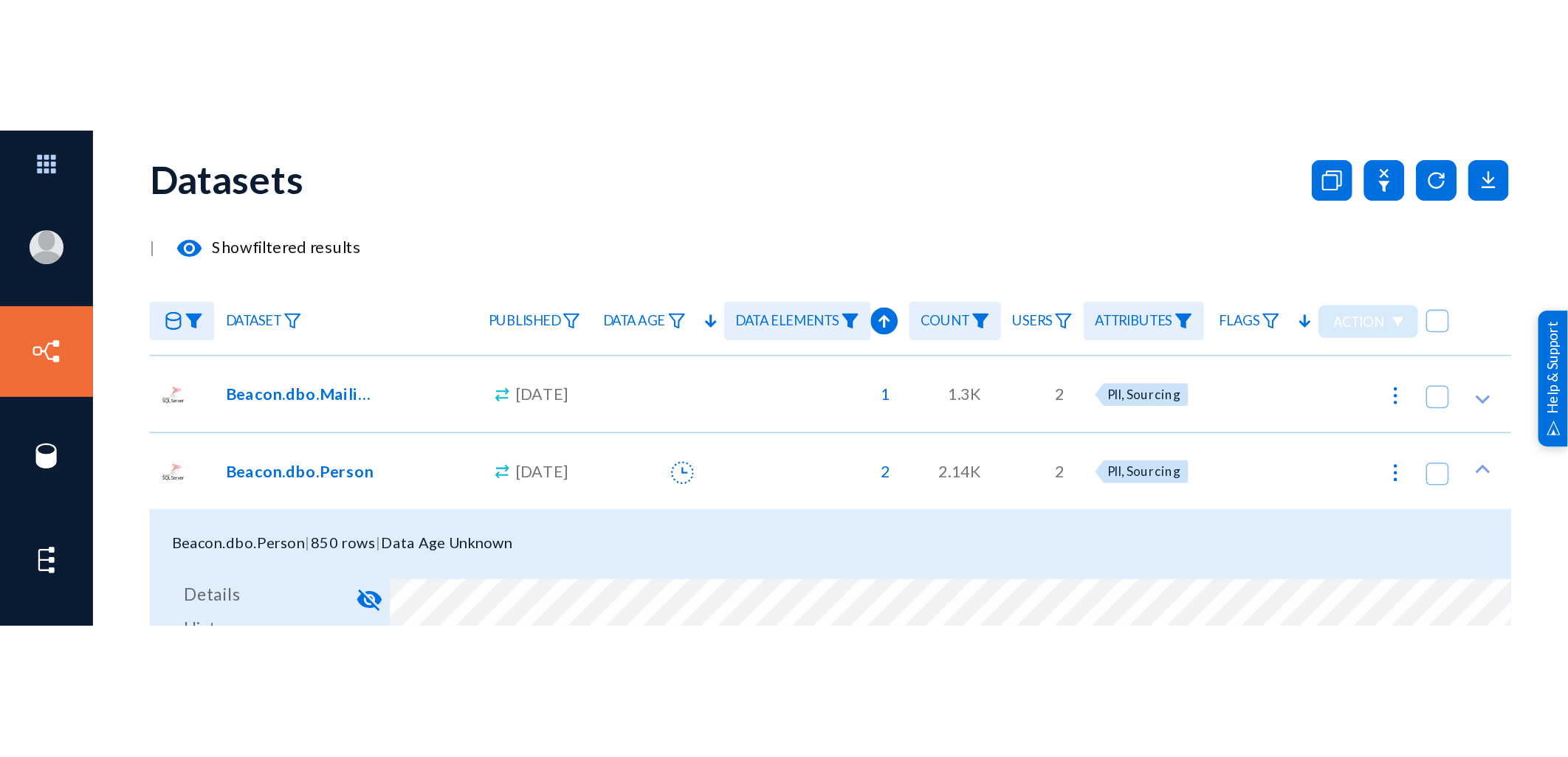
scroll to position [35, 0]
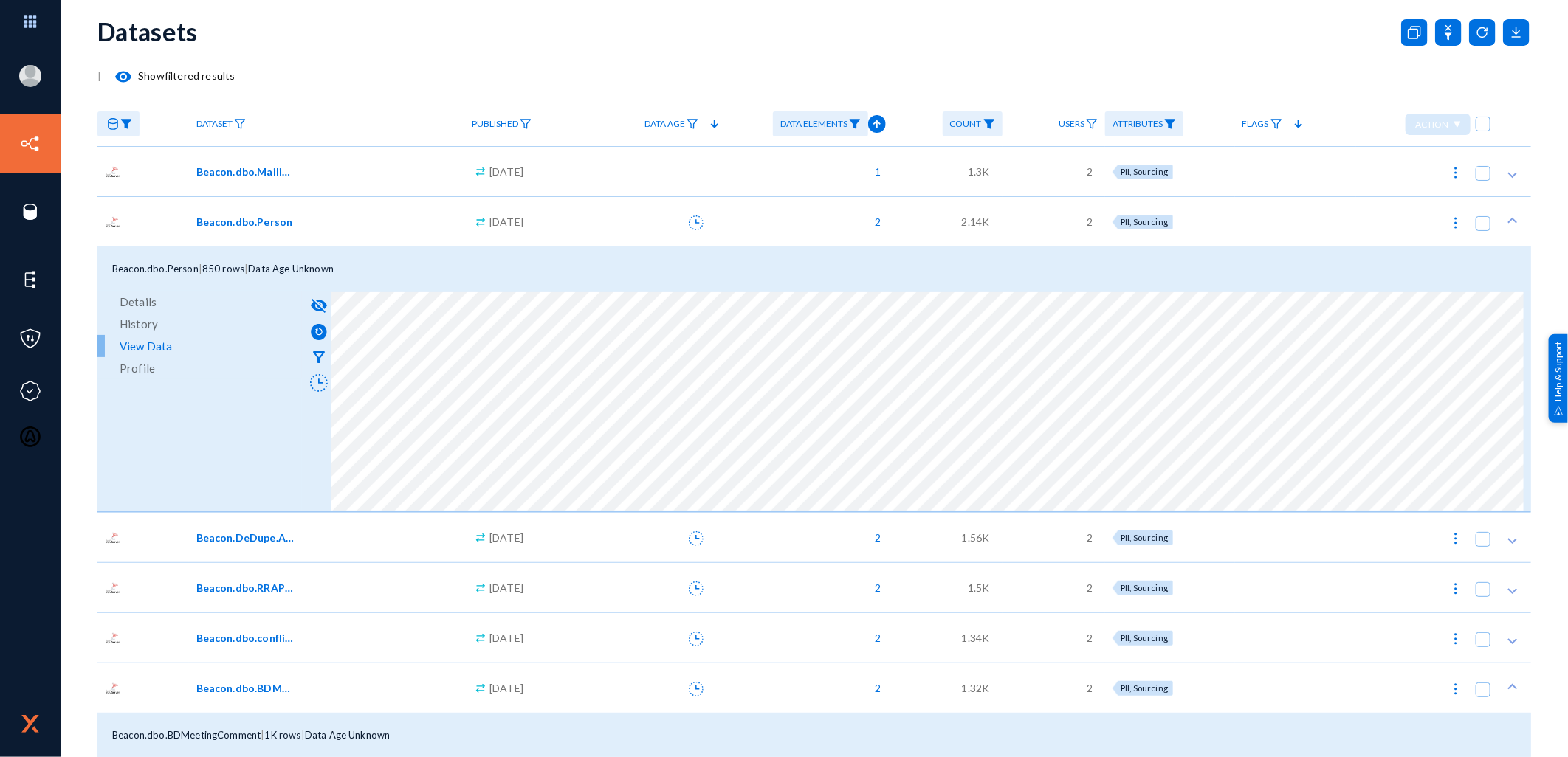
click at [123, 124] on img at bounding box center [126, 123] width 12 height 10
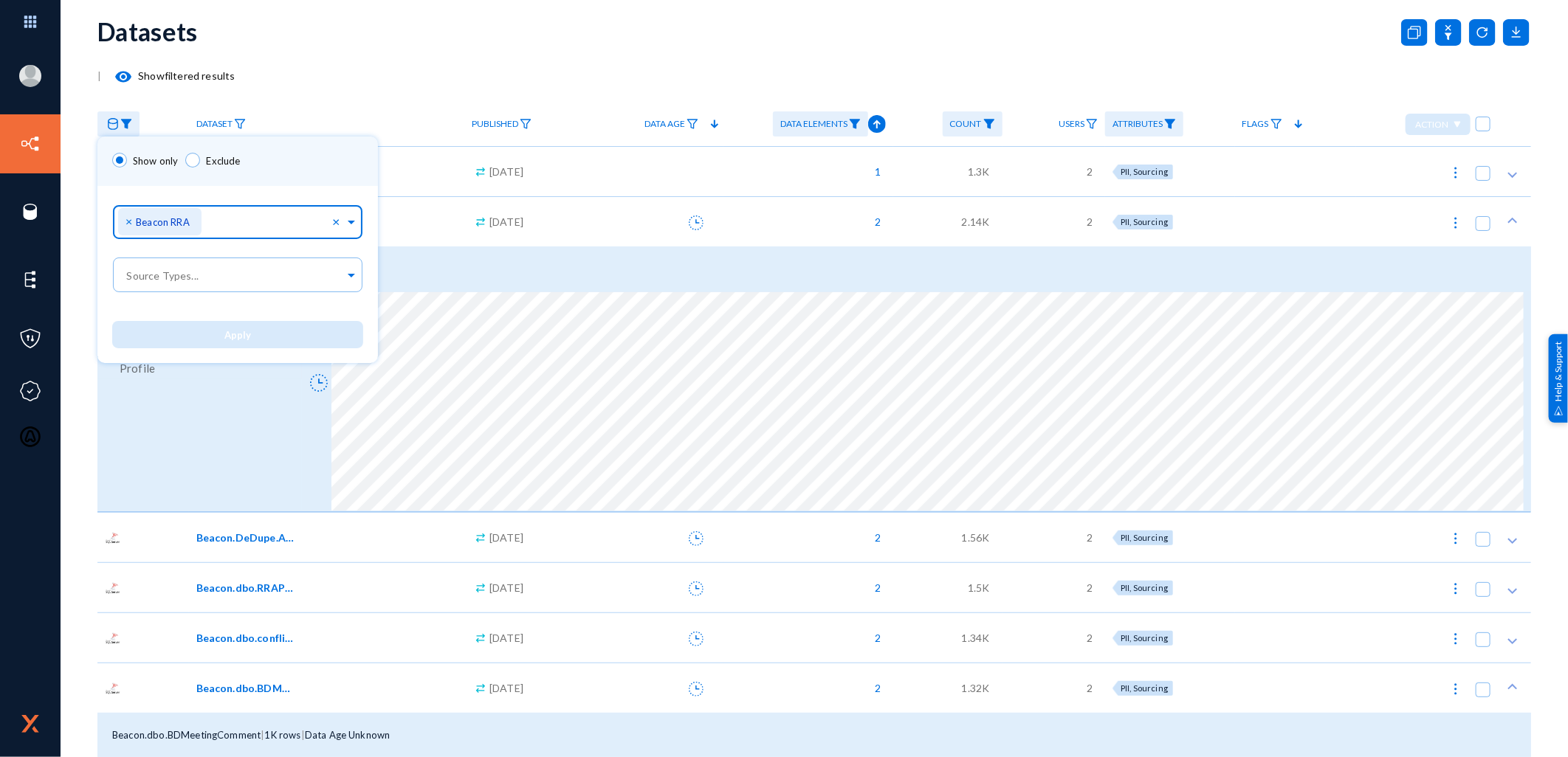
click at [121, 219] on div "× Beacon RRA" at bounding box center [160, 221] width 83 height 27
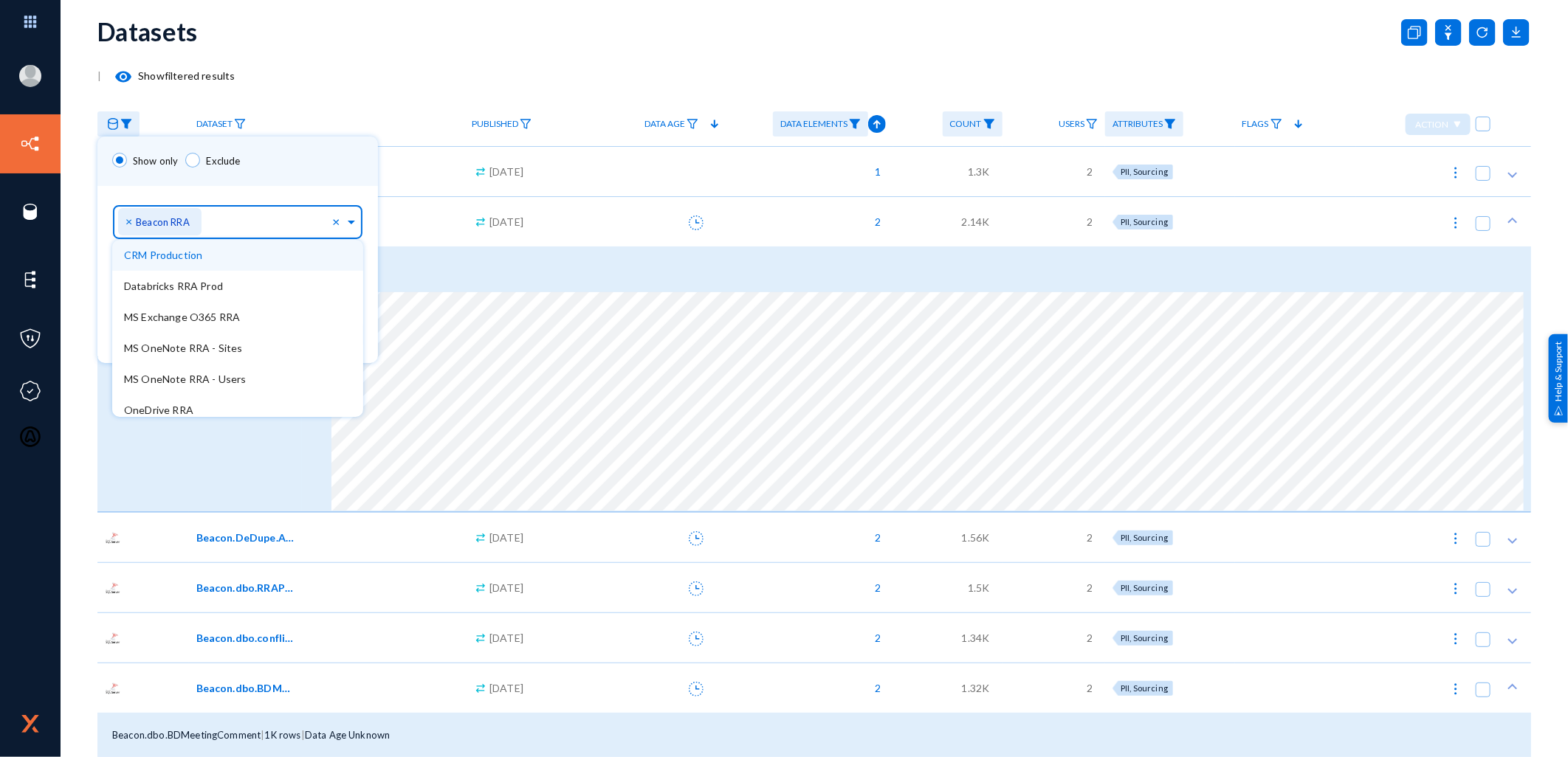
click at [124, 223] on div "× Beacon RRA" at bounding box center [160, 221] width 83 height 27
click at [126, 222] on span "×" at bounding box center [130, 221] width 10 height 14
type input "sa"
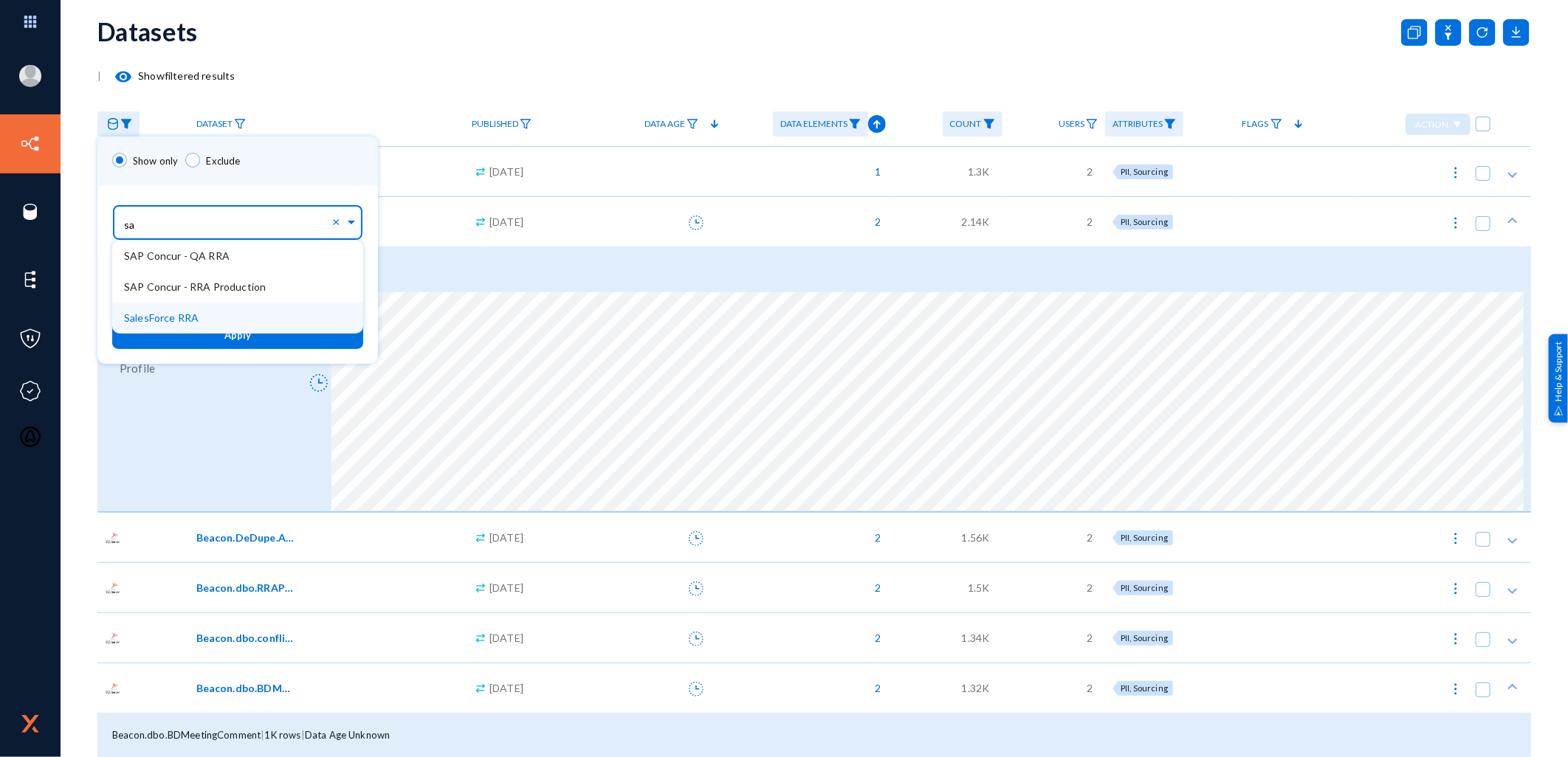
click at [190, 319] on span "SalesForce RRA" at bounding box center [161, 318] width 75 height 12
click at [218, 335] on button "Apply" at bounding box center [239, 334] width 255 height 27
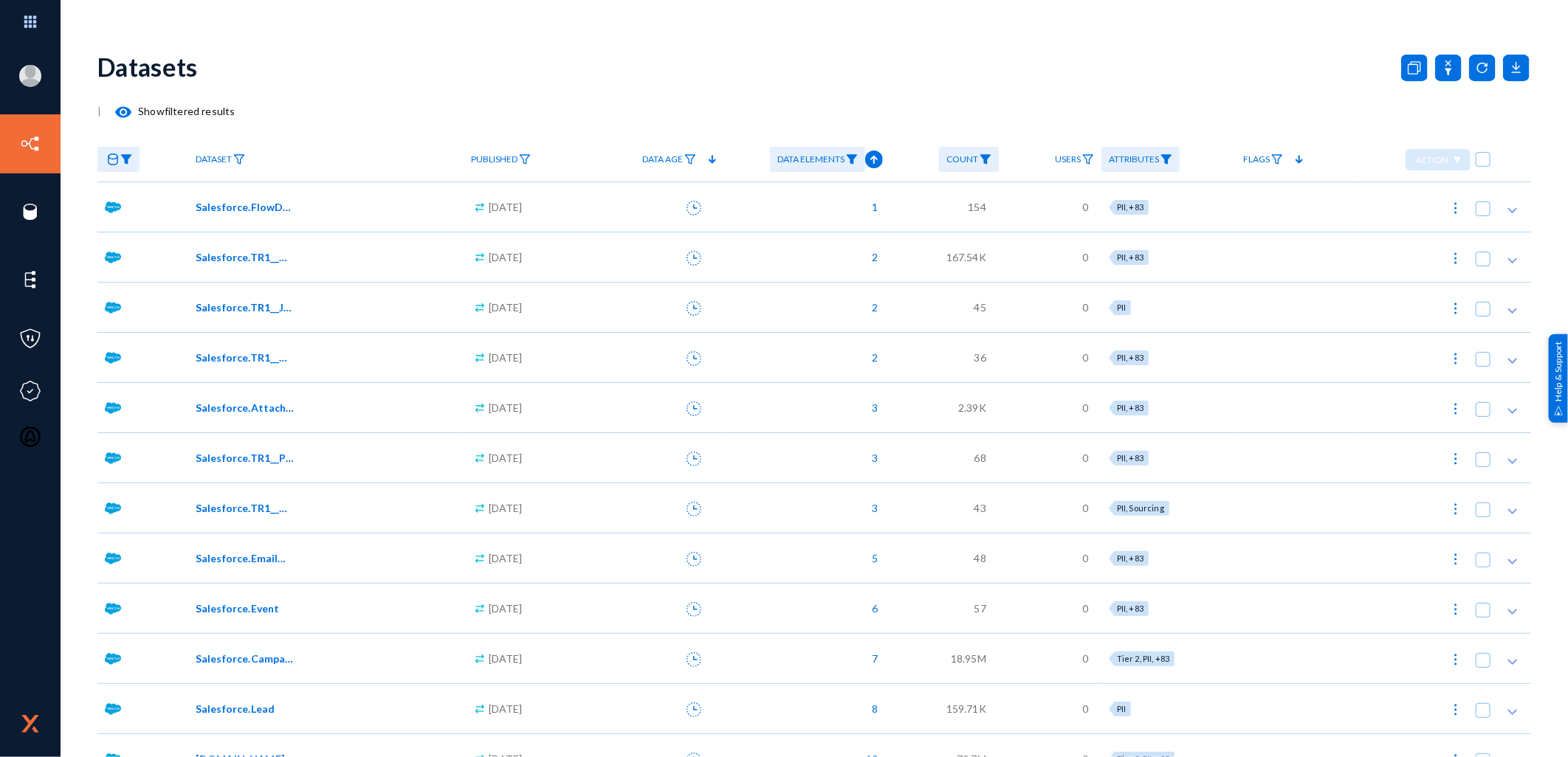
click at [784, 76] on div "Datasets" at bounding box center [814, 67] width 1433 height 60
click at [1171, 158] on img at bounding box center [1165, 159] width 12 height 10
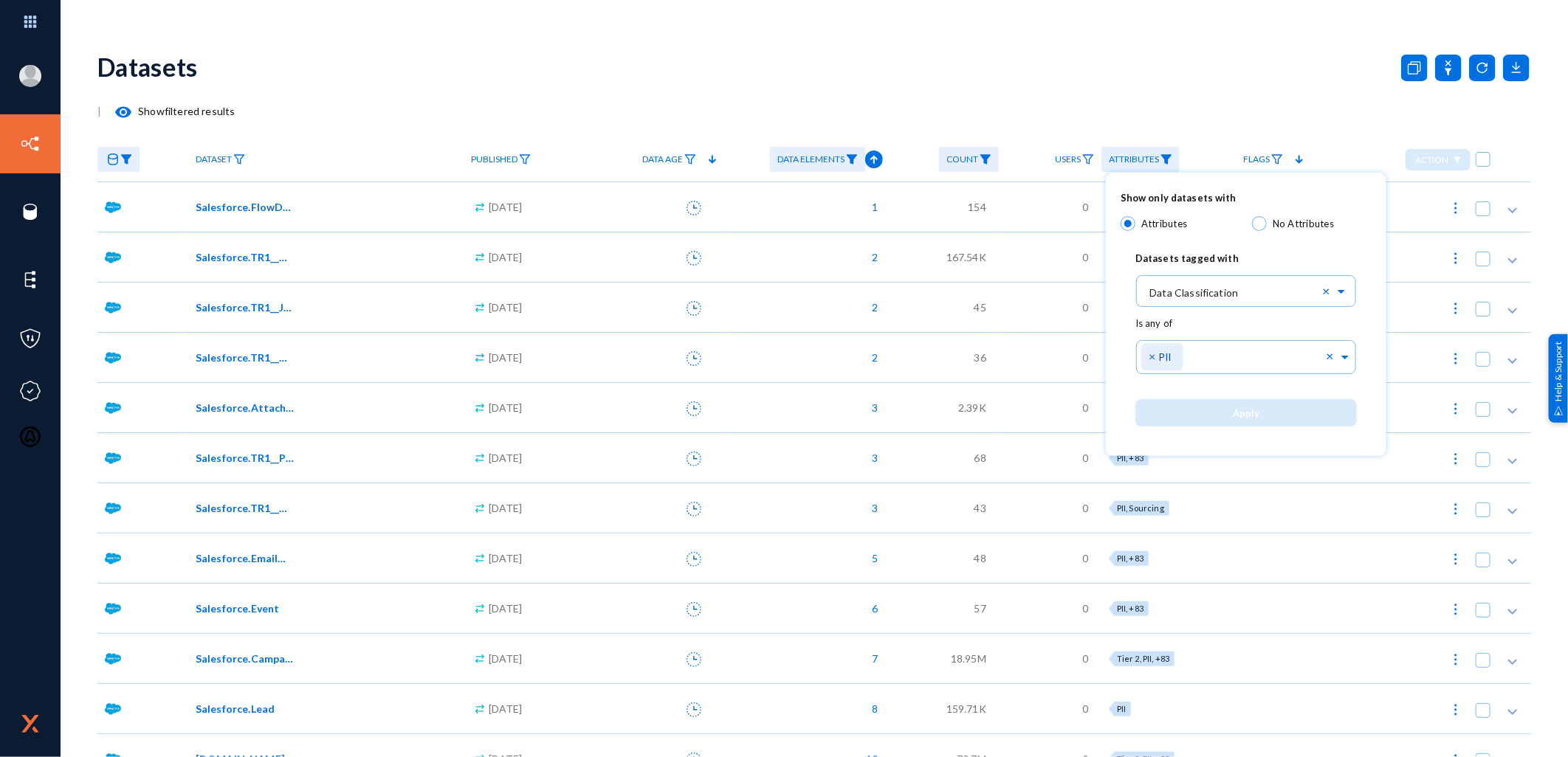
click at [1171, 158] on div at bounding box center [784, 378] width 1568 height 757
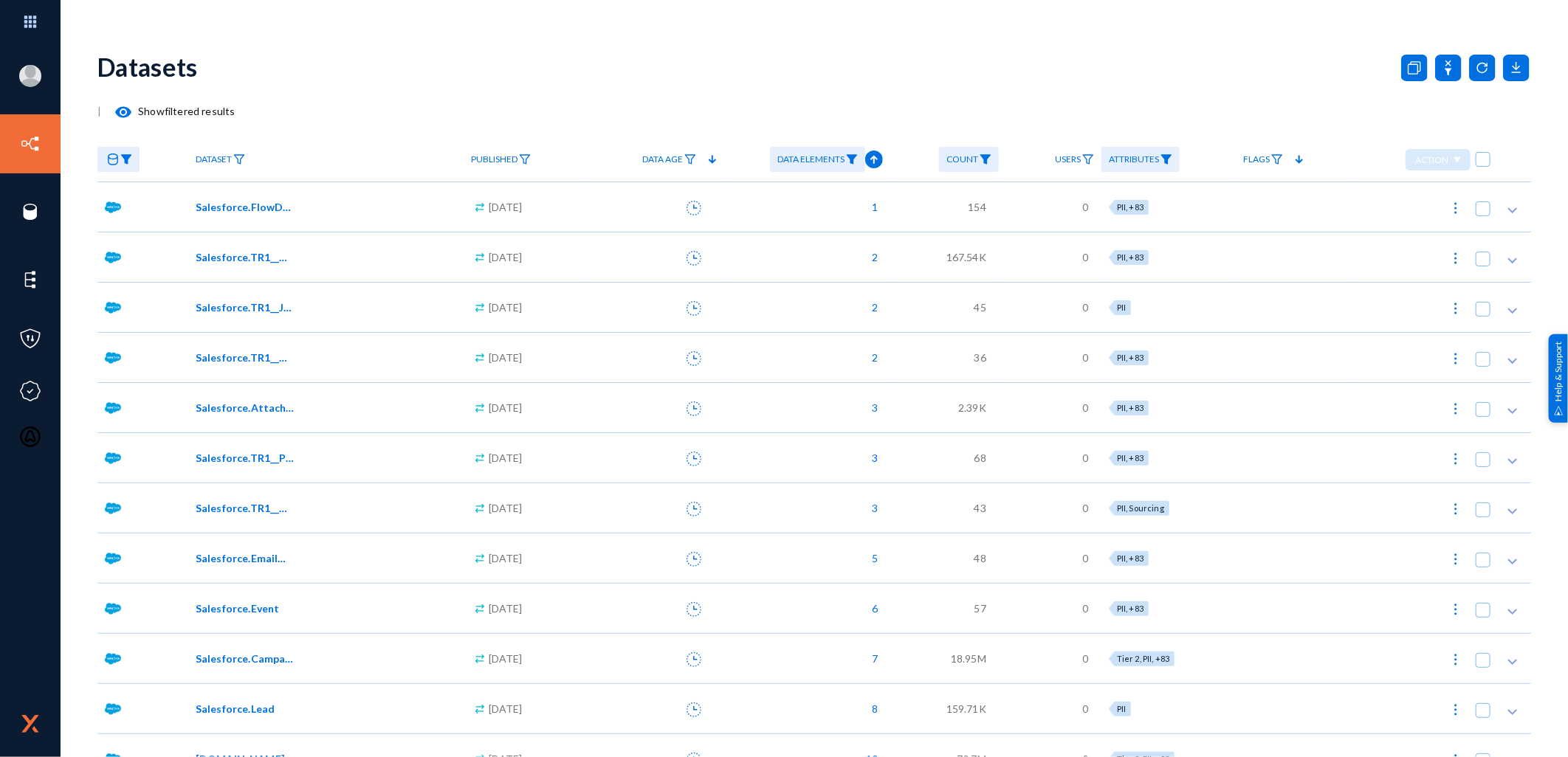
drag, startPoint x: 133, startPoint y: 119, endPoint x: 137, endPoint y: 109, distance: 10.8
click at [137, 109] on button "visibility" at bounding box center [123, 111] width 29 height 29
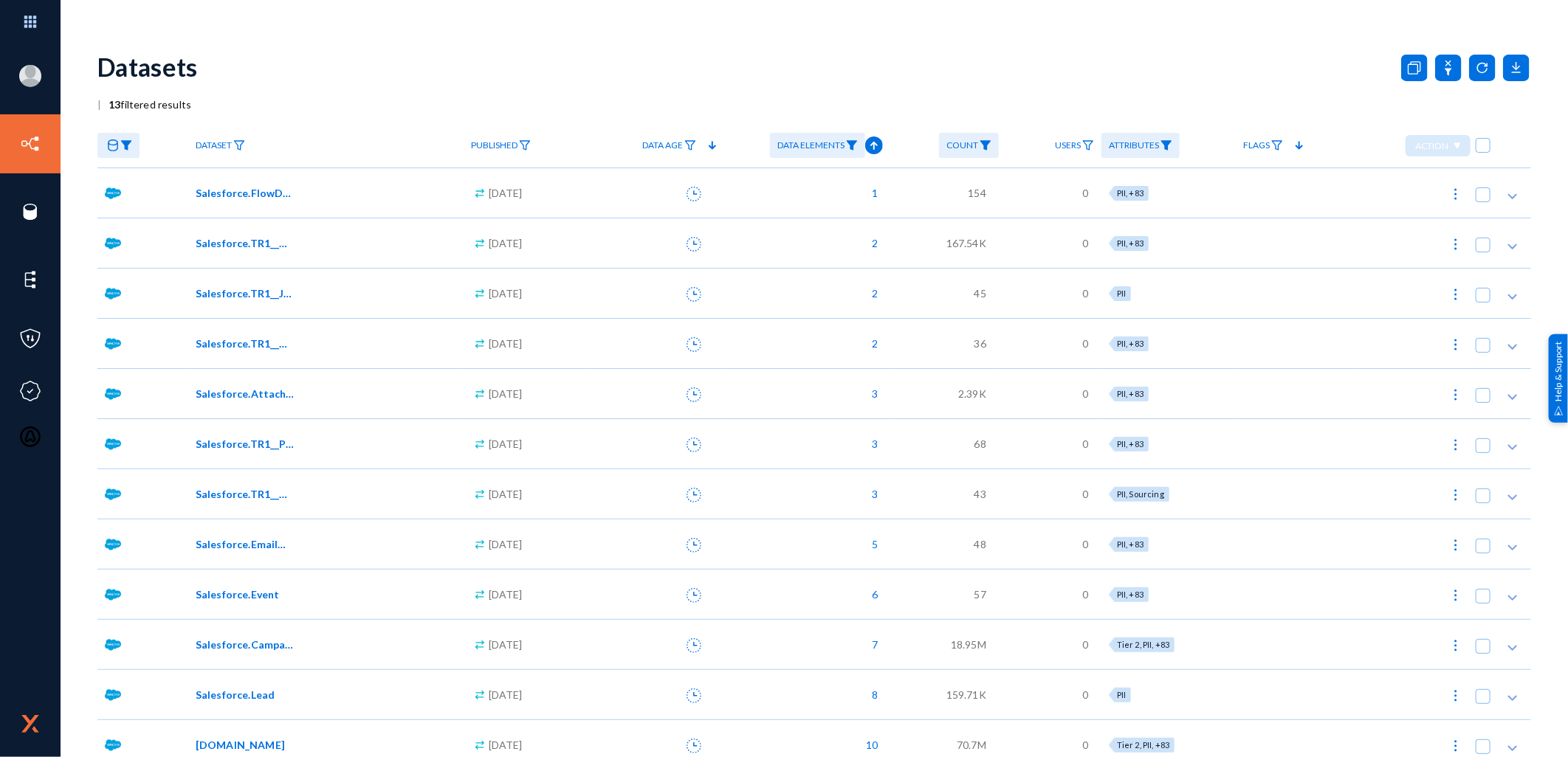
click at [130, 144] on img at bounding box center [126, 145] width 12 height 10
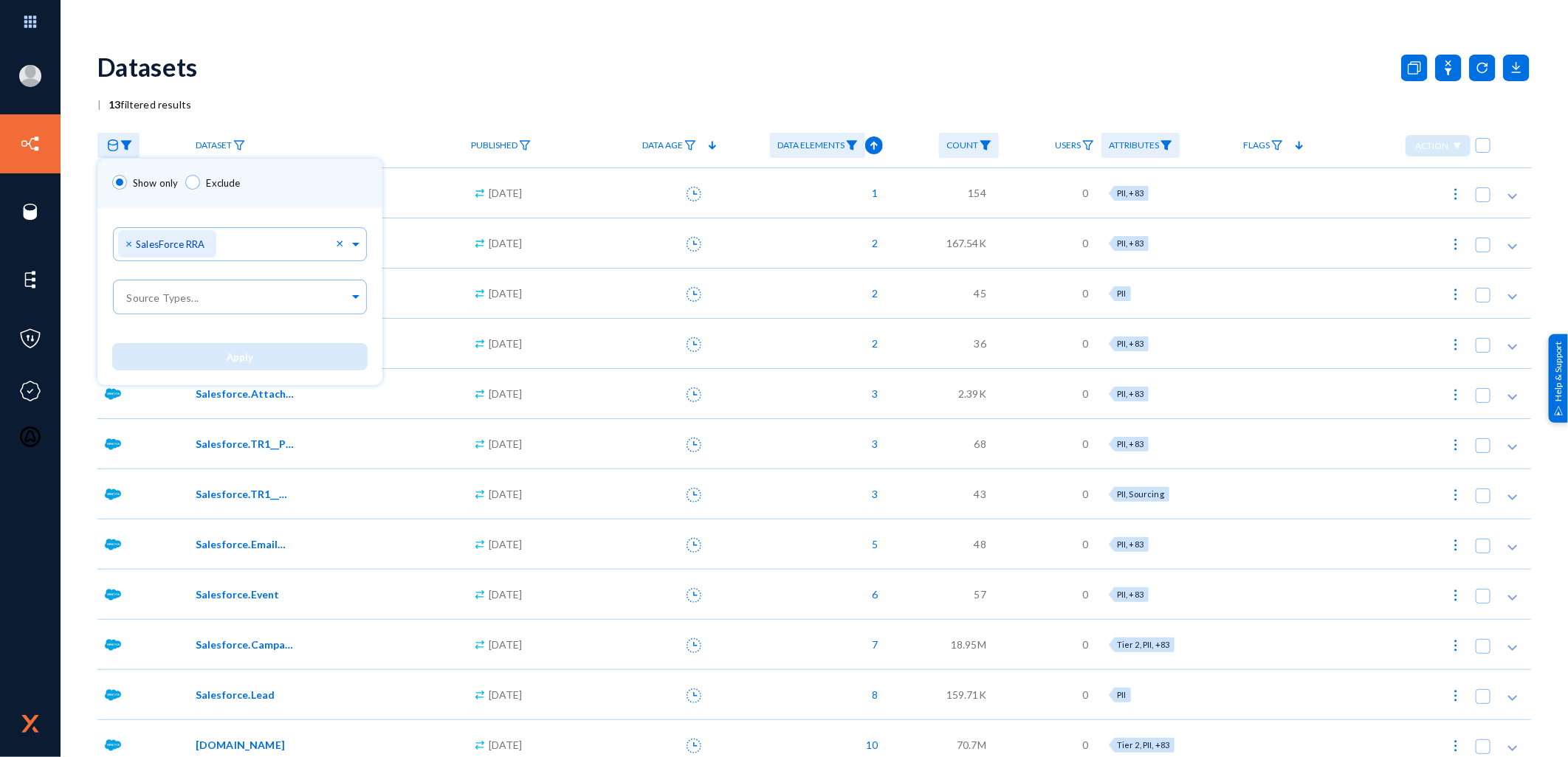
click at [298, 123] on div at bounding box center [784, 378] width 1568 height 757
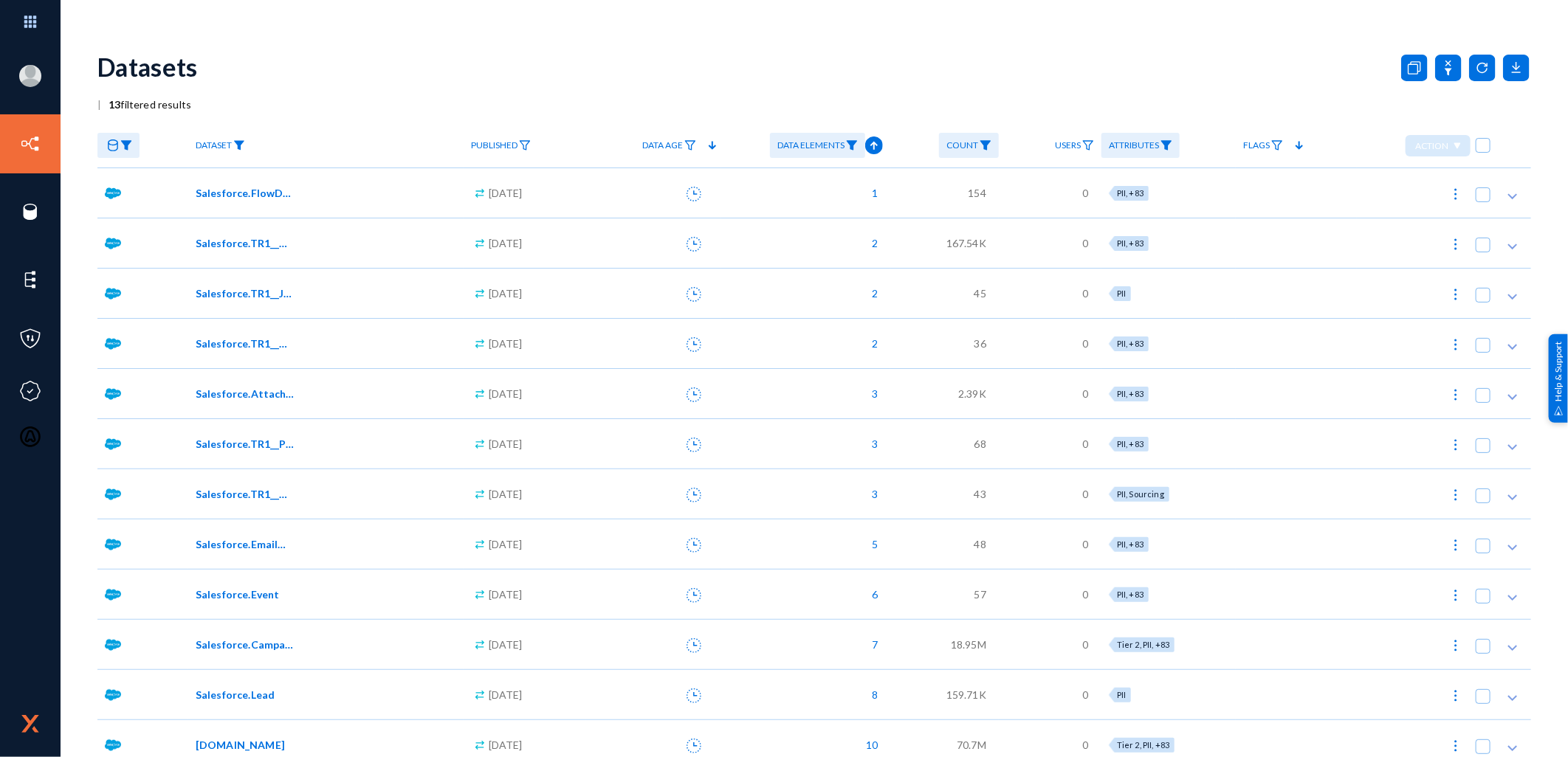
click at [233, 146] on img at bounding box center [238, 145] width 12 height 10
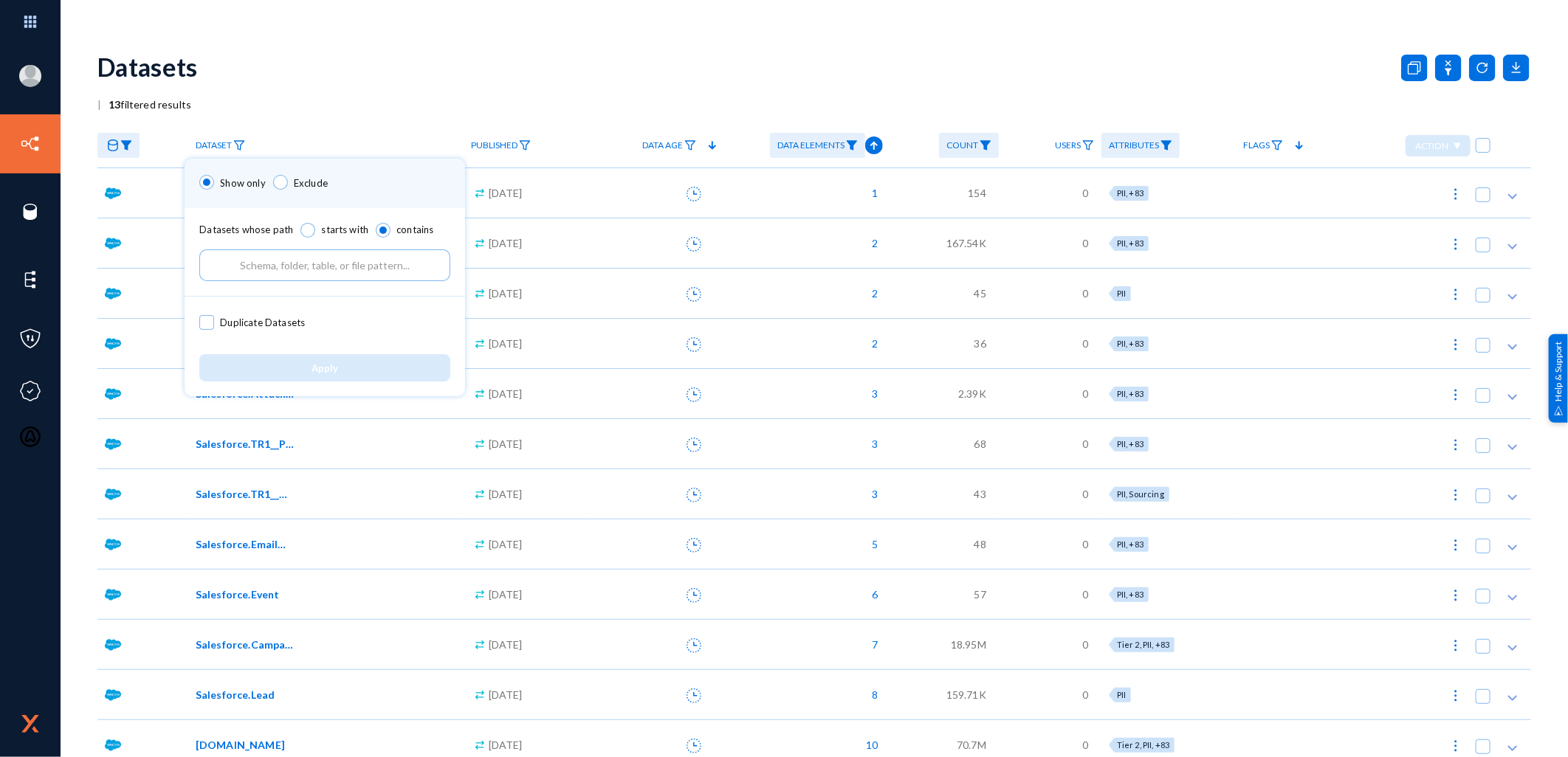
click at [233, 146] on div at bounding box center [784, 378] width 1568 height 757
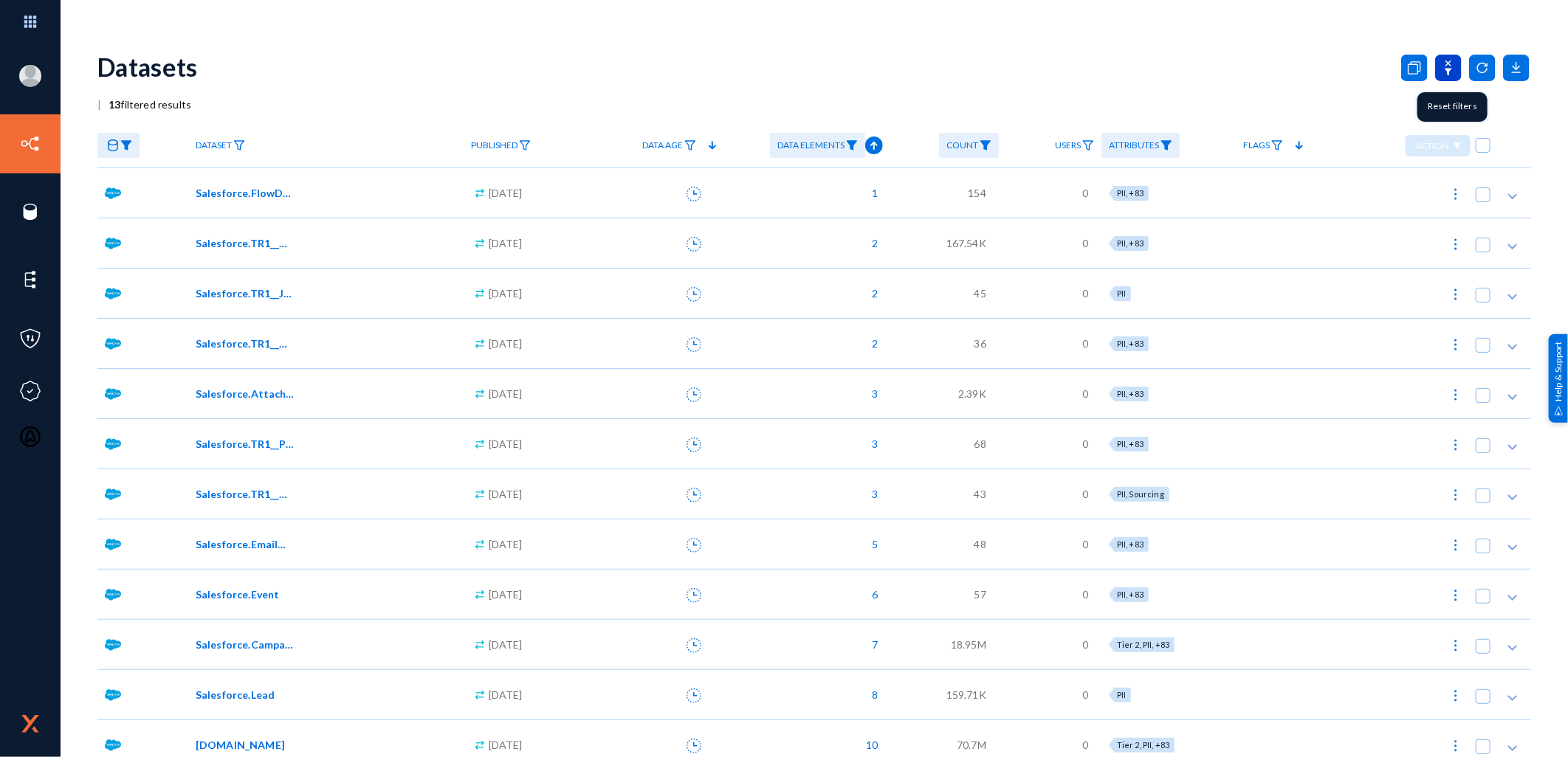
click at [1253, 67] on icon at bounding box center [1448, 68] width 26 height 26
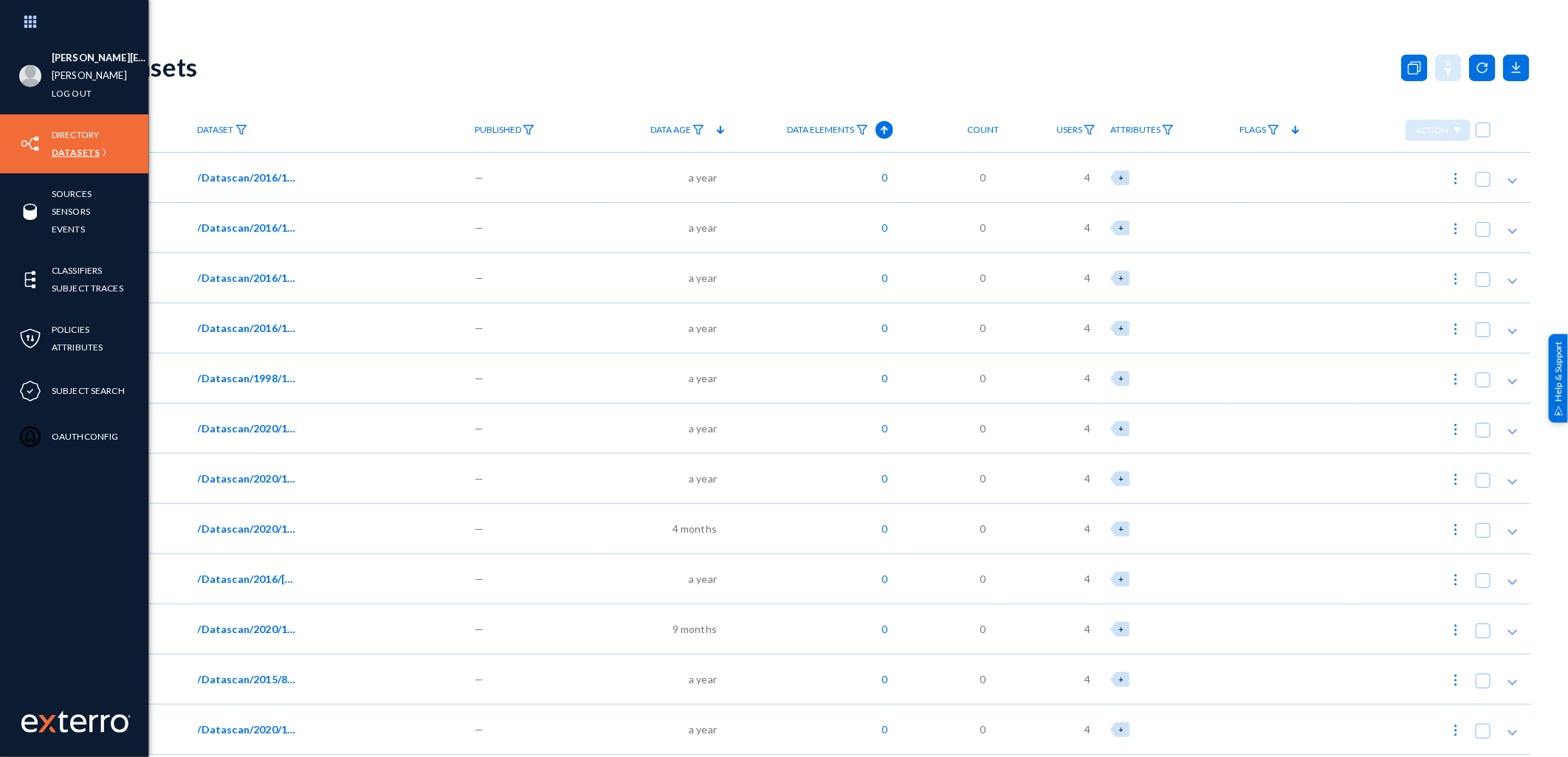
click at [65, 149] on link "Datasets" at bounding box center [76, 153] width 48 height 17
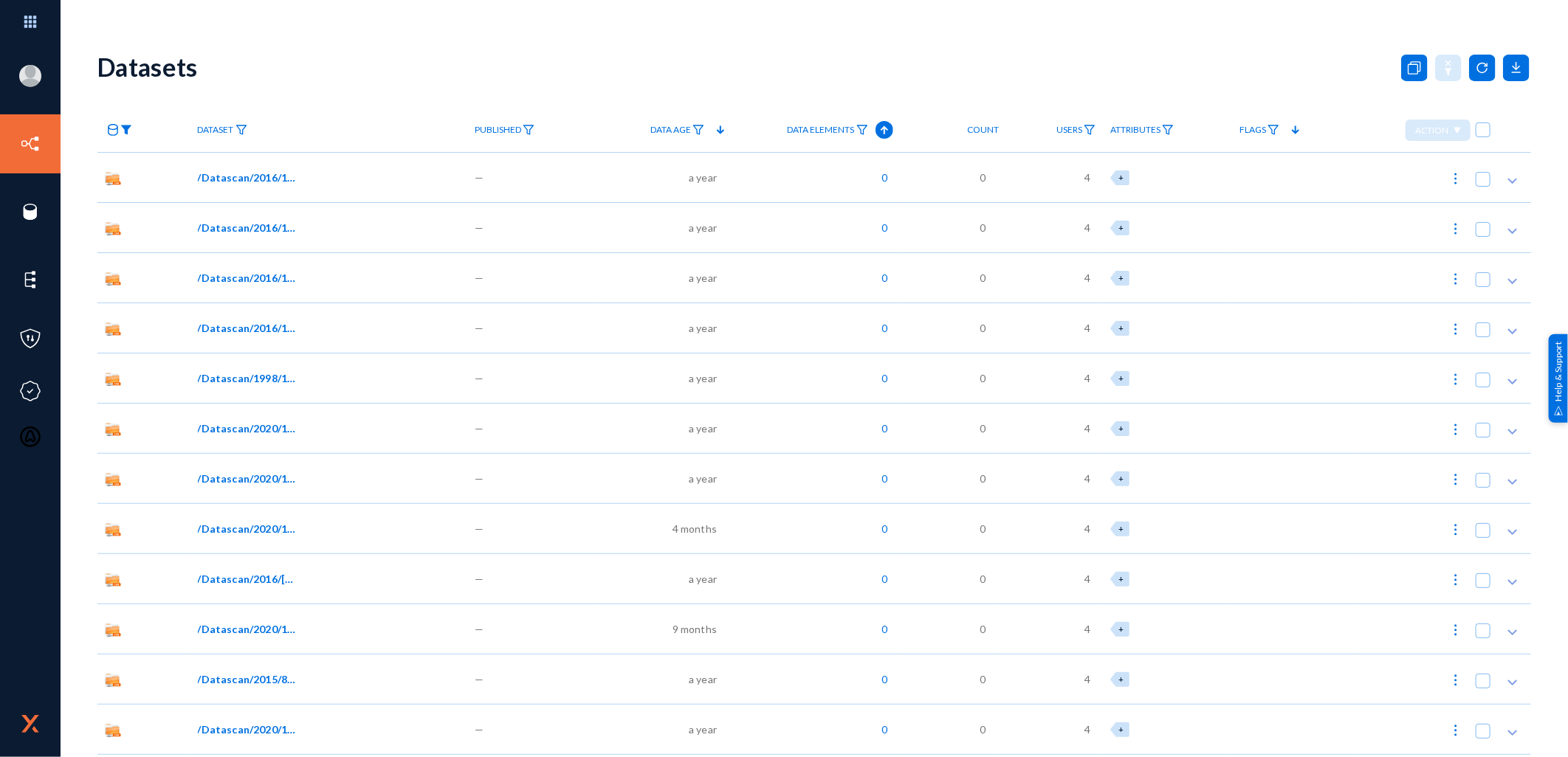
click at [120, 129] on img at bounding box center [126, 130] width 12 height 10
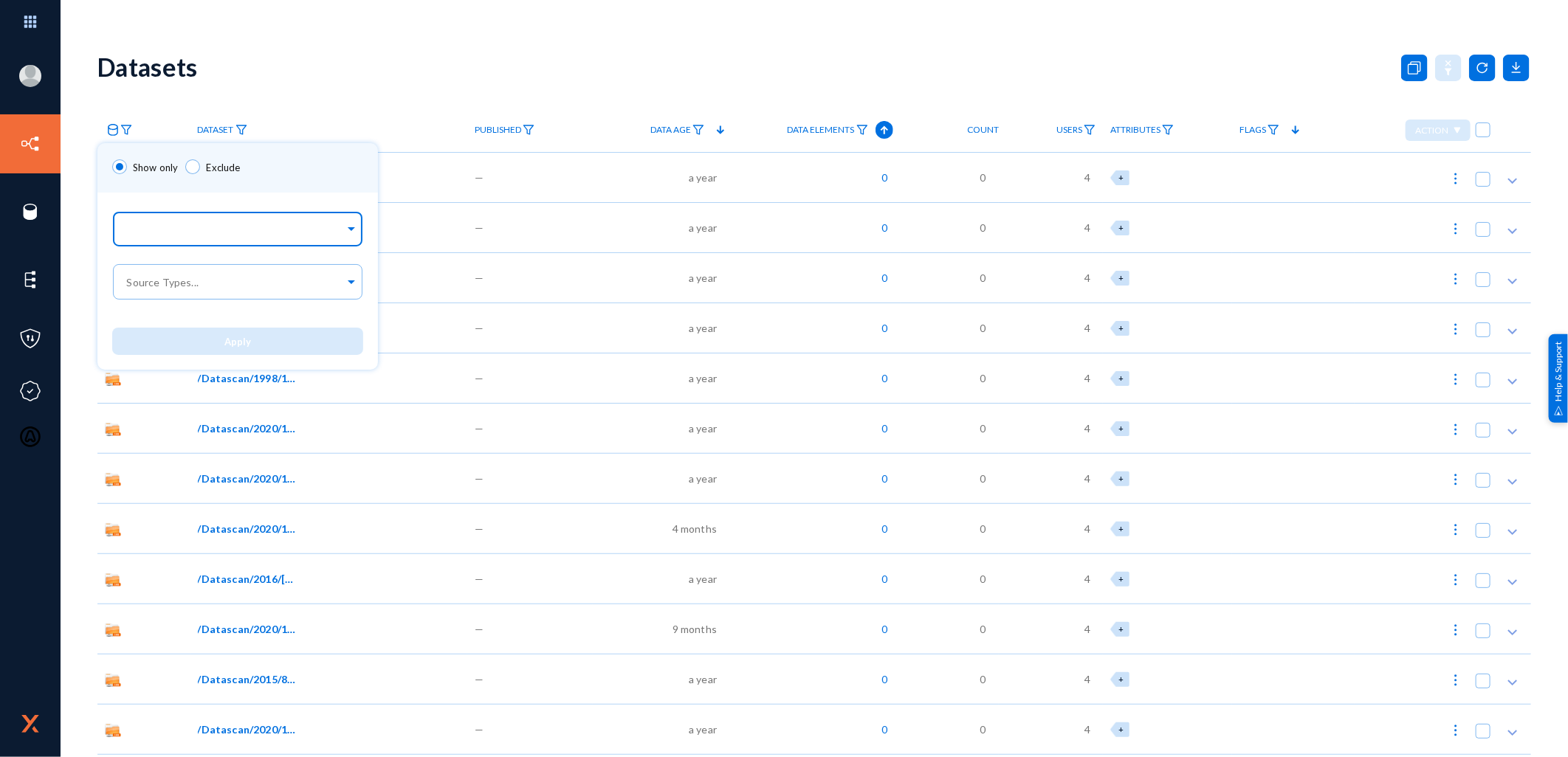
click at [163, 222] on div at bounding box center [234, 230] width 221 height 25
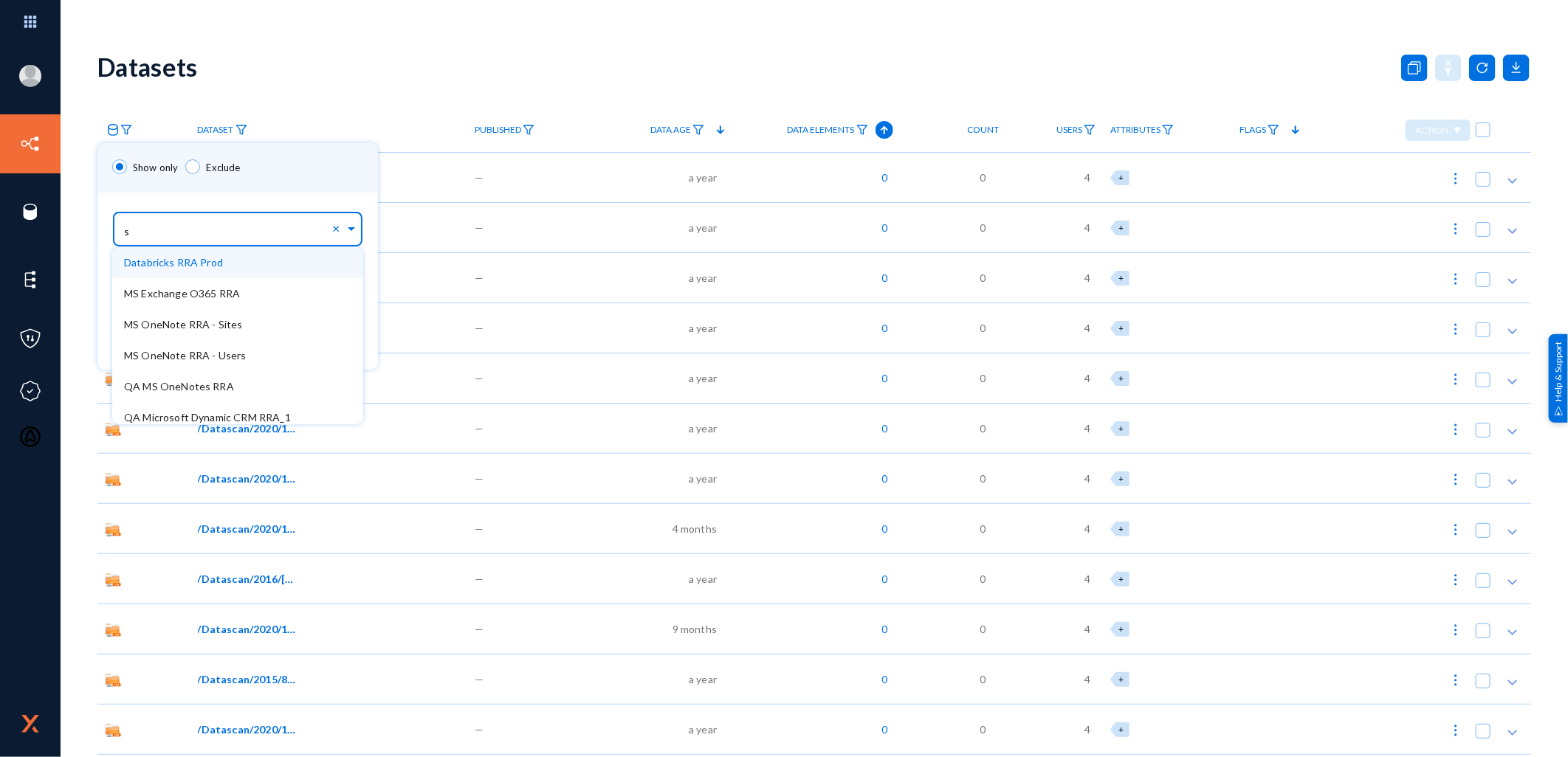
type input "sa"
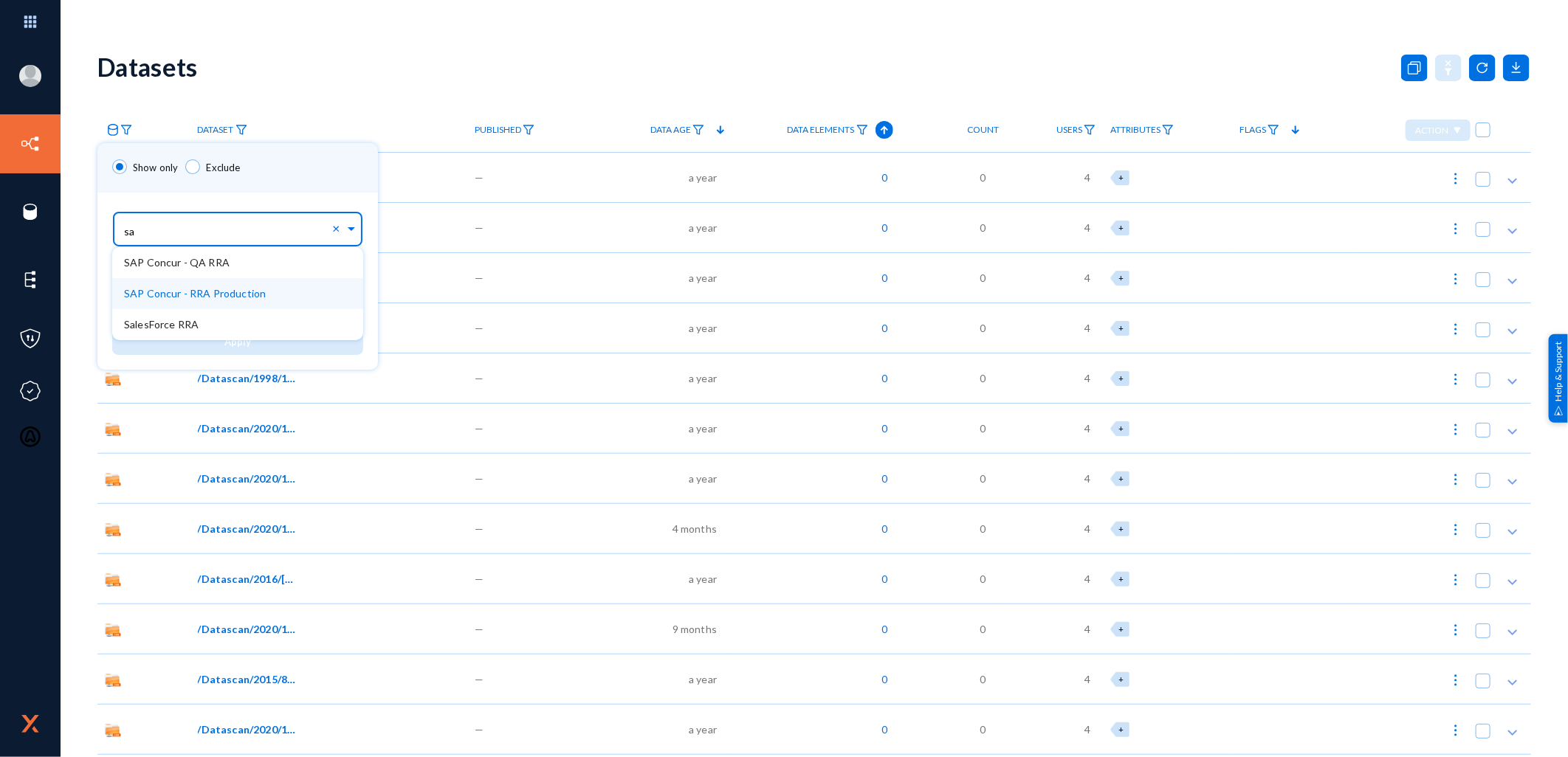
click at [214, 292] on span "SAP Concur - RRA Production" at bounding box center [195, 293] width 142 height 12
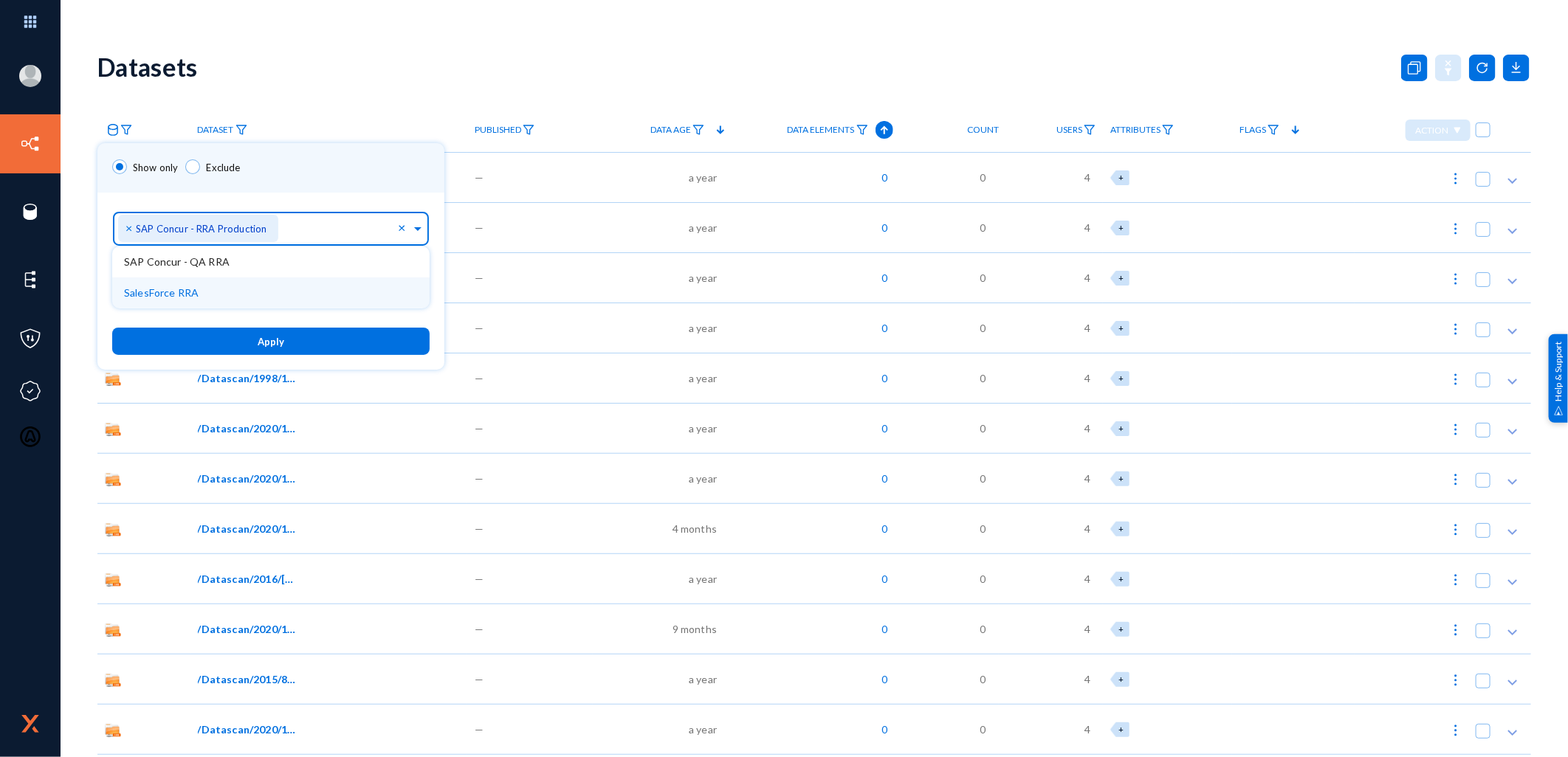
click at [248, 342] on button "Apply" at bounding box center [270, 341] width 317 height 27
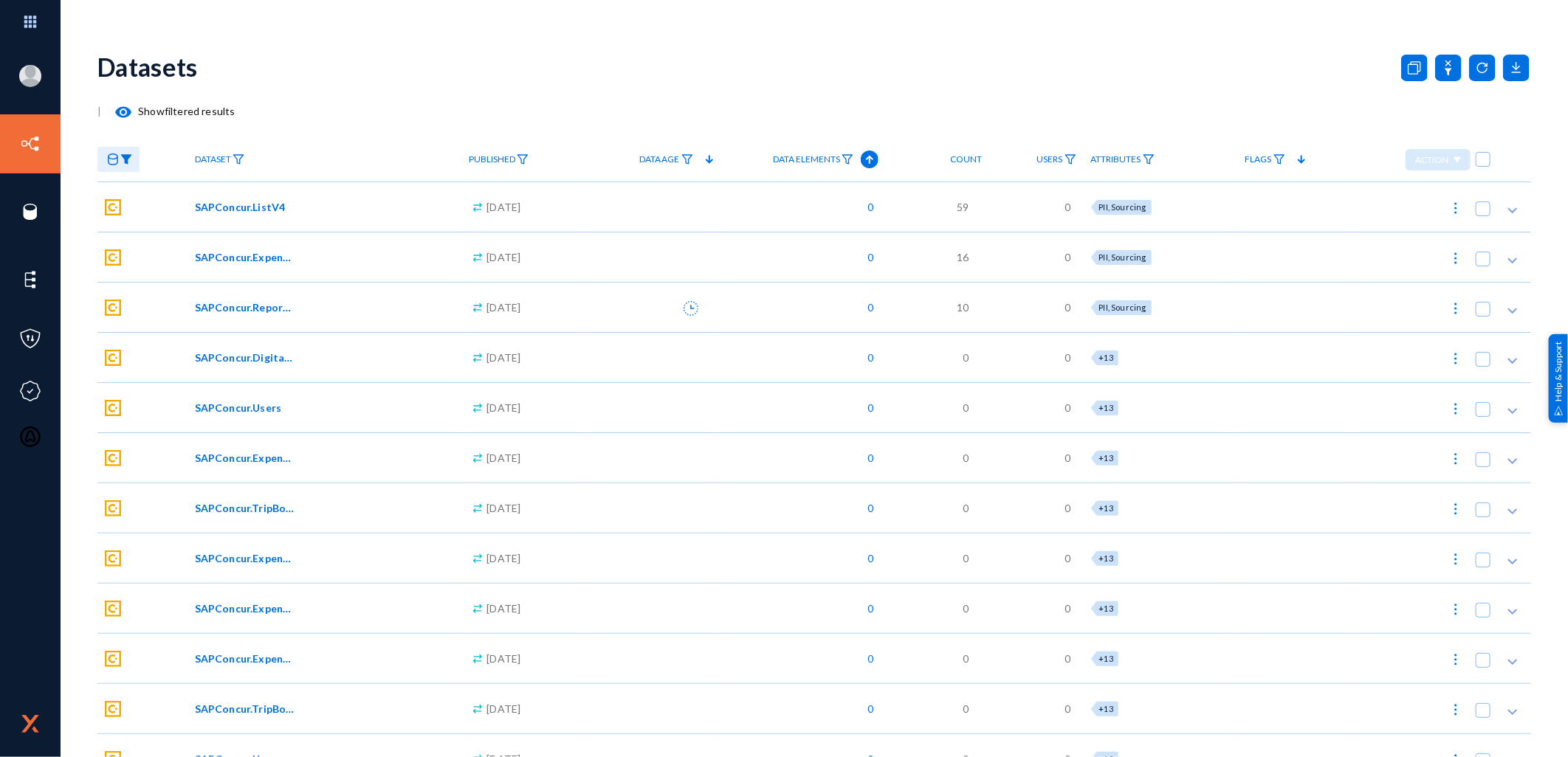
click at [1141, 163] on span "Attributes" at bounding box center [1115, 159] width 50 height 10
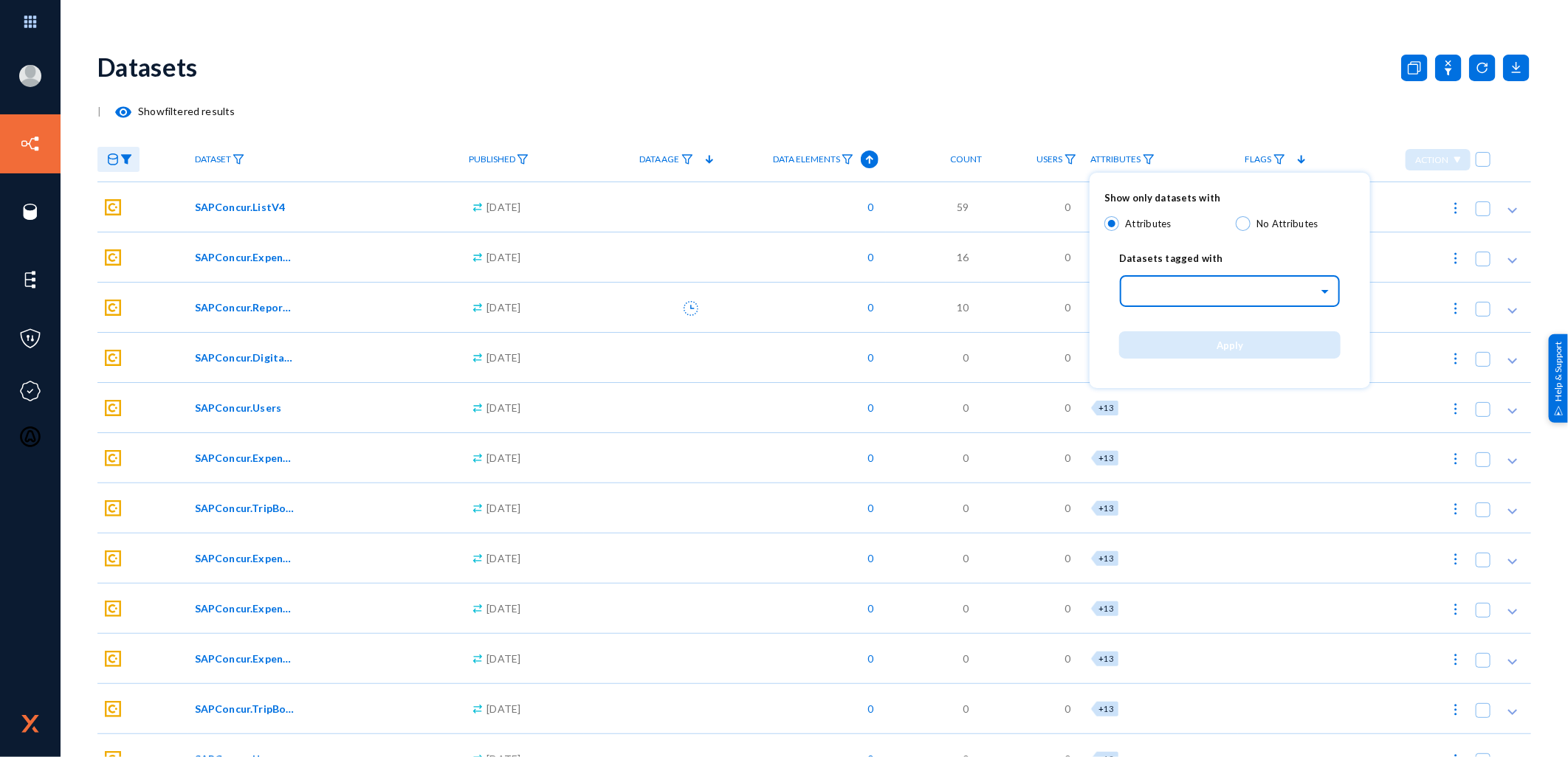
click at [1174, 291] on input "text" at bounding box center [1237, 290] width 207 height 25
click at [1199, 386] on span "Data Classification" at bounding box center [1175, 385] width 89 height 12
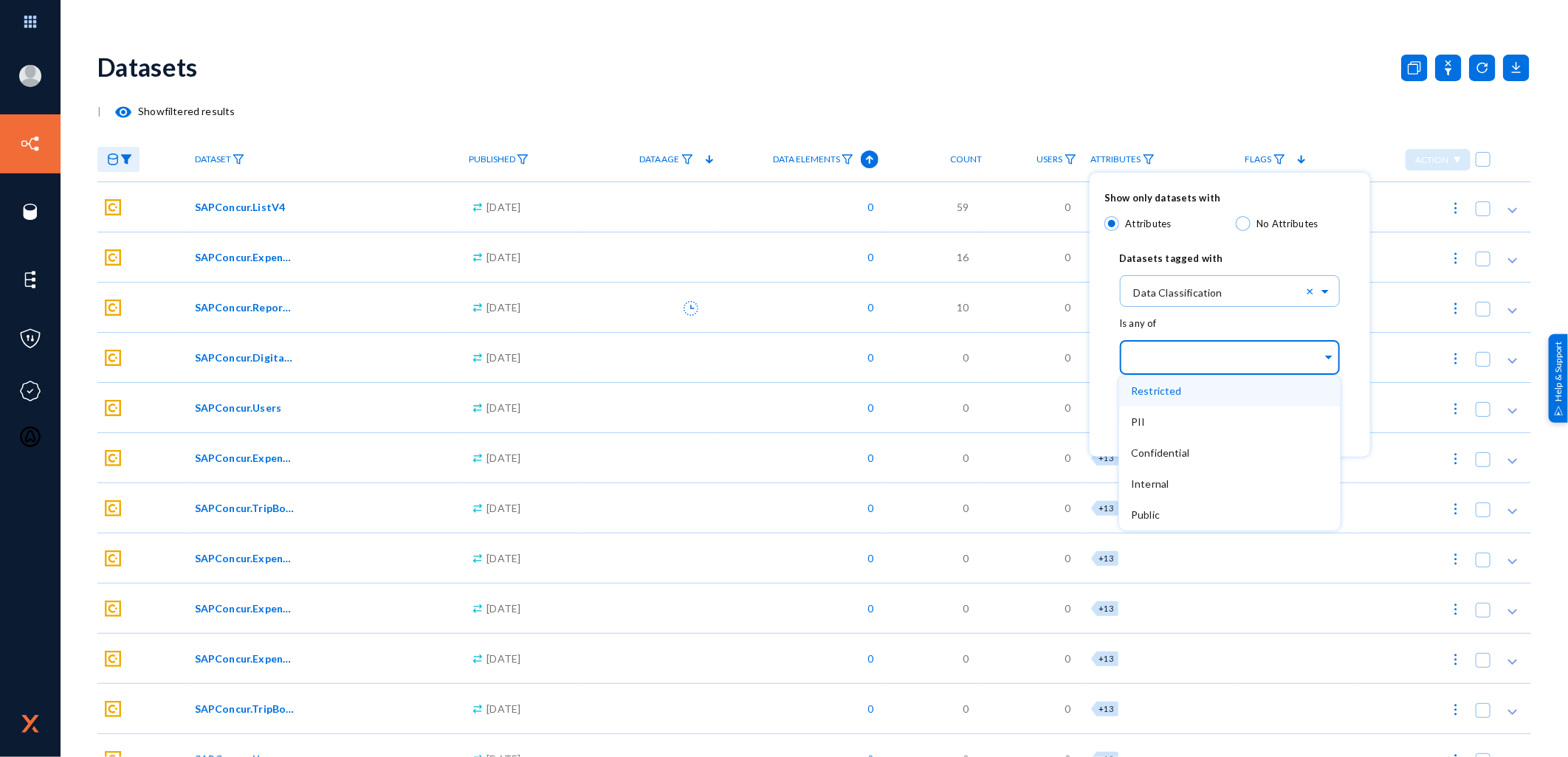
click at [1181, 359] on input "text" at bounding box center [1226, 359] width 191 height 14
click at [1157, 424] on div "PII" at bounding box center [1229, 422] width 221 height 31
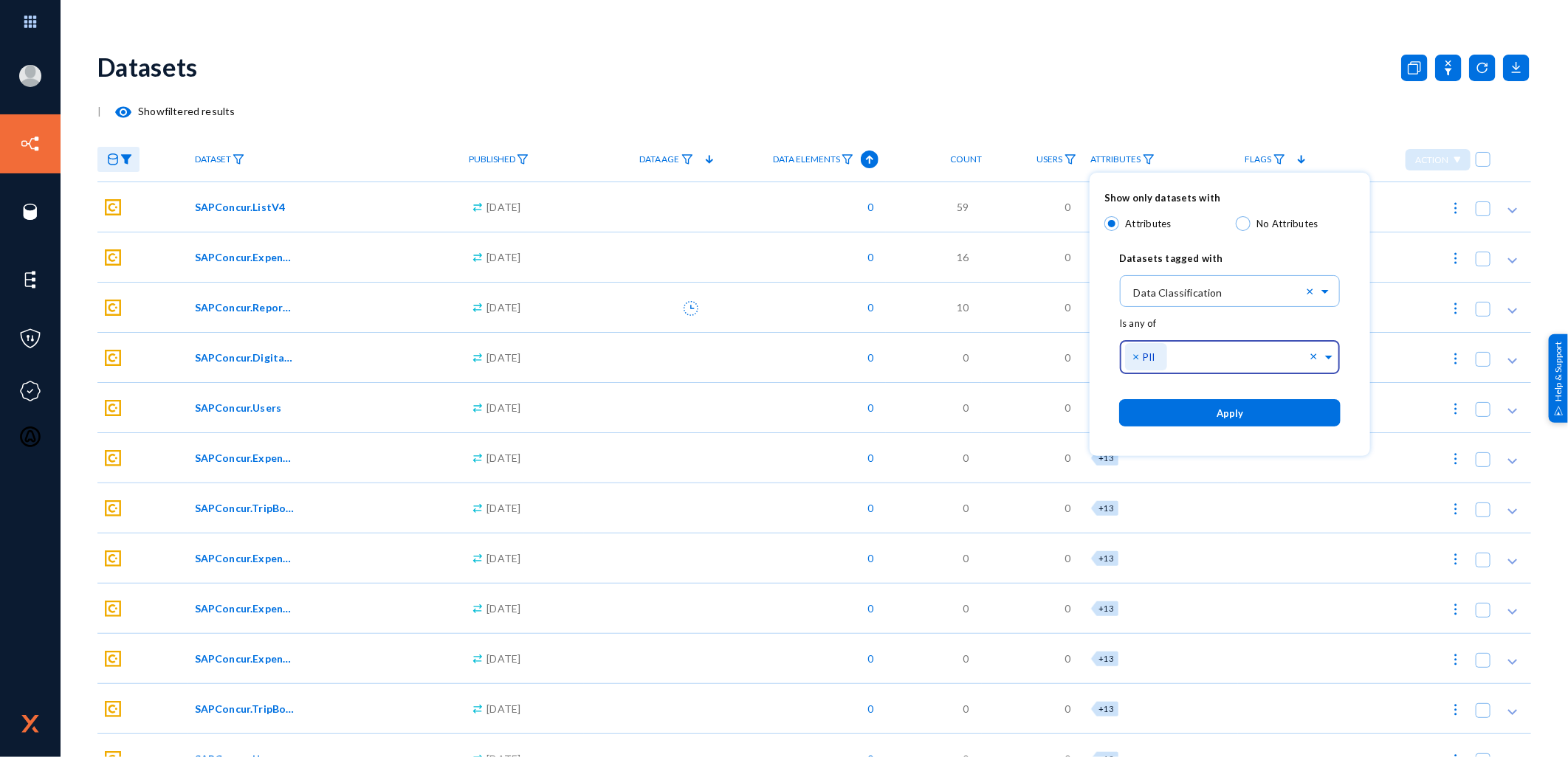
click at [1172, 419] on button "Apply" at bounding box center [1229, 412] width 221 height 27
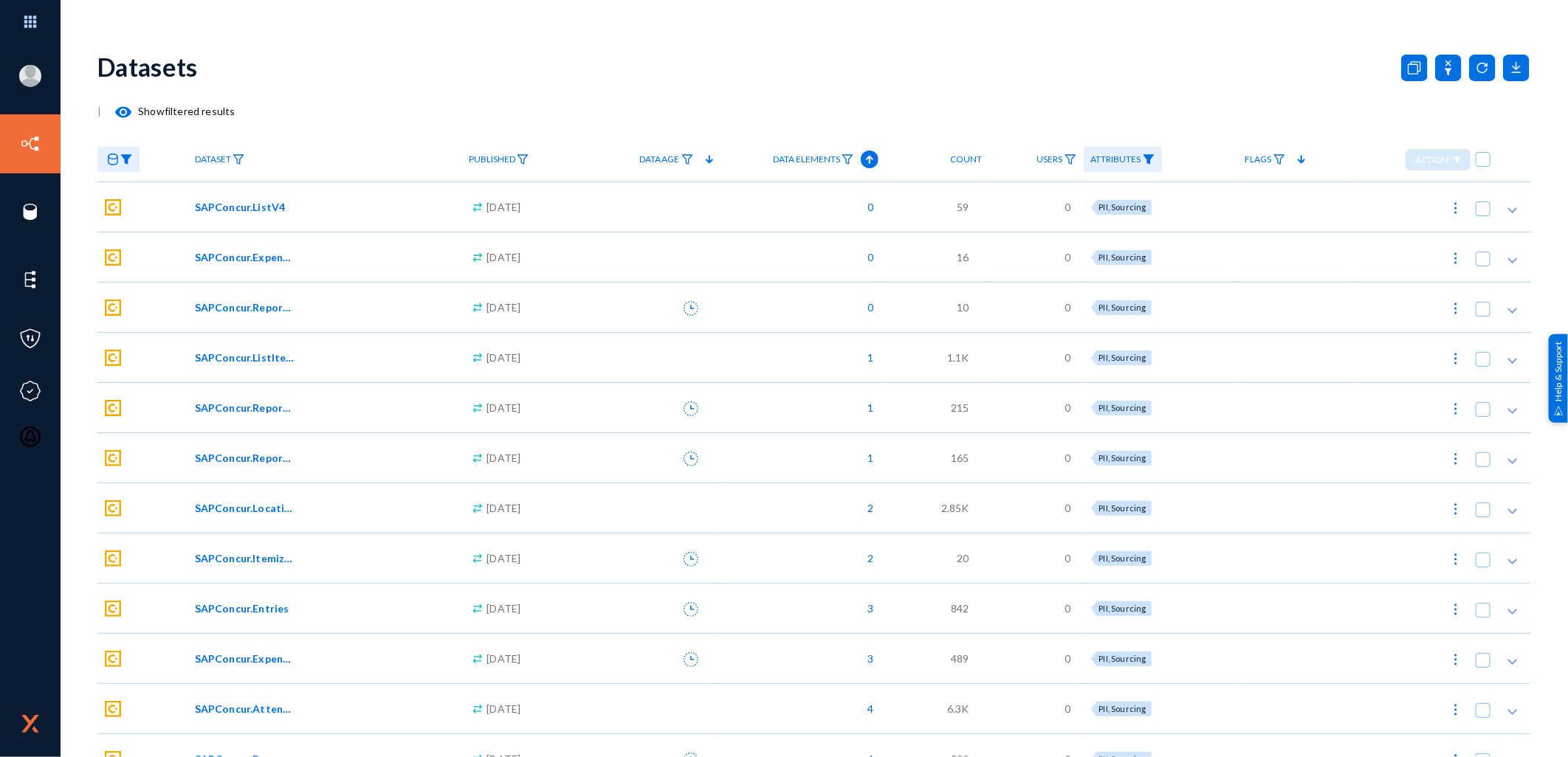
click at [1233, 76] on div "Datasets" at bounding box center [814, 67] width 1433 height 60
click at [122, 109] on mat-icon "visibility" at bounding box center [123, 112] width 18 height 18
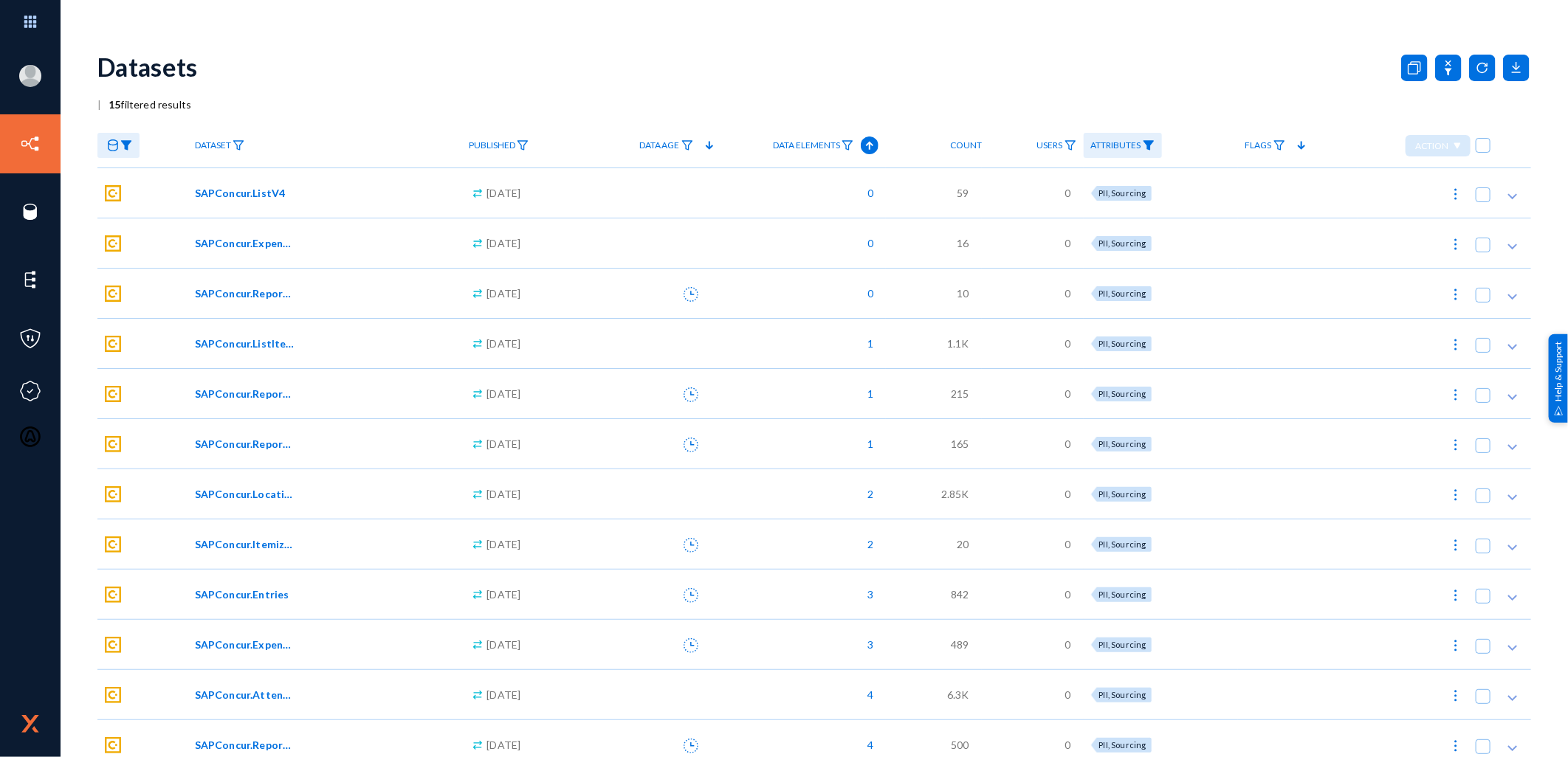
click at [116, 156] on link at bounding box center [118, 145] width 42 height 25
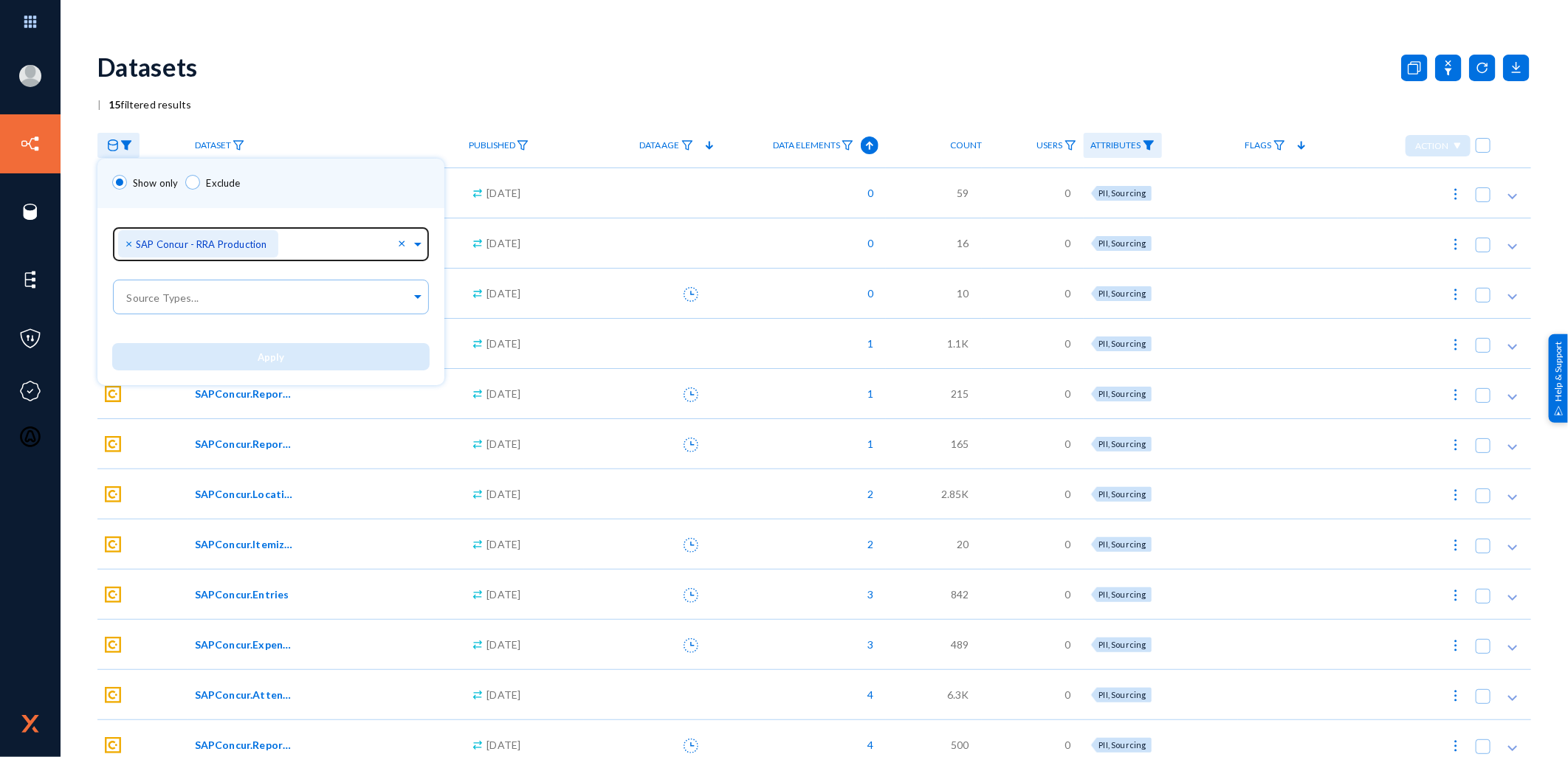
click at [126, 246] on span "×" at bounding box center [130, 243] width 10 height 14
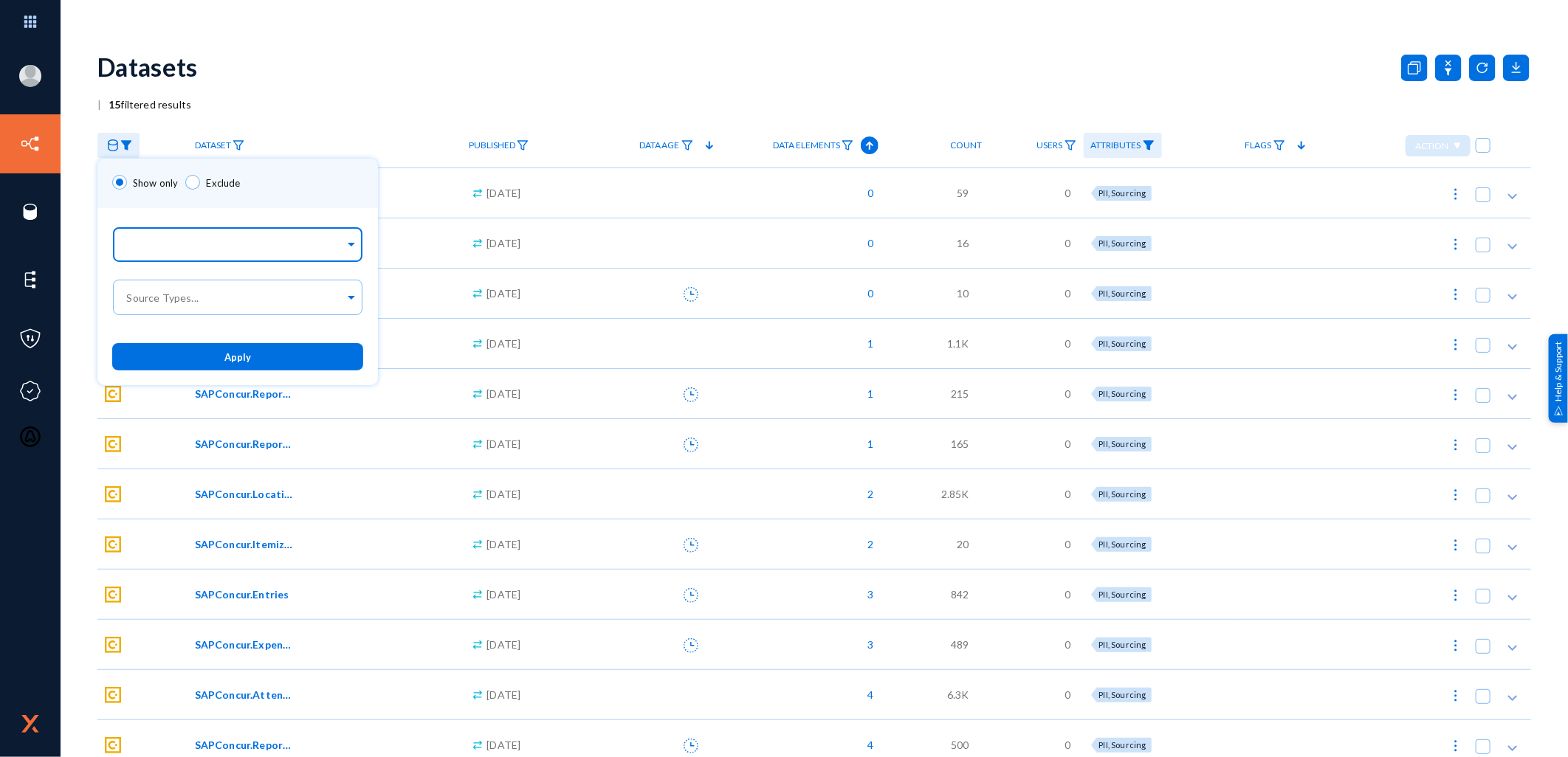
click at [133, 246] on input "text" at bounding box center [234, 247] width 221 height 14
type input "sale"
click at [180, 281] on span "SalesForce RRA" at bounding box center [161, 278] width 75 height 12
click at [232, 358] on span "Apply" at bounding box center [240, 357] width 26 height 12
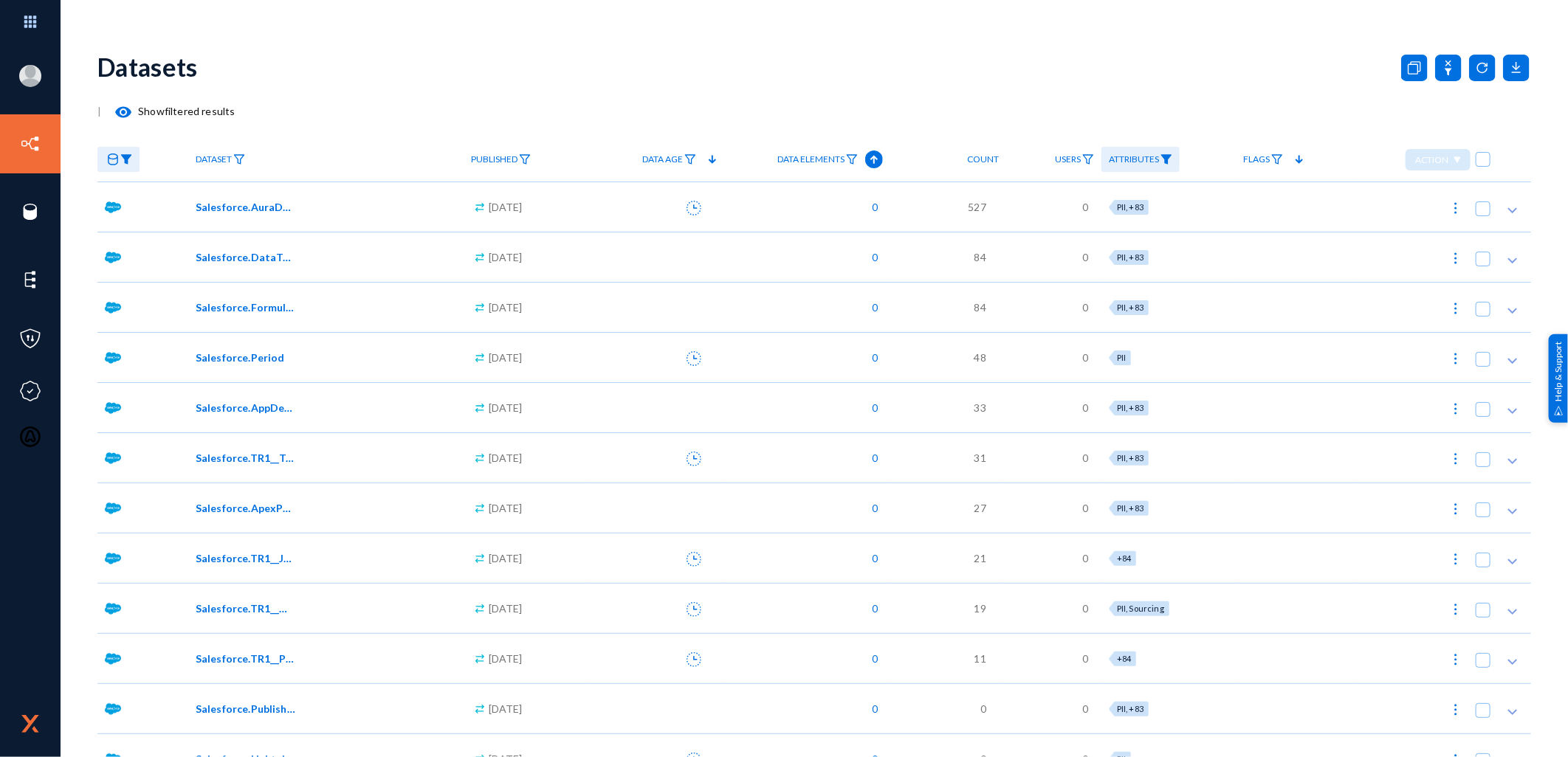
click at [120, 112] on mat-icon "visibility" at bounding box center [123, 112] width 18 height 18
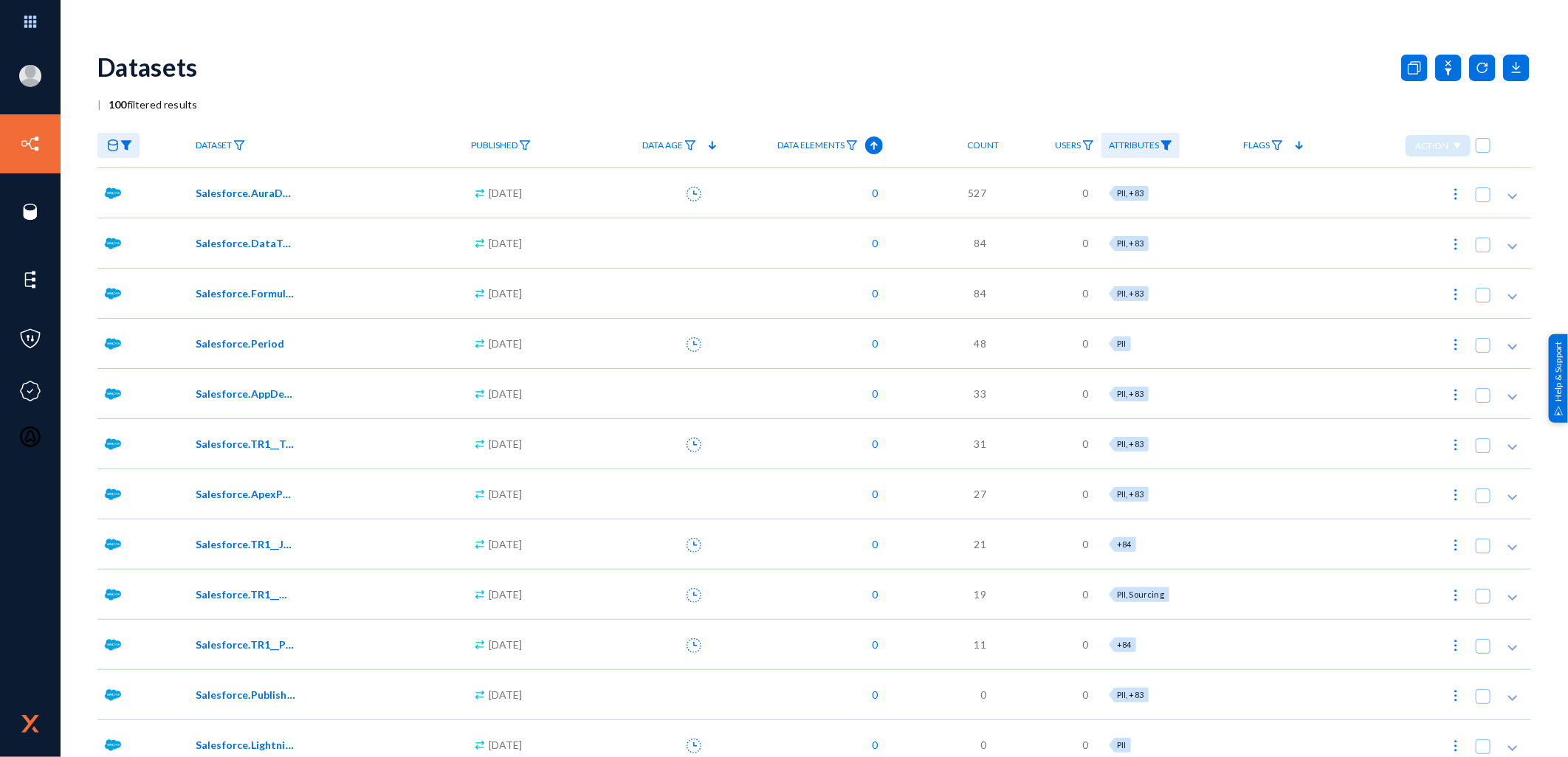
click at [293, 357] on div "Salesforce.Period" at bounding box center [325, 342] width 275 height 50
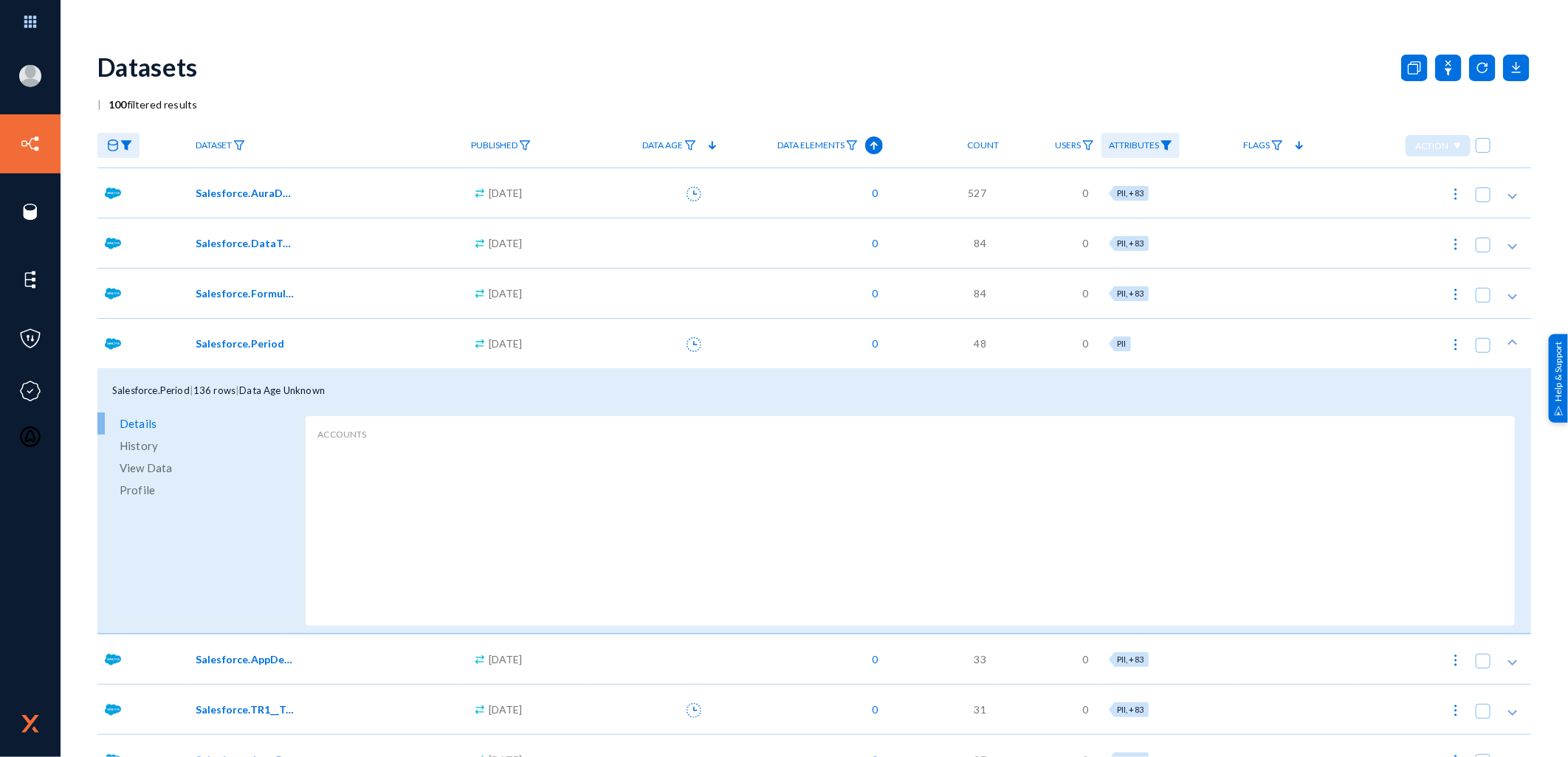
click at [140, 467] on span "View Data" at bounding box center [146, 467] width 52 height 22
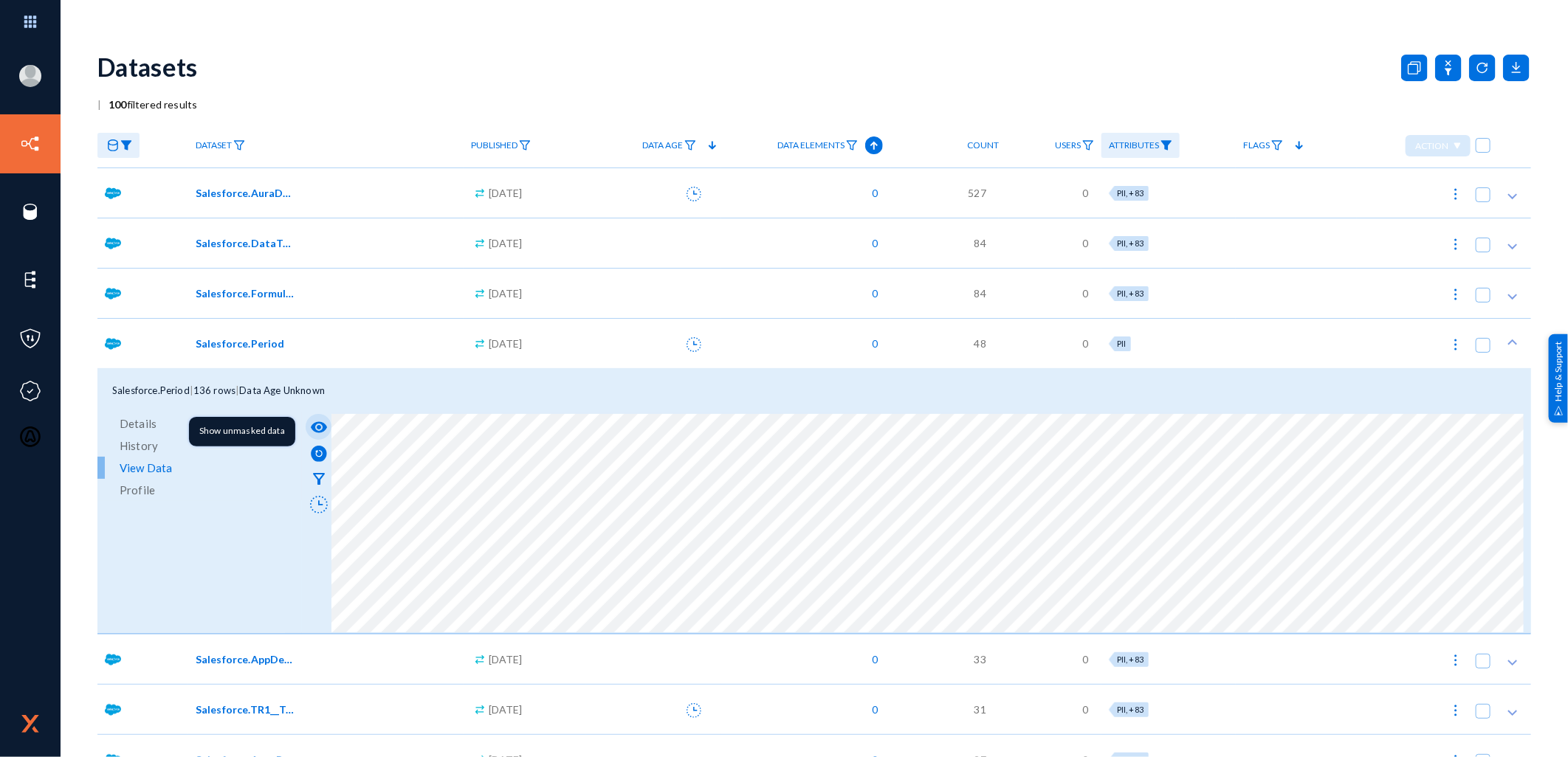
click at [315, 422] on mat-icon "visibility" at bounding box center [319, 427] width 18 height 18
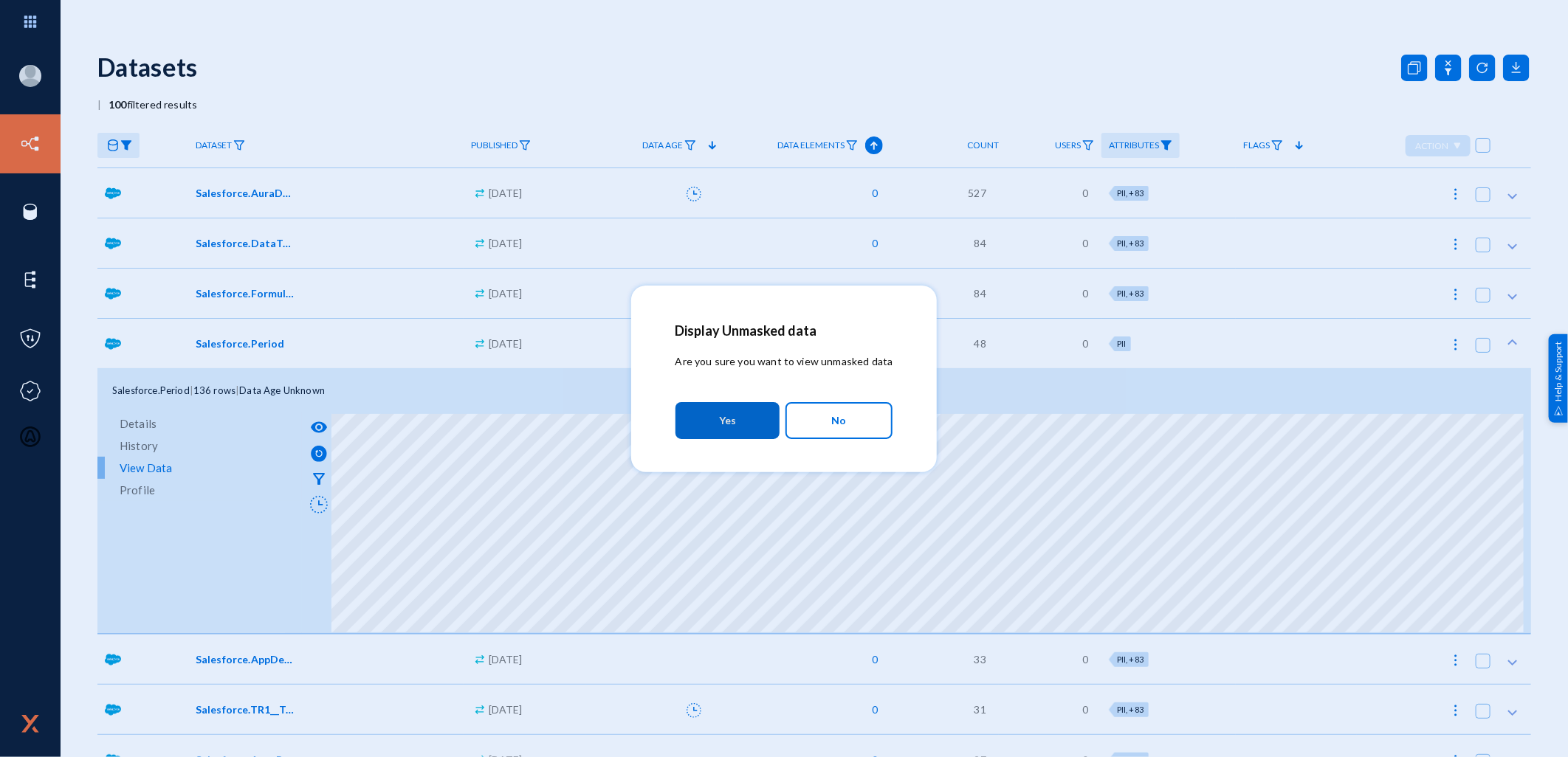
click at [707, 409] on button "Yes" at bounding box center [727, 421] width 104 height 37
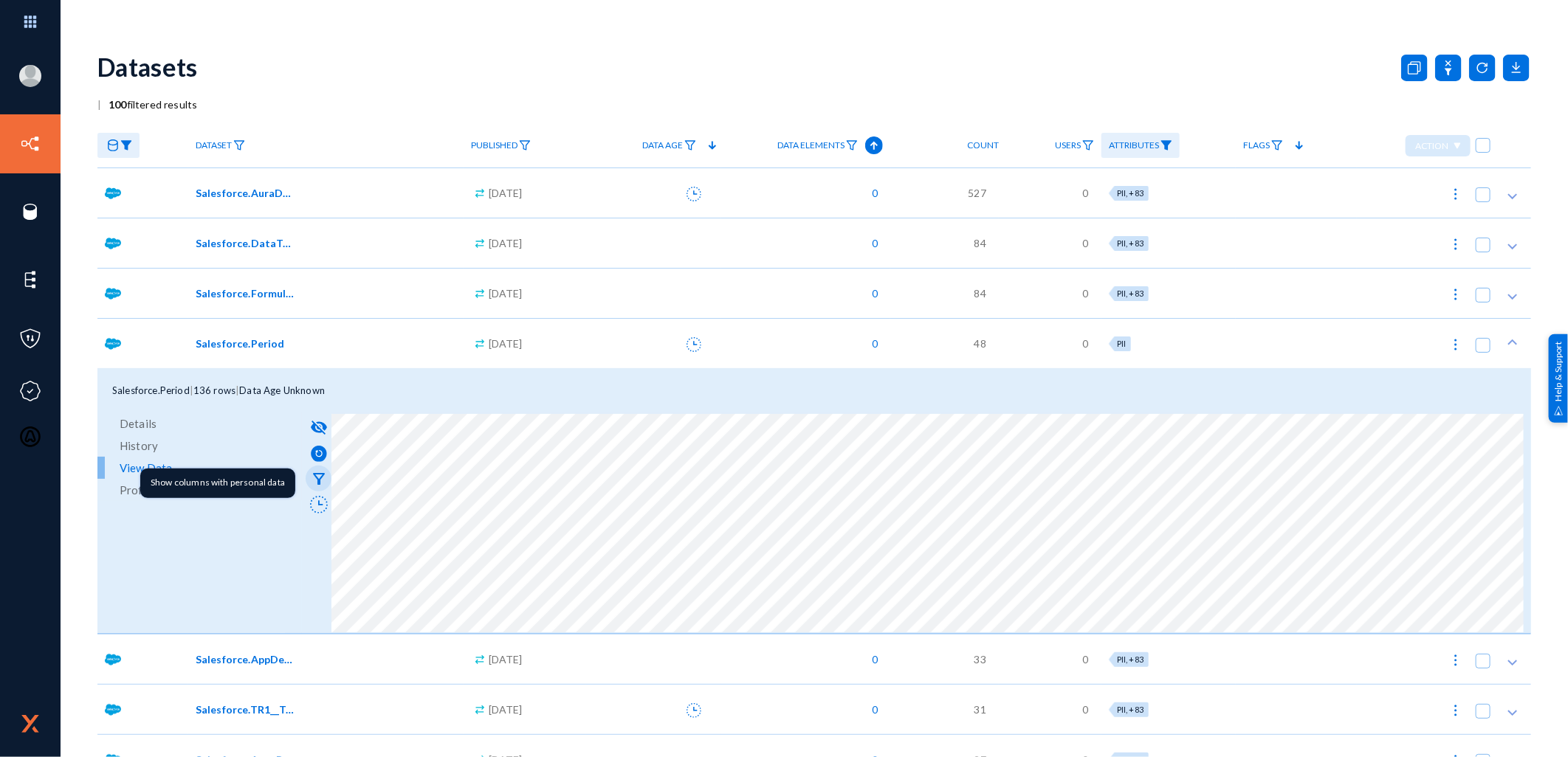
click at [316, 475] on mat-icon "filter_alt" at bounding box center [319, 479] width 18 height 18
click at [316, 479] on mat-icon "filter_alt" at bounding box center [319, 479] width 18 height 18
click at [931, 630] on div "visibility_off filter_alt" at bounding box center [916, 523] width 1229 height 221
